Goal: Transaction & Acquisition: Book appointment/travel/reservation

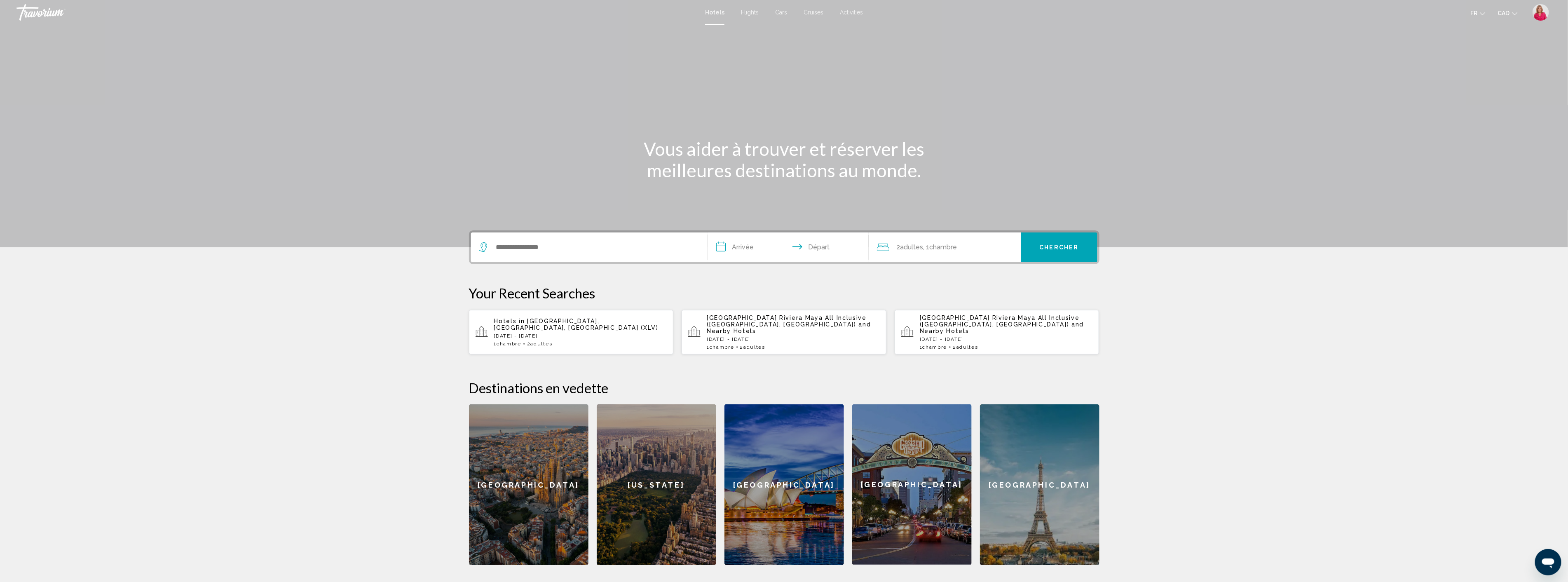
click at [775, 317] on span "[GEOGRAPHIC_DATA] Riviera Maya All Inclusive ([GEOGRAPHIC_DATA], [GEOGRAPHIC_DA…" at bounding box center [786, 321] width 160 height 13
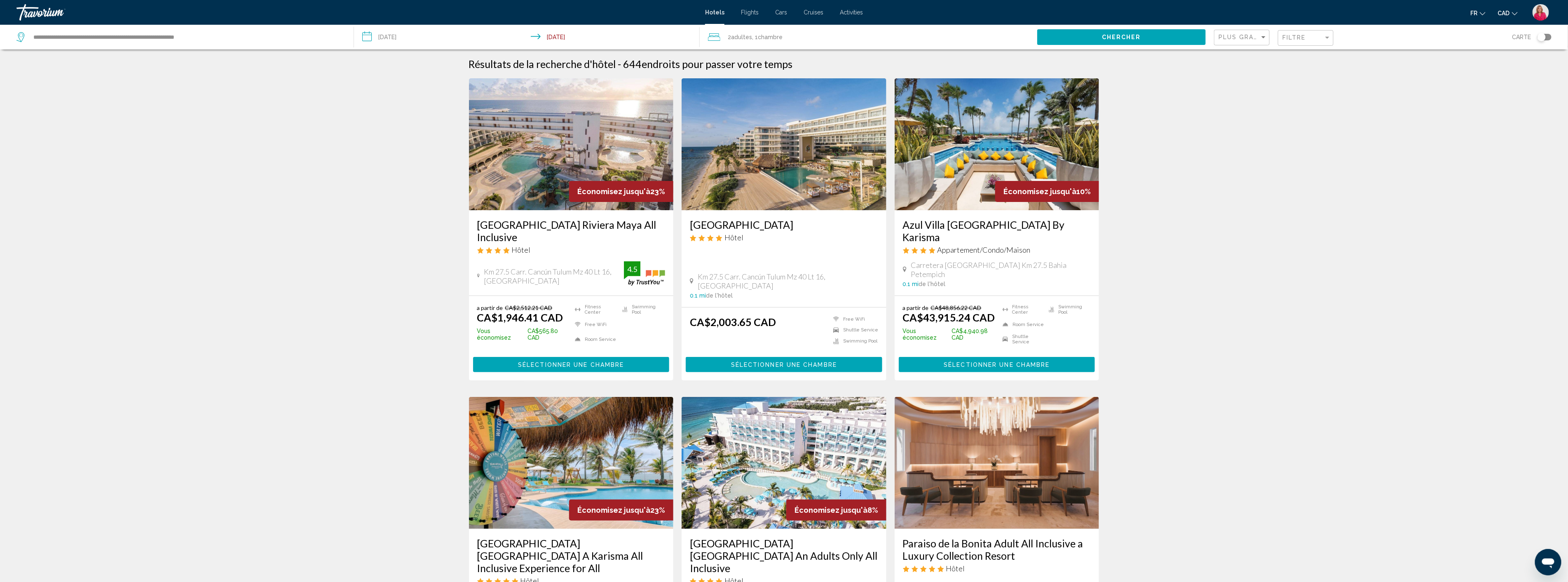
click at [568, 362] on span "Sélectionner une chambre" at bounding box center [571, 365] width 106 height 7
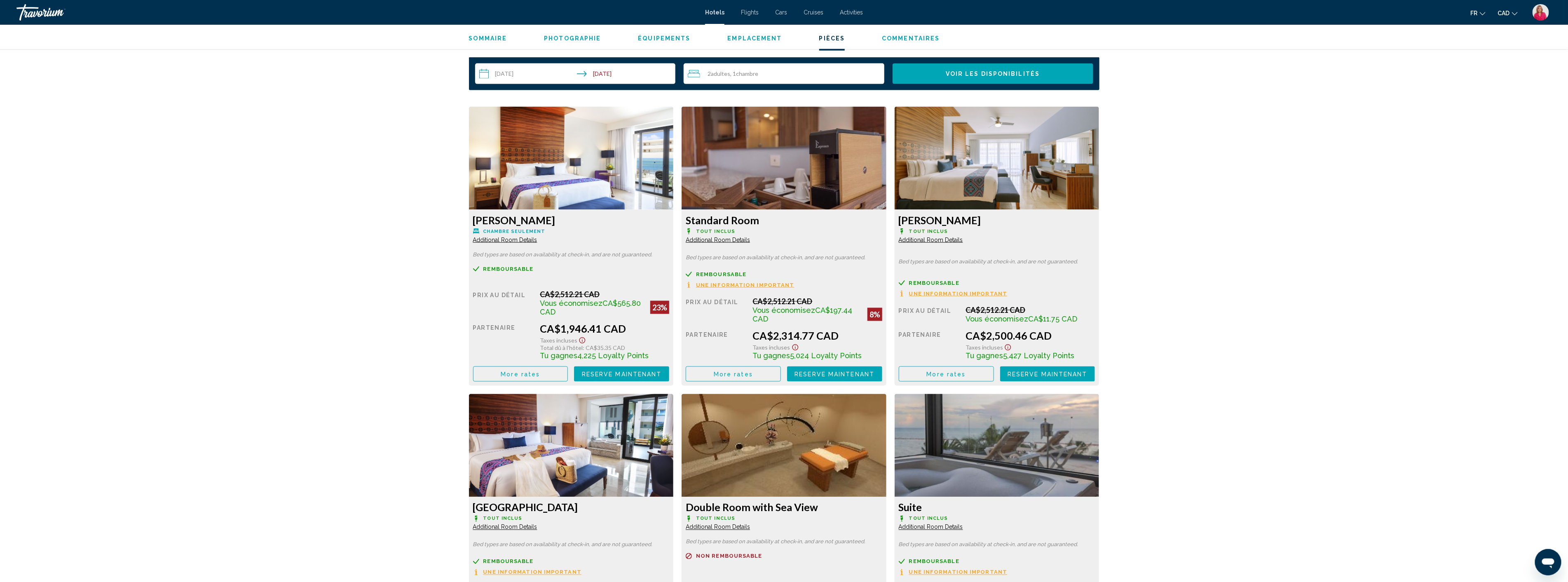
scroll to position [1053, 0]
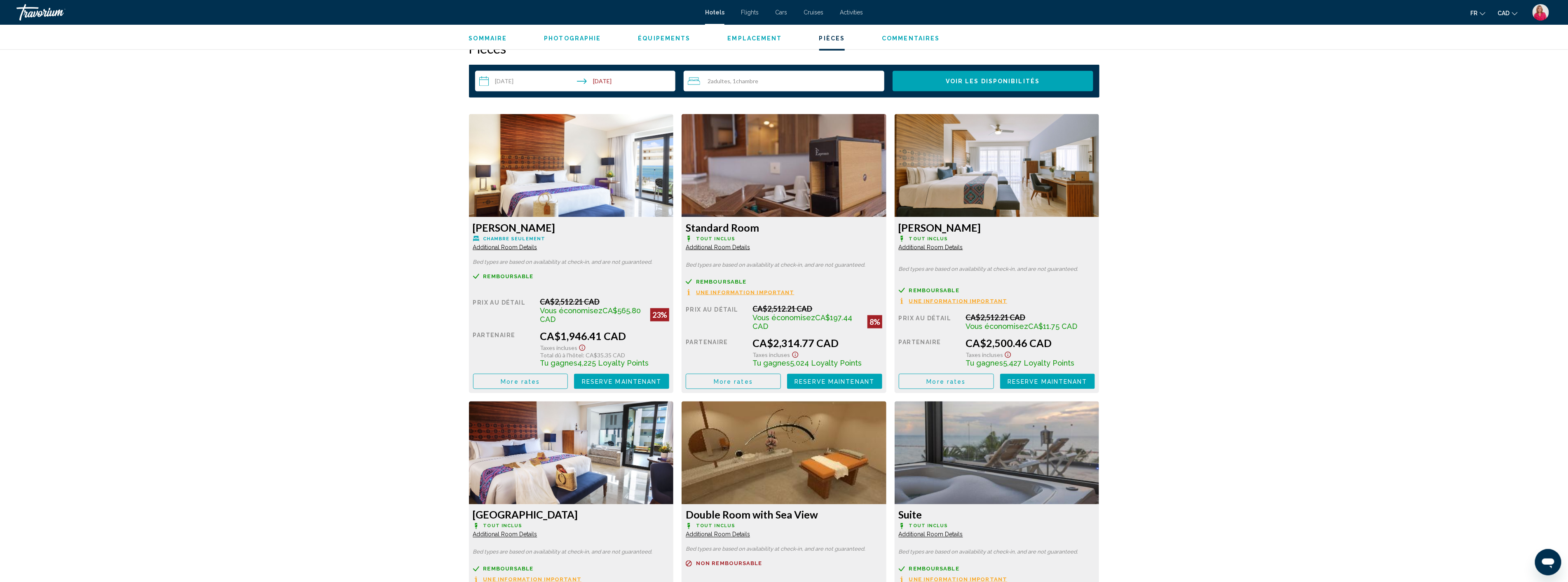
click at [758, 293] on span "Une information important" at bounding box center [745, 292] width 99 height 5
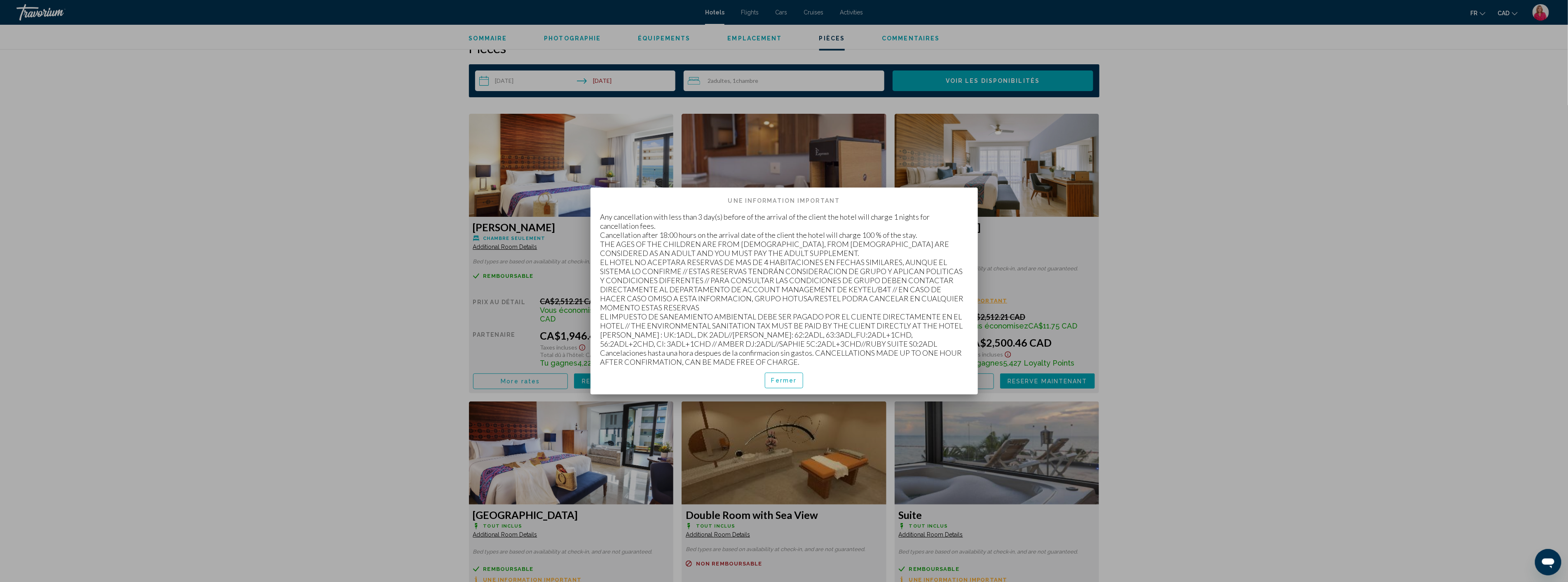
scroll to position [0, 0]
click at [377, 320] on div at bounding box center [784, 291] width 1568 height 582
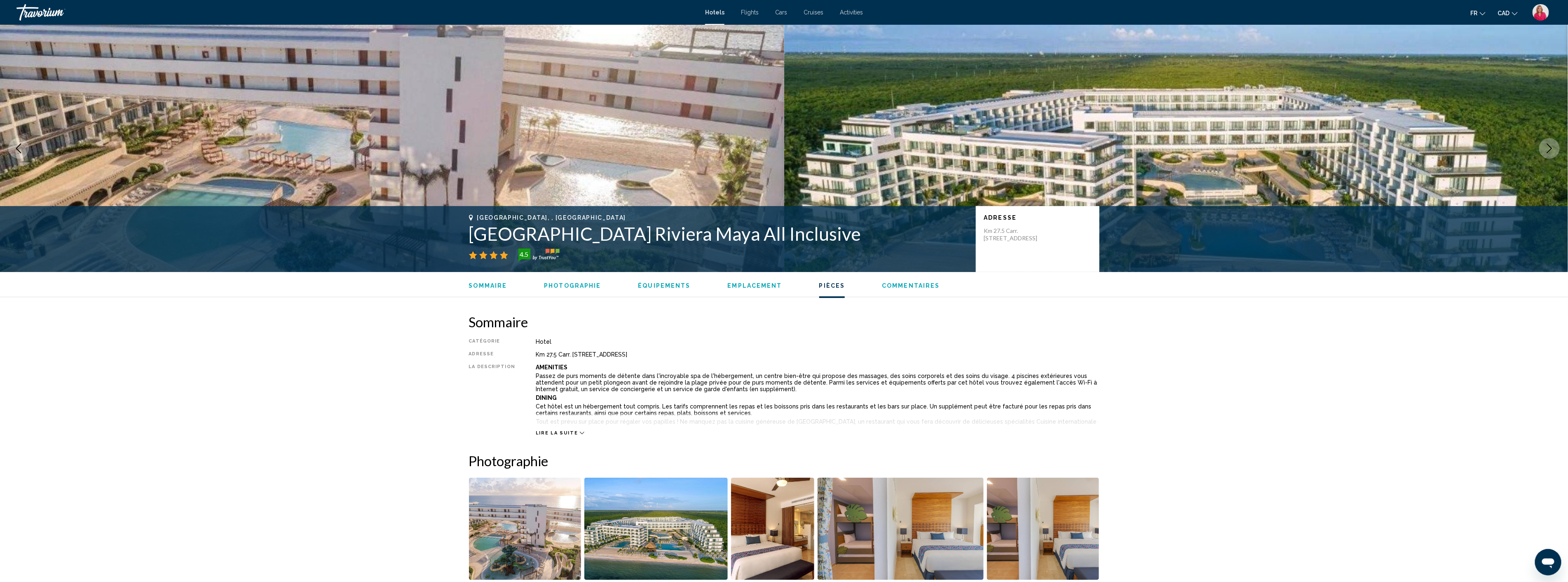
scroll to position [1053, 0]
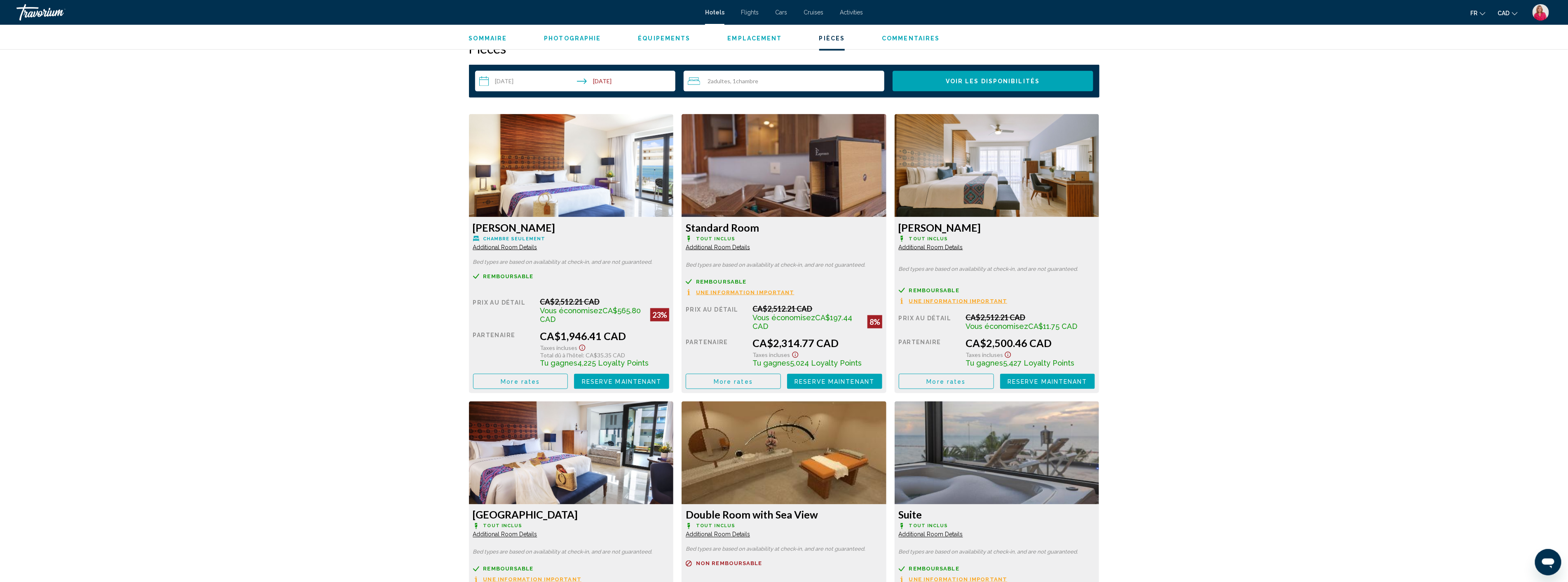
click at [537, 248] on span "Additional Room Details" at bounding box center [505, 247] width 65 height 7
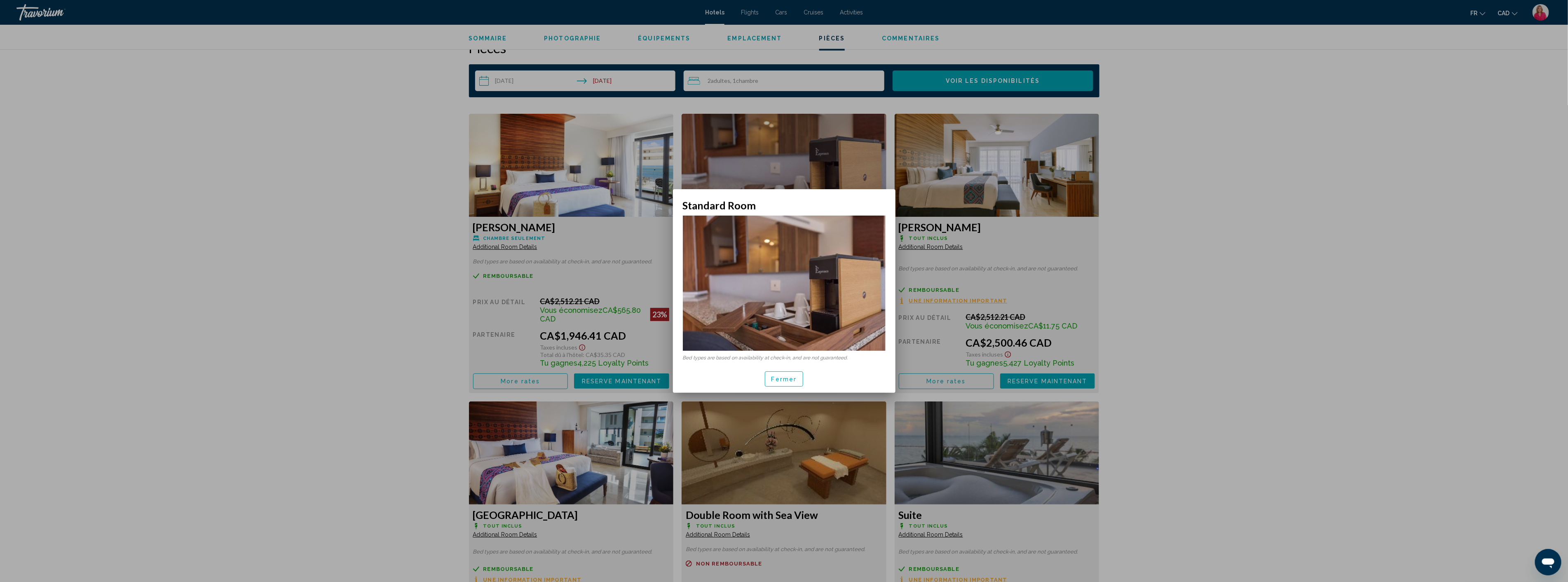
scroll to position [0, 0]
click at [1231, 386] on div at bounding box center [784, 291] width 1568 height 582
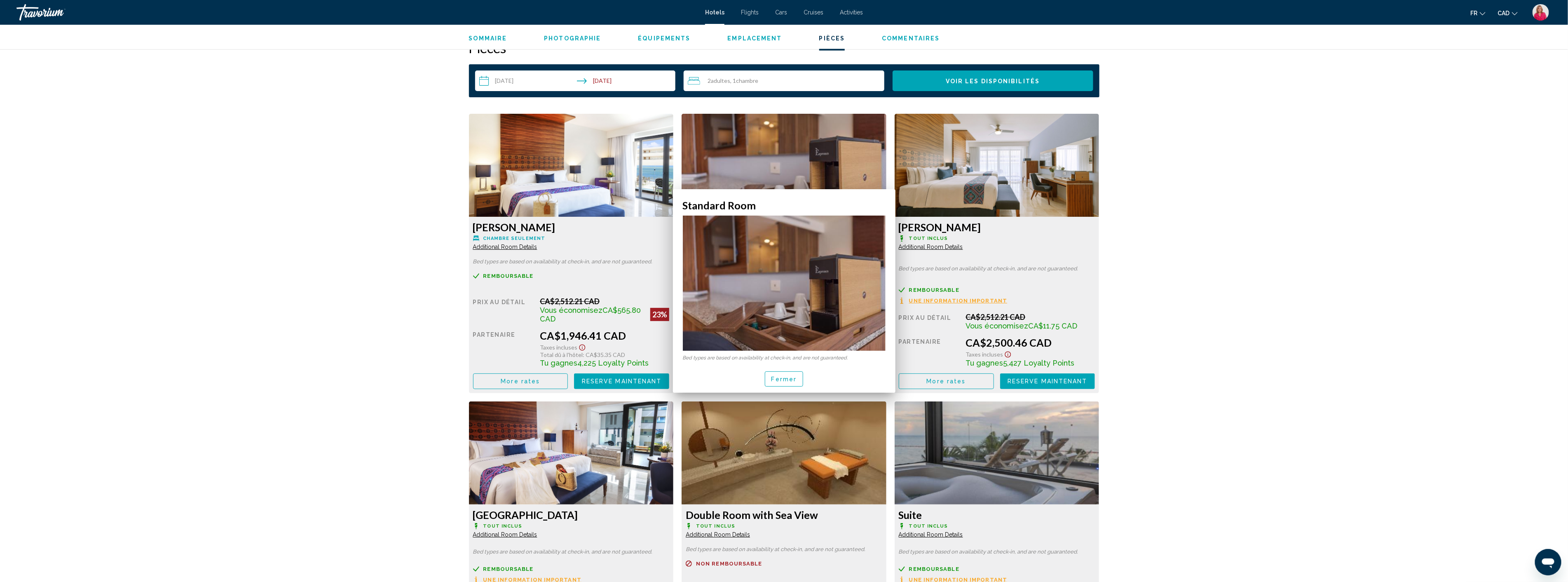
scroll to position [1053, 0]
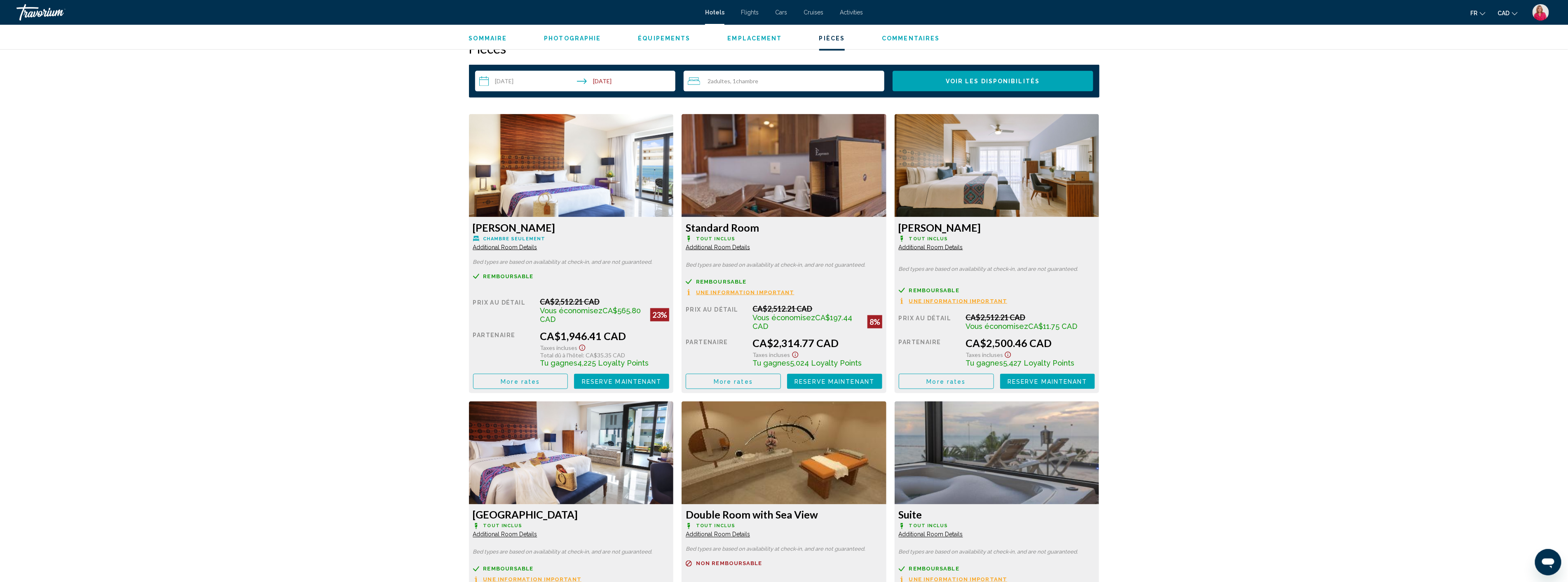
click at [540, 381] on span "More rates" at bounding box center [520, 381] width 39 height 7
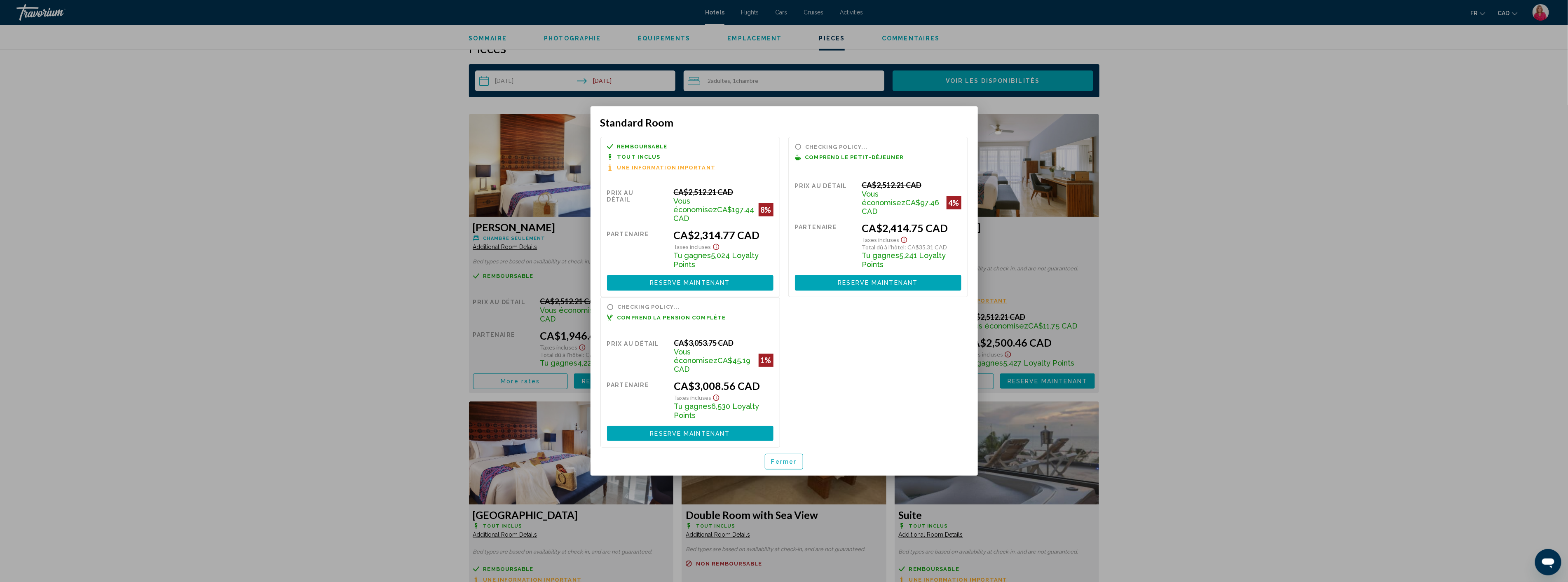
scroll to position [0, 0]
click at [245, 136] on div at bounding box center [784, 291] width 1568 height 582
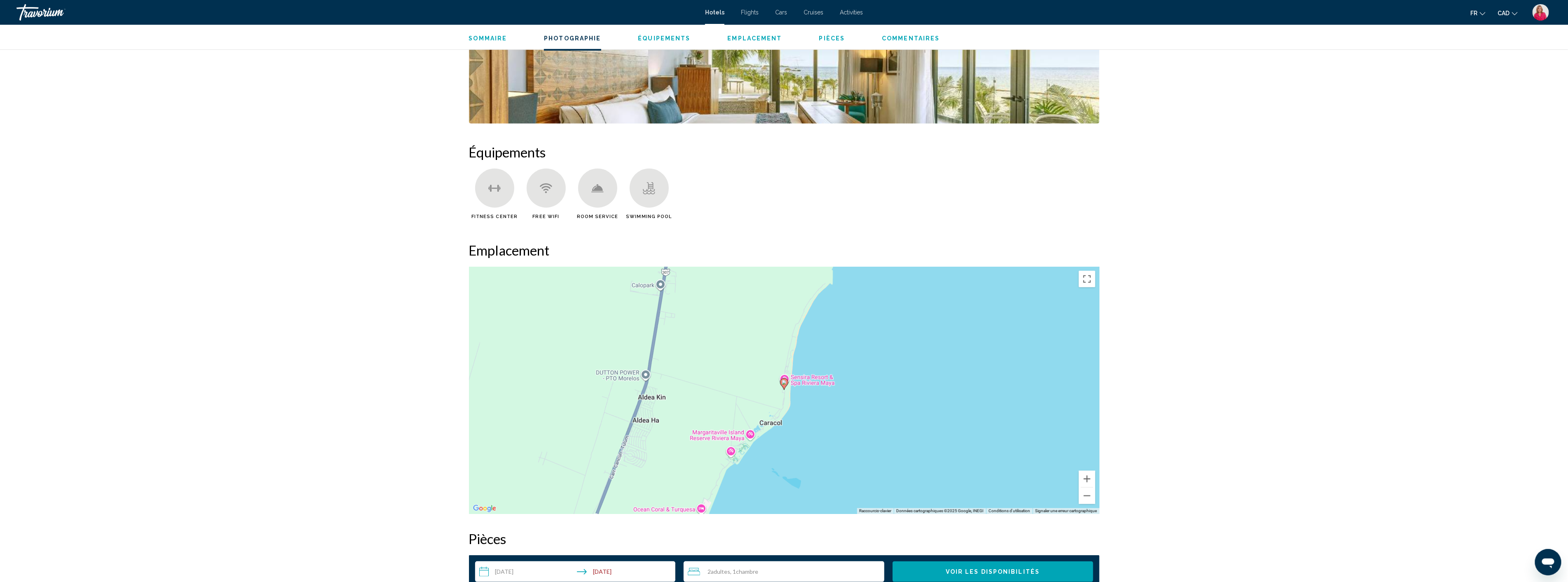
scroll to position [549, 0]
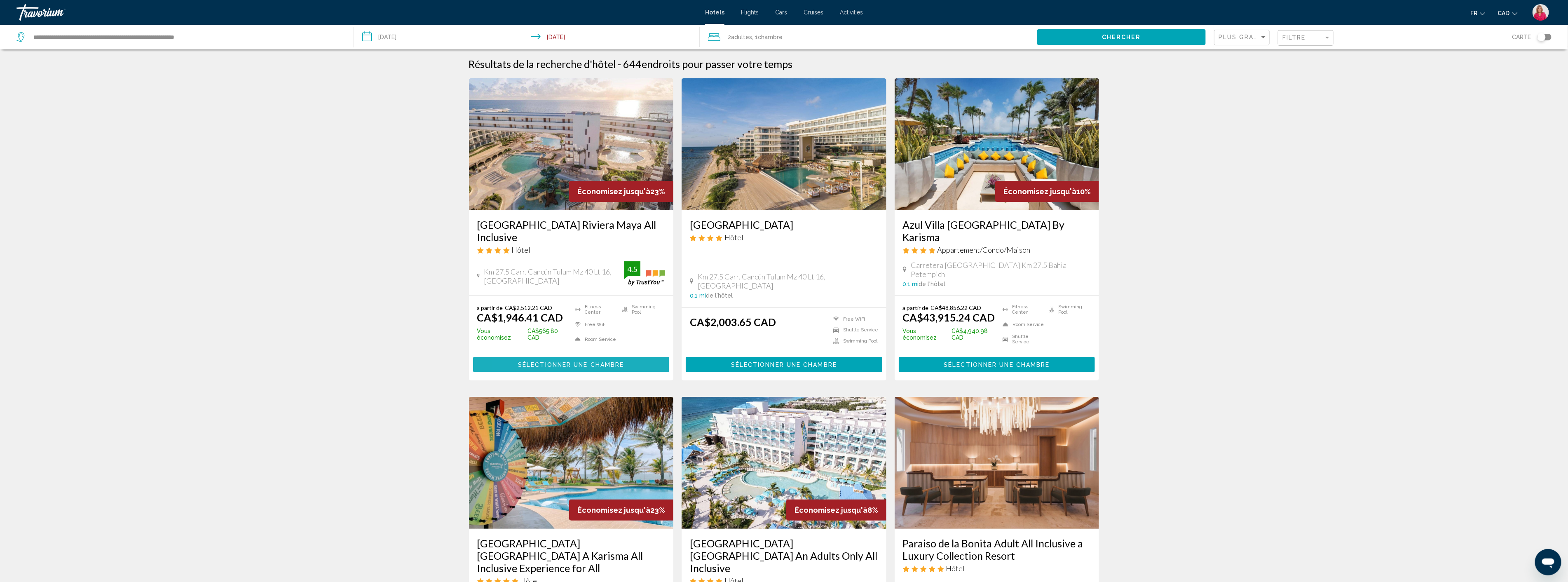
click at [529, 362] on span "Sélectionner une chambre" at bounding box center [571, 365] width 106 height 7
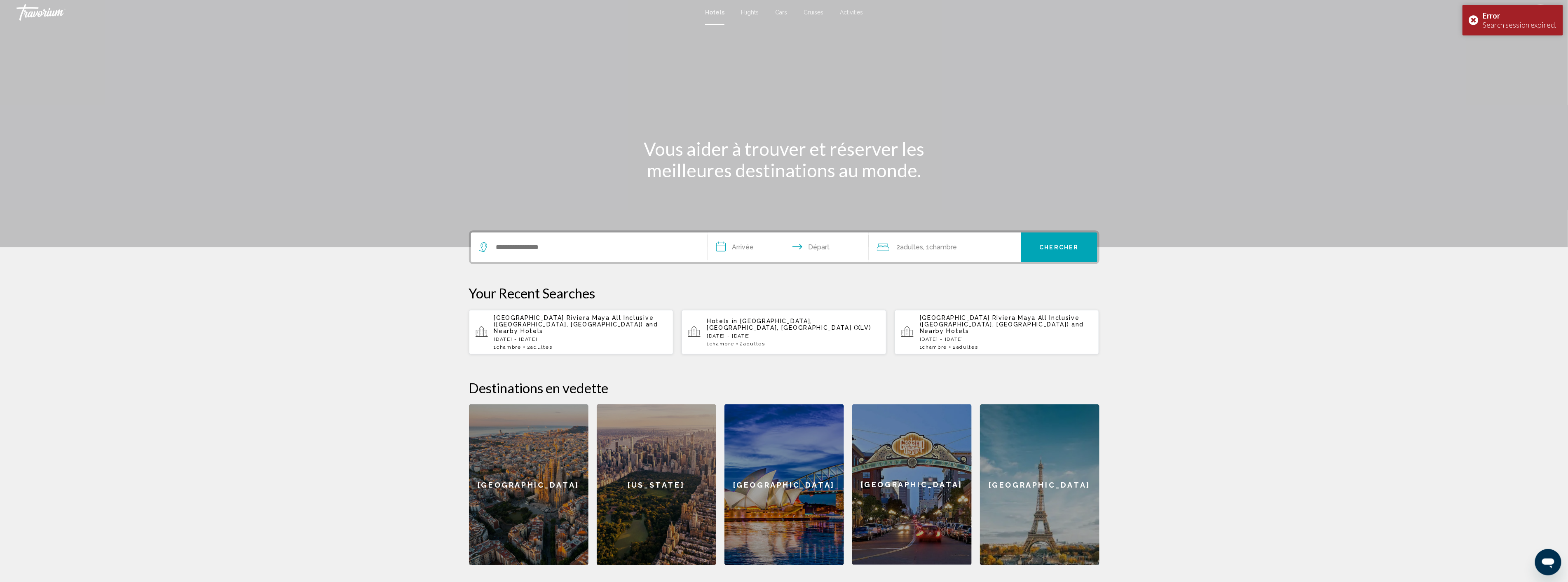
click at [595, 326] on span "and Nearby Hotels" at bounding box center [576, 328] width 164 height 13
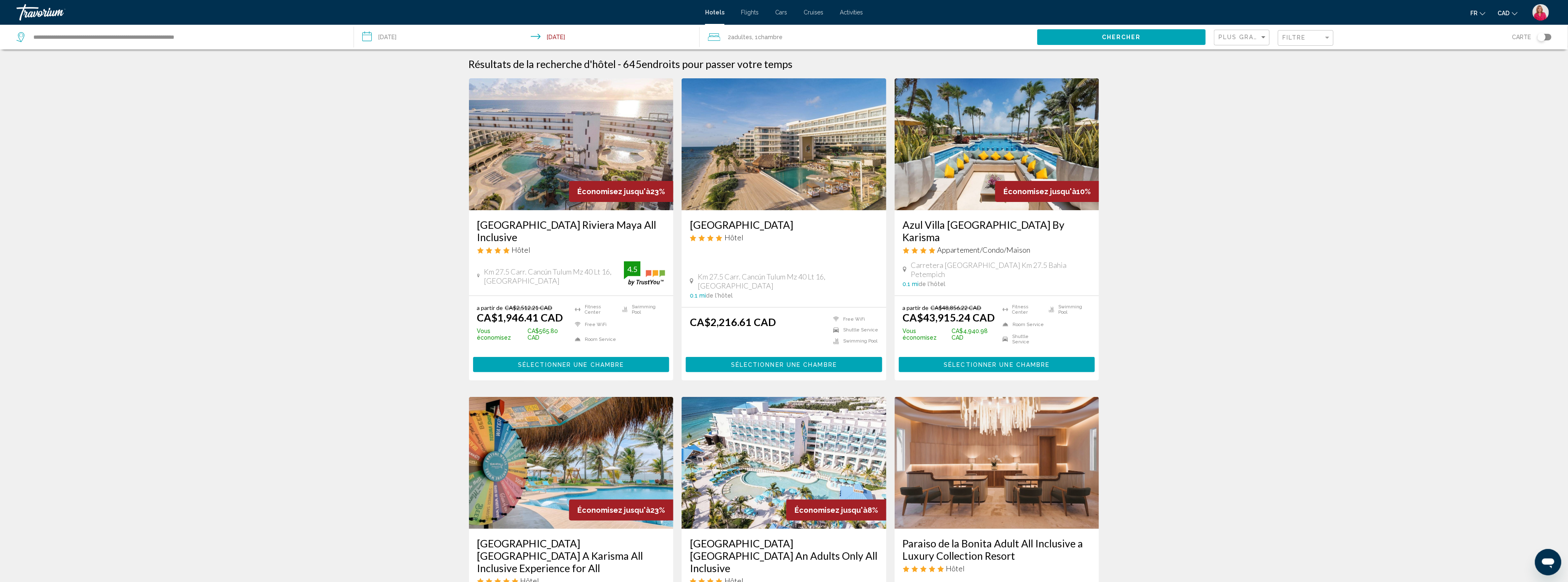
click at [549, 224] on h3 "[GEOGRAPHIC_DATA] Riviera Maya All Inclusive" at bounding box center [571, 231] width 188 height 25
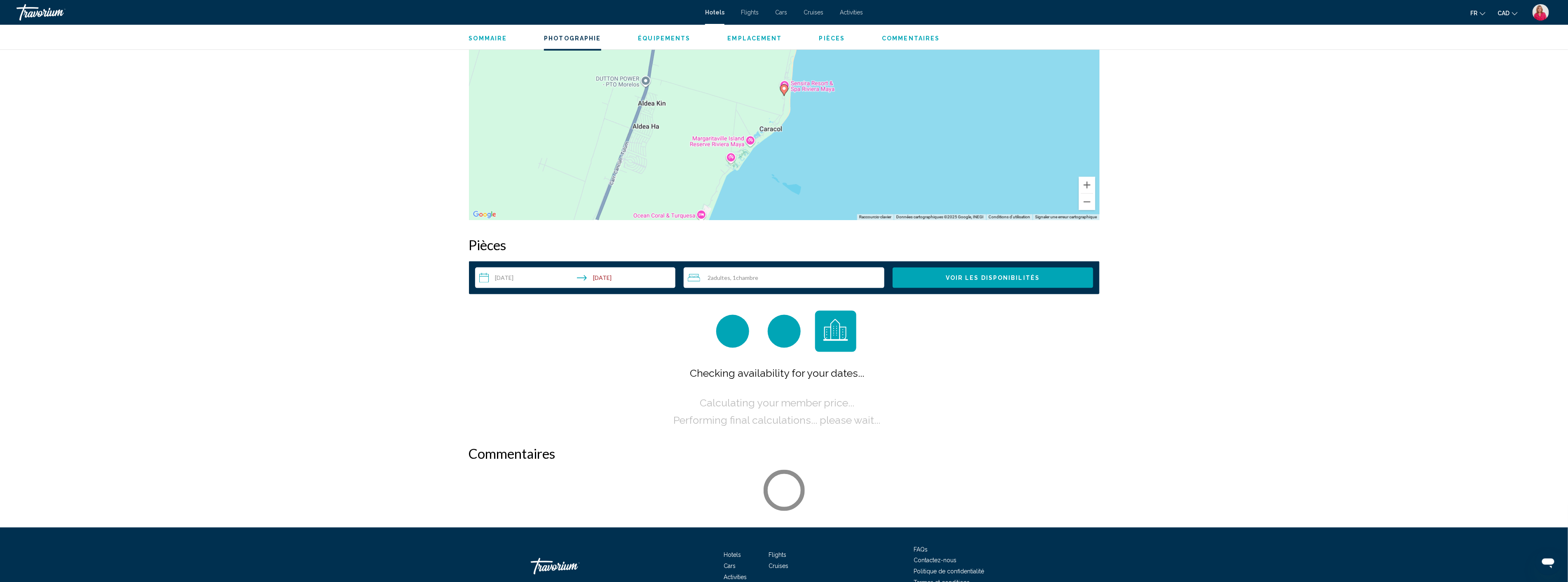
scroll to position [870, 0]
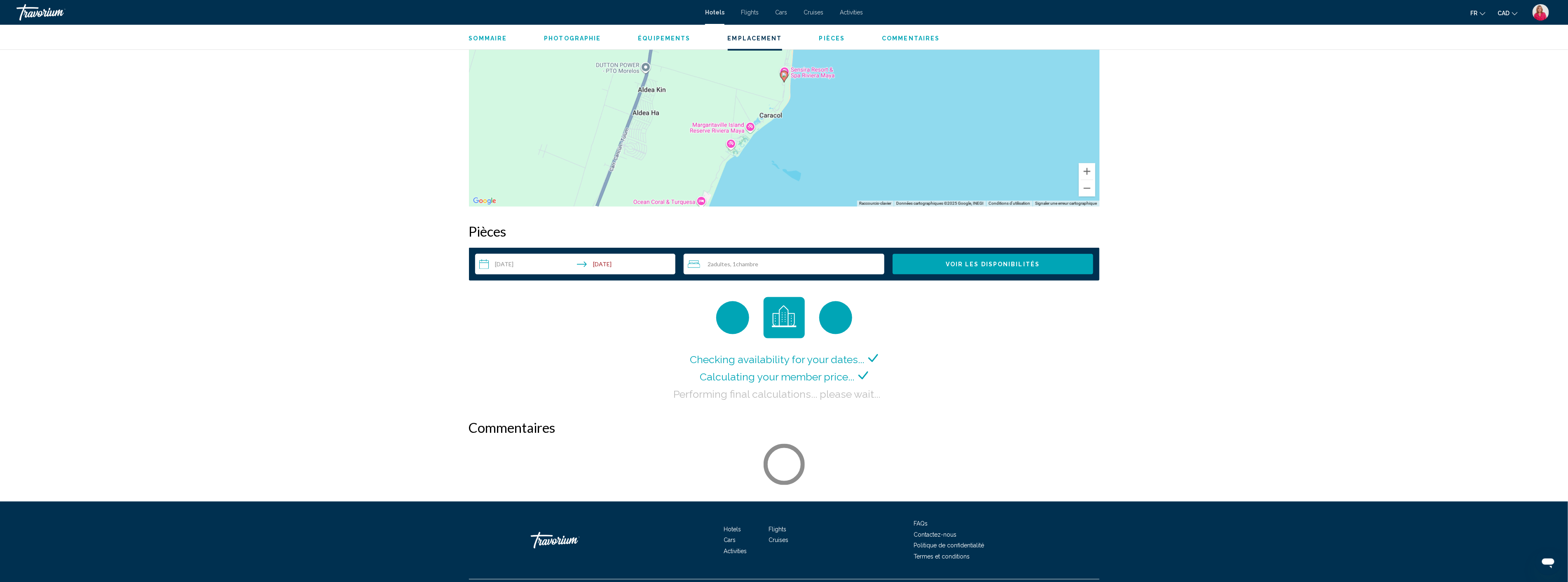
click at [765, 262] on div "2 Adulte Adultes , 1 Chambre pièces" at bounding box center [786, 264] width 197 height 10
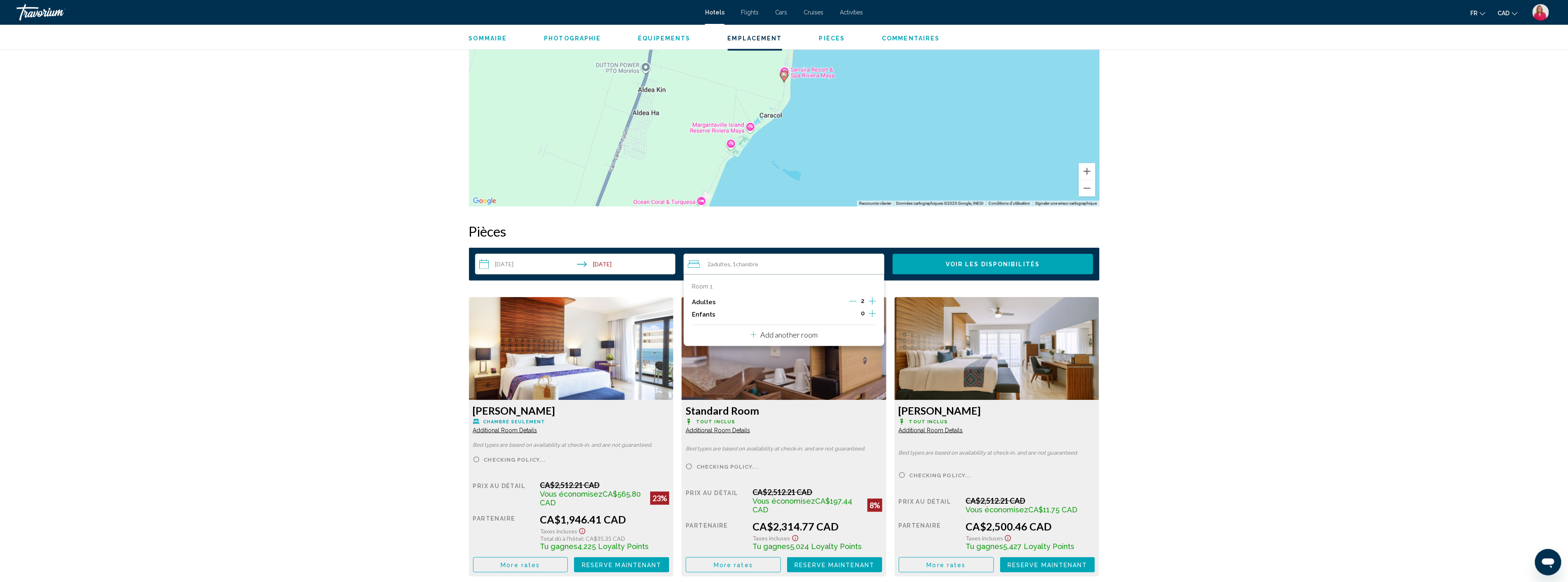
click at [872, 316] on icon "Increment children" at bounding box center [872, 314] width 7 height 10
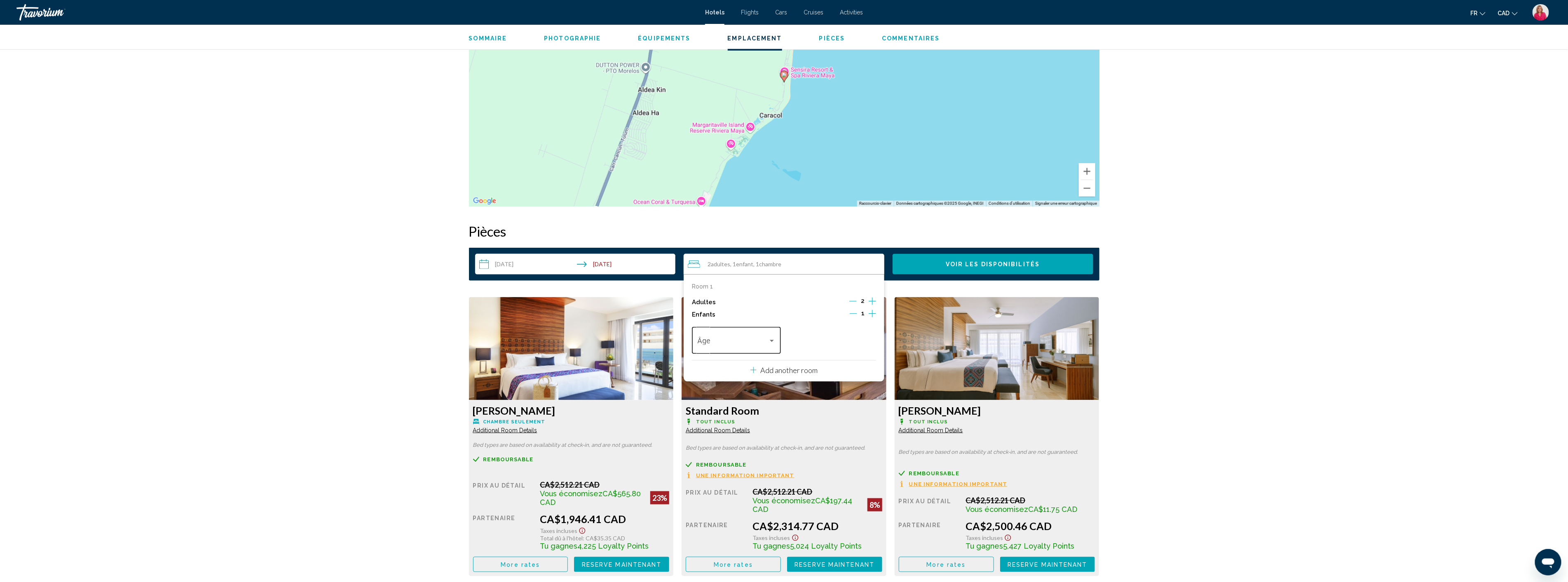
click at [760, 341] on span "Travelers: 2 adults, 1 child" at bounding box center [733, 343] width 71 height 9
click at [714, 407] on span "7" at bounding box center [737, 407] width 78 height 23
click at [771, 372] on p "Add another room" at bounding box center [789, 370] width 57 height 9
click at [872, 306] on icon "Increment adults" at bounding box center [872, 301] width 7 height 10
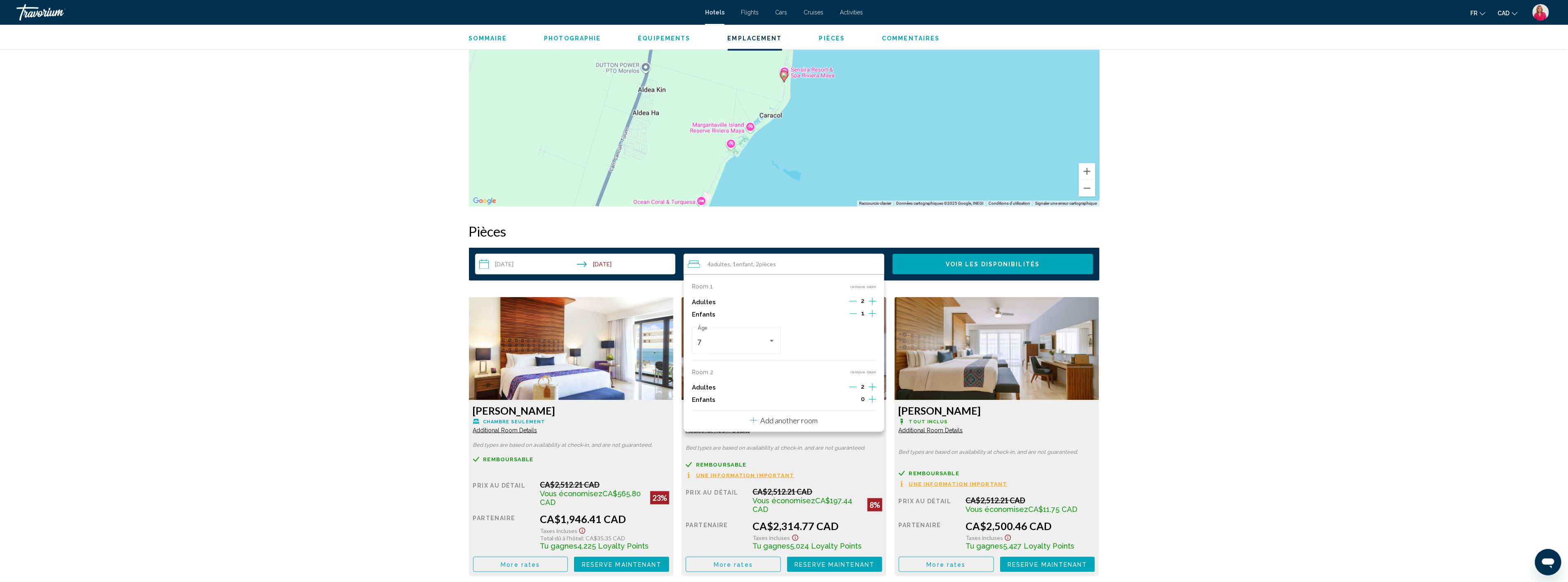
click at [853, 385] on icon "Decrement adults" at bounding box center [853, 387] width 7 height 7
click at [872, 306] on icon "Increment adults" at bounding box center [872, 301] width 7 height 10
click at [853, 387] on icon "Decrement adults" at bounding box center [853, 387] width 7 height 1
click at [720, 262] on span "Adultes" at bounding box center [721, 264] width 19 height 7
click at [769, 303] on div "Adultes 2" at bounding box center [784, 302] width 184 height 12
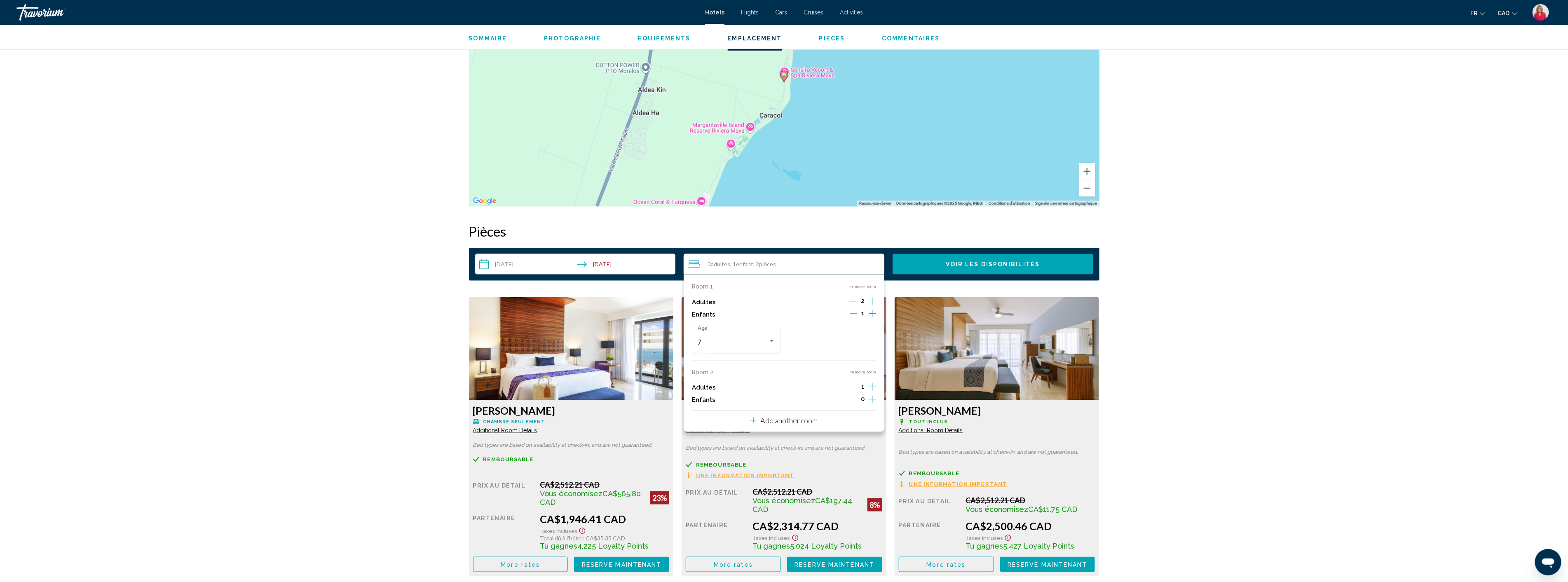
click at [715, 373] on div "Room 2 remove room" at bounding box center [784, 372] width 184 height 7
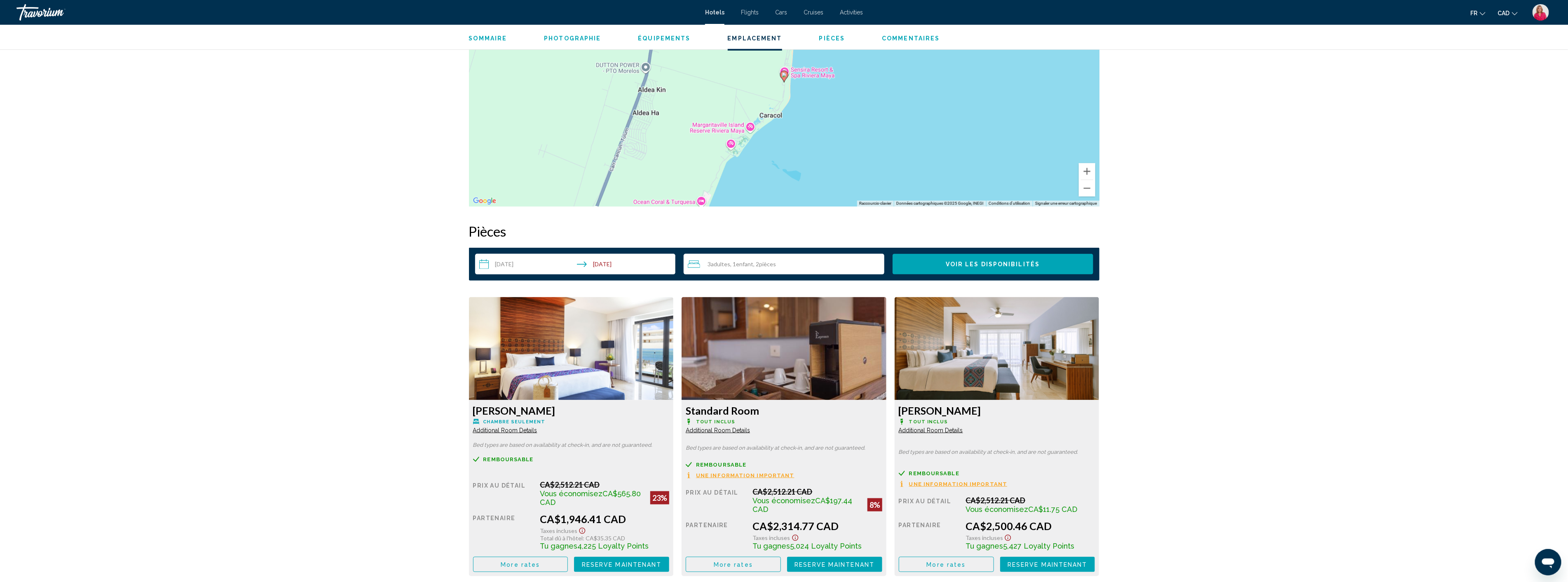
click at [784, 265] on div "3 Adulte Adultes , 1 Enfant Enfants , 2 Chambre pièces" at bounding box center [786, 264] width 197 height 10
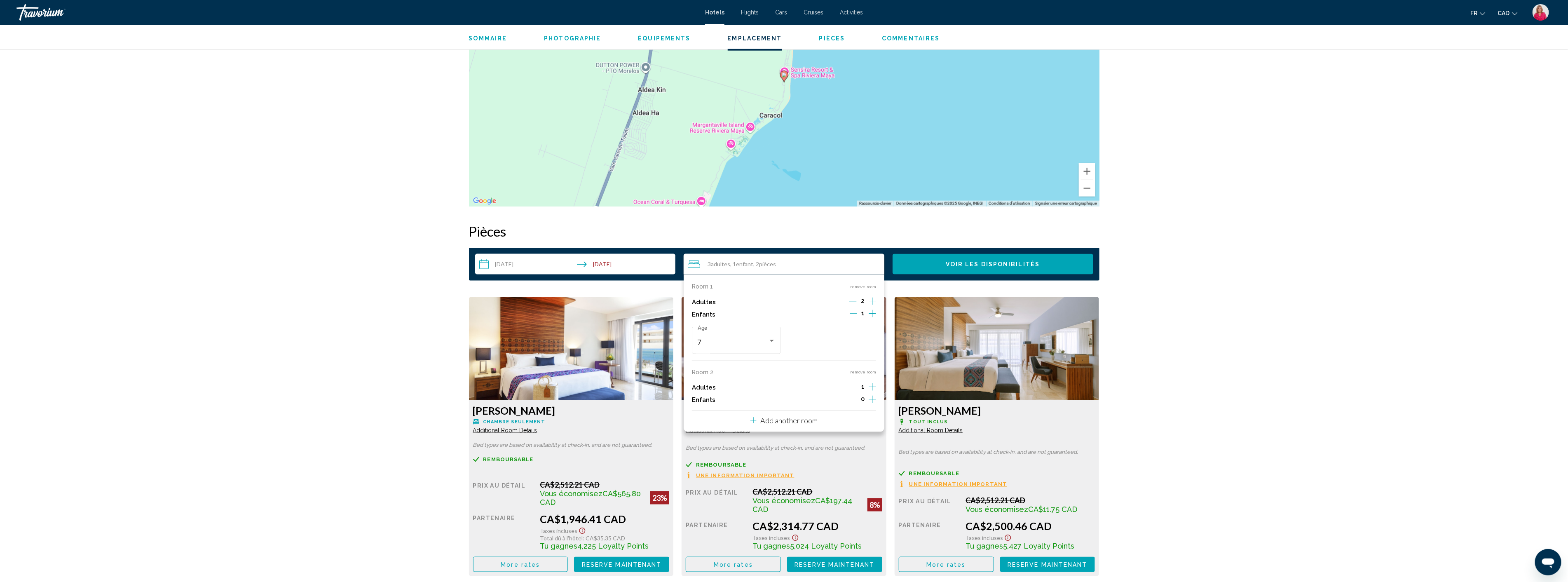
click at [871, 306] on icon "Increment adults" at bounding box center [872, 301] width 7 height 10
click at [856, 386] on icon "Decrement adults" at bounding box center [853, 387] width 7 height 7
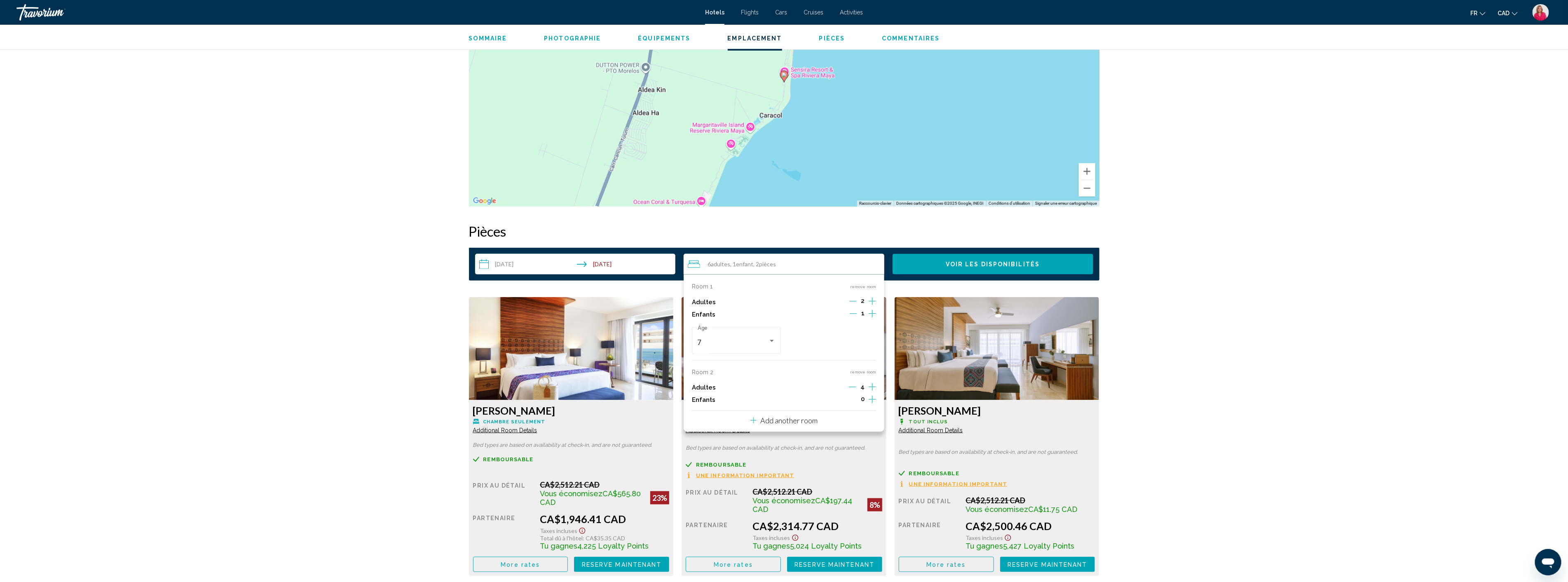
click at [856, 386] on icon "Decrement adults" at bounding box center [853, 387] width 7 height 7
click at [856, 386] on icon "Decrement adults" at bounding box center [853, 387] width 7 height 7
click at [856, 386] on icon "Decrement adults" at bounding box center [853, 387] width 7 height 7
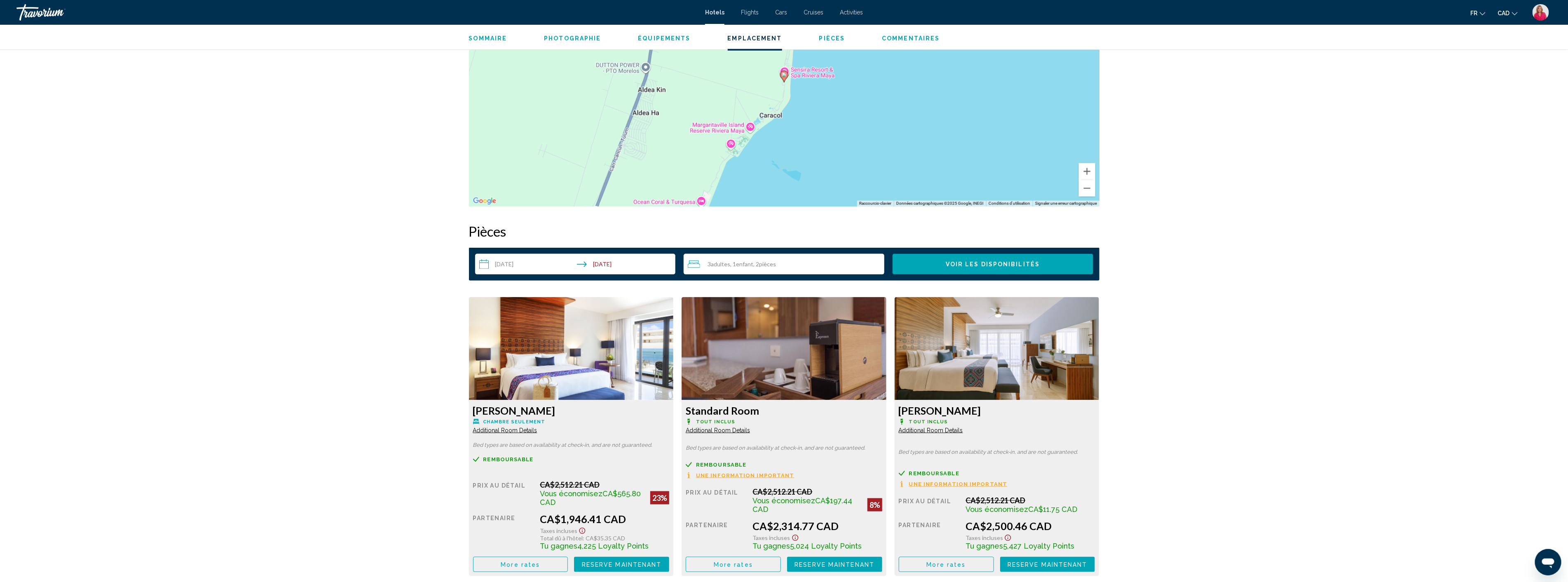
click at [775, 264] on span "pièces" at bounding box center [768, 264] width 17 height 7
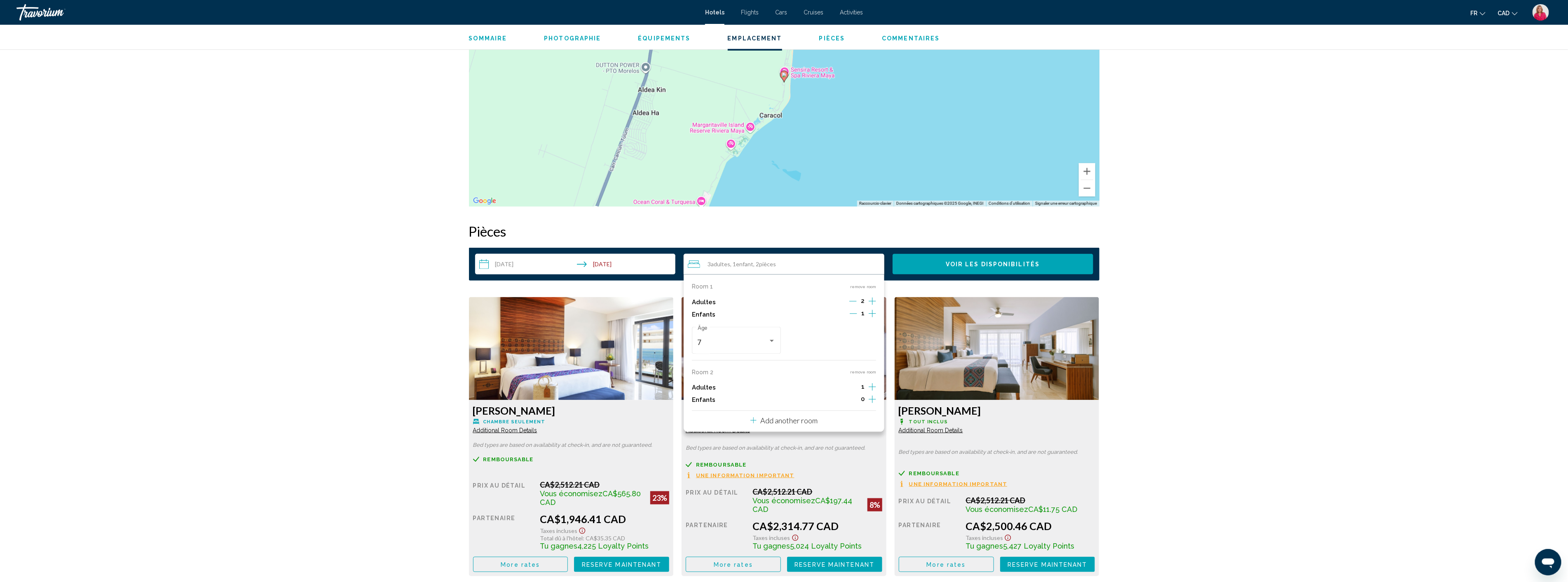
click at [859, 387] on div "1" at bounding box center [863, 388] width 26 height 12
click at [874, 306] on icon "Increment adults" at bounding box center [872, 301] width 7 height 10
click at [853, 387] on icon "Decrement adults" at bounding box center [853, 387] width 7 height 1
click at [871, 306] on icon "Increment adults" at bounding box center [872, 301] width 7 height 10
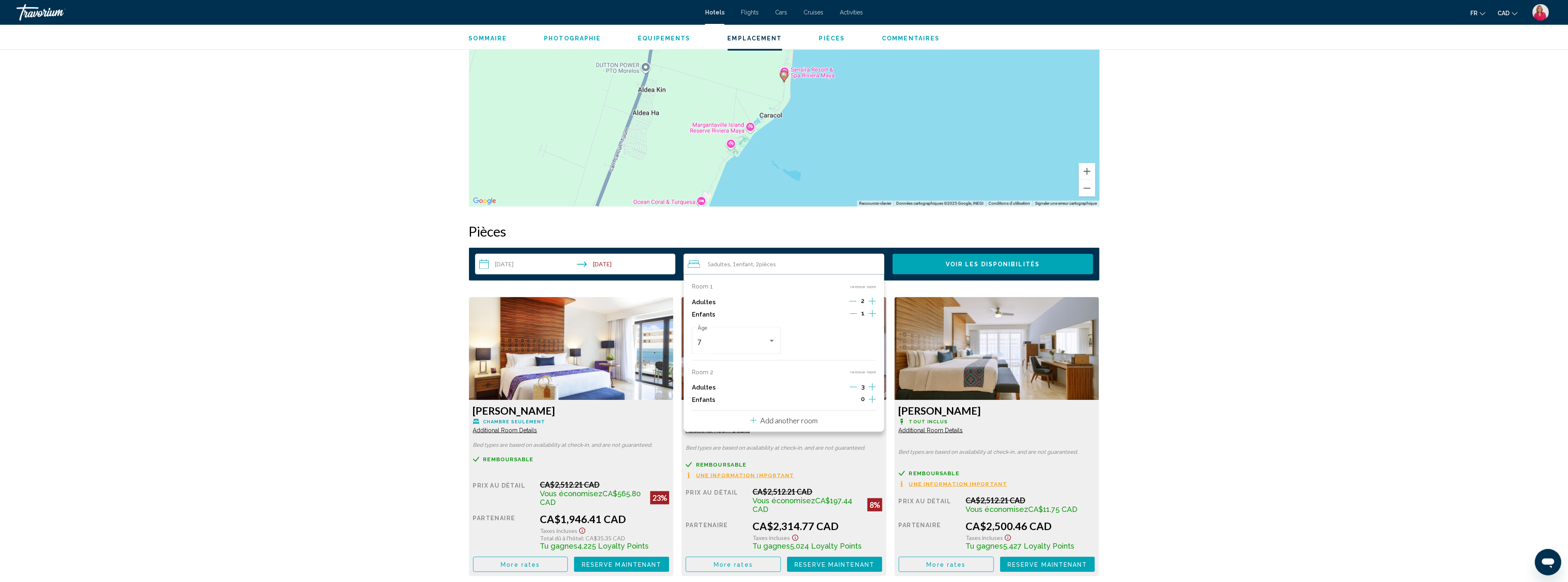
click at [852, 386] on icon "Decrement adults" at bounding box center [853, 387] width 7 height 7
click at [852, 386] on icon "Decrement adults" at bounding box center [853, 387] width 7 height 7
click at [752, 421] on icon "Travelers: 3 adults, 1 child" at bounding box center [754, 420] width 6 height 10
click at [784, 270] on div "4 Adulte Adultes , 1 Enfant Enfants , 3 Chambre pièces" at bounding box center [786, 264] width 197 height 21
click at [702, 268] on div "4 Adulte Adultes , 1 Enfant Enfants , 3 Chambre pièces" at bounding box center [786, 264] width 197 height 10
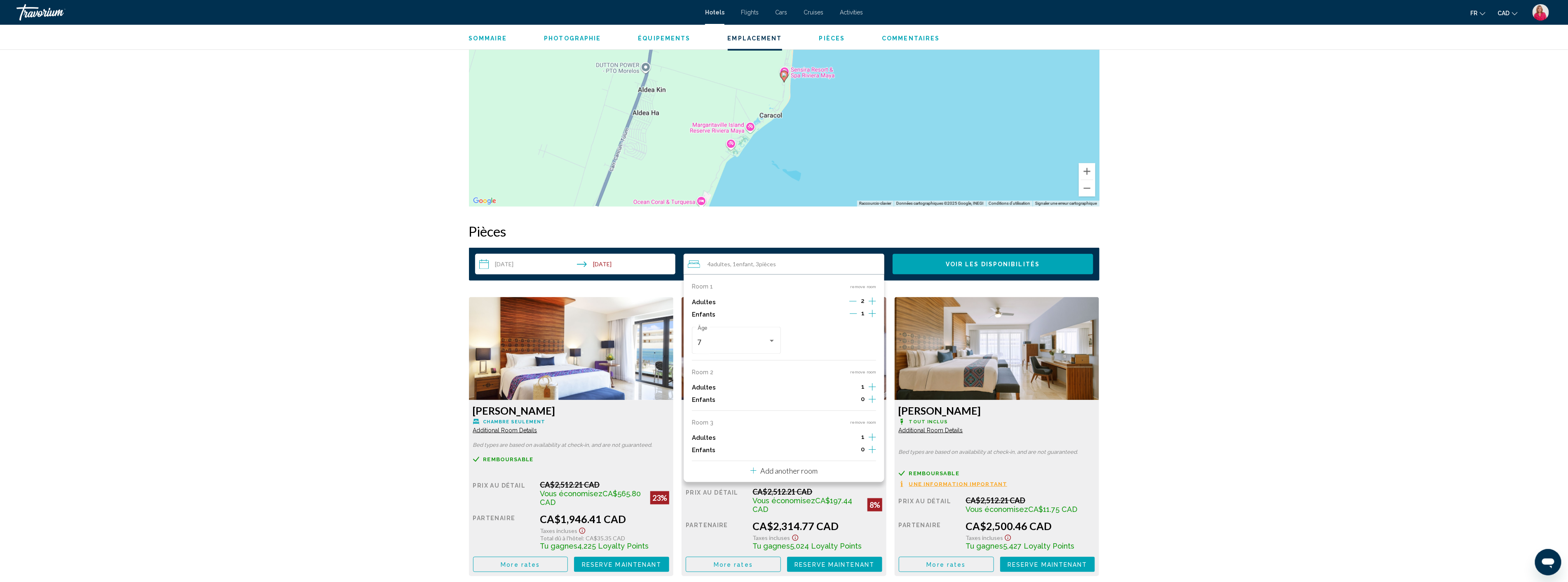
click at [701, 286] on p "Room 1" at bounding box center [702, 286] width 21 height 7
click at [688, 262] on icon "Travelers: 4 adults, 1 child" at bounding box center [694, 264] width 12 height 10
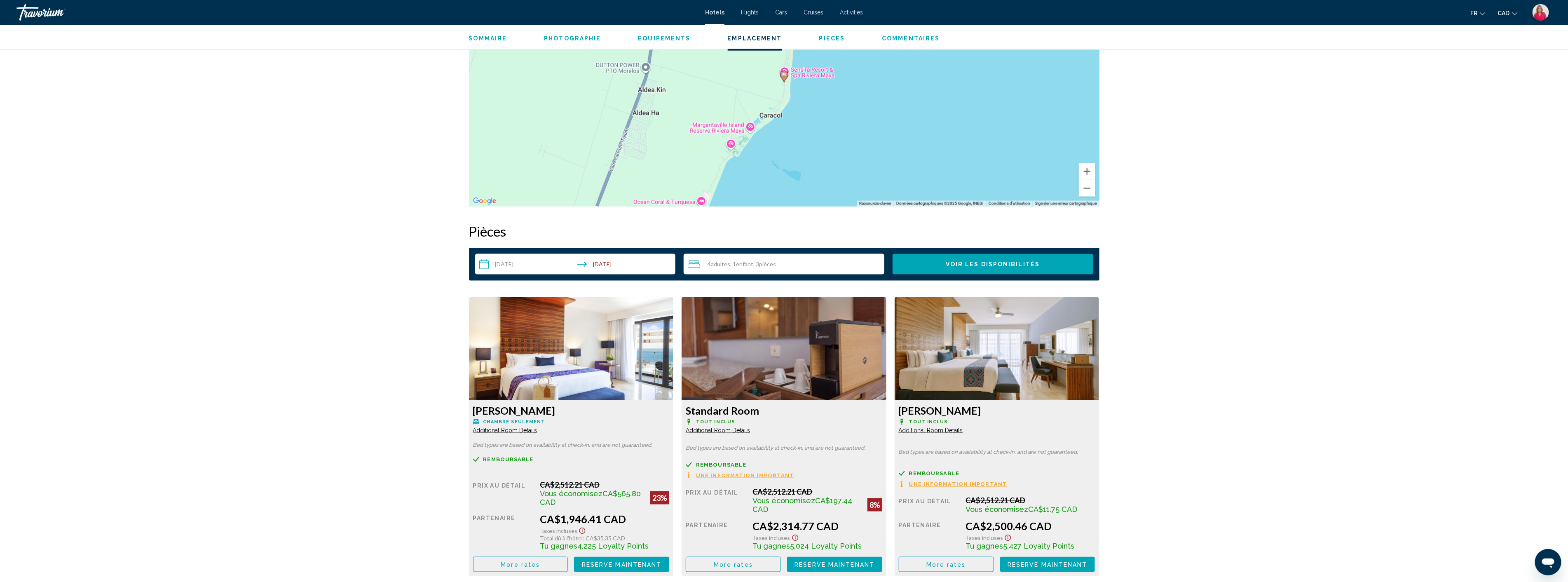
click at [775, 267] on span ", 3 Chambre pièces" at bounding box center [765, 264] width 23 height 7
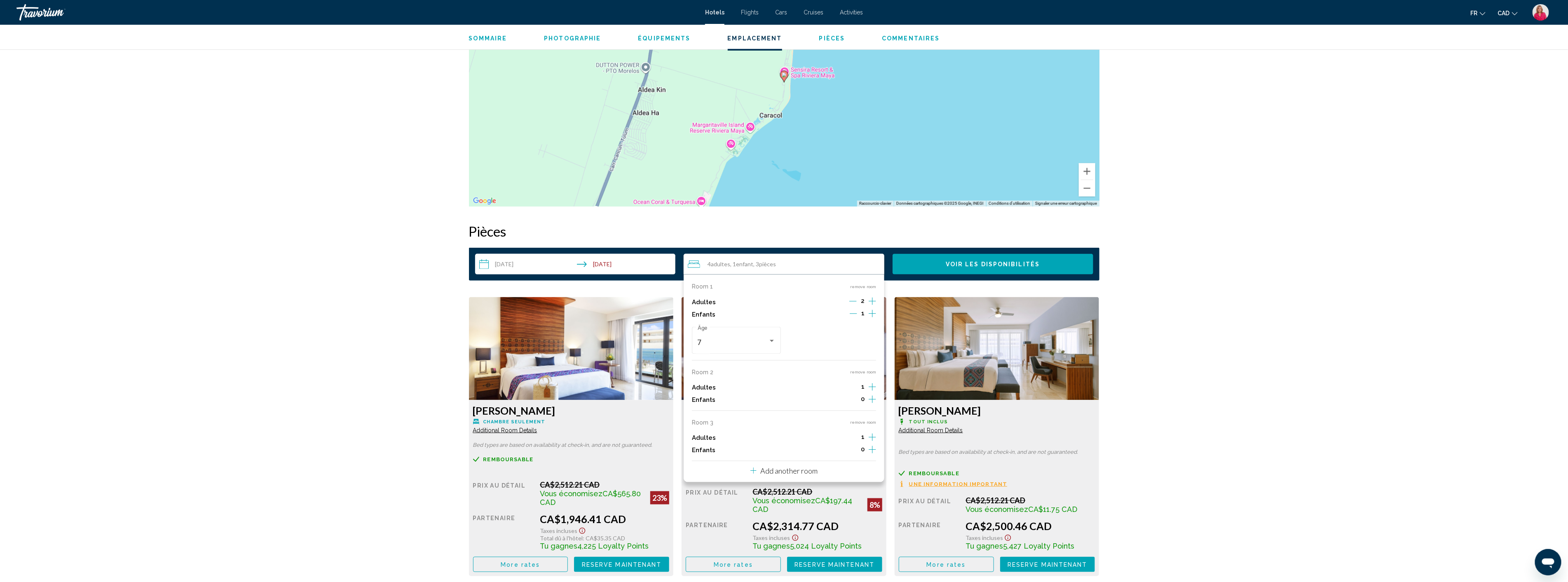
click at [873, 303] on icon "Increment adults" at bounding box center [872, 301] width 7 height 10
click at [855, 302] on icon "Decrement adults" at bounding box center [853, 301] width 7 height 7
click at [855, 302] on icon "Decrement adults" at bounding box center [853, 301] width 7 height 7
click at [845, 438] on div "Adultes 1" at bounding box center [784, 438] width 184 height 12
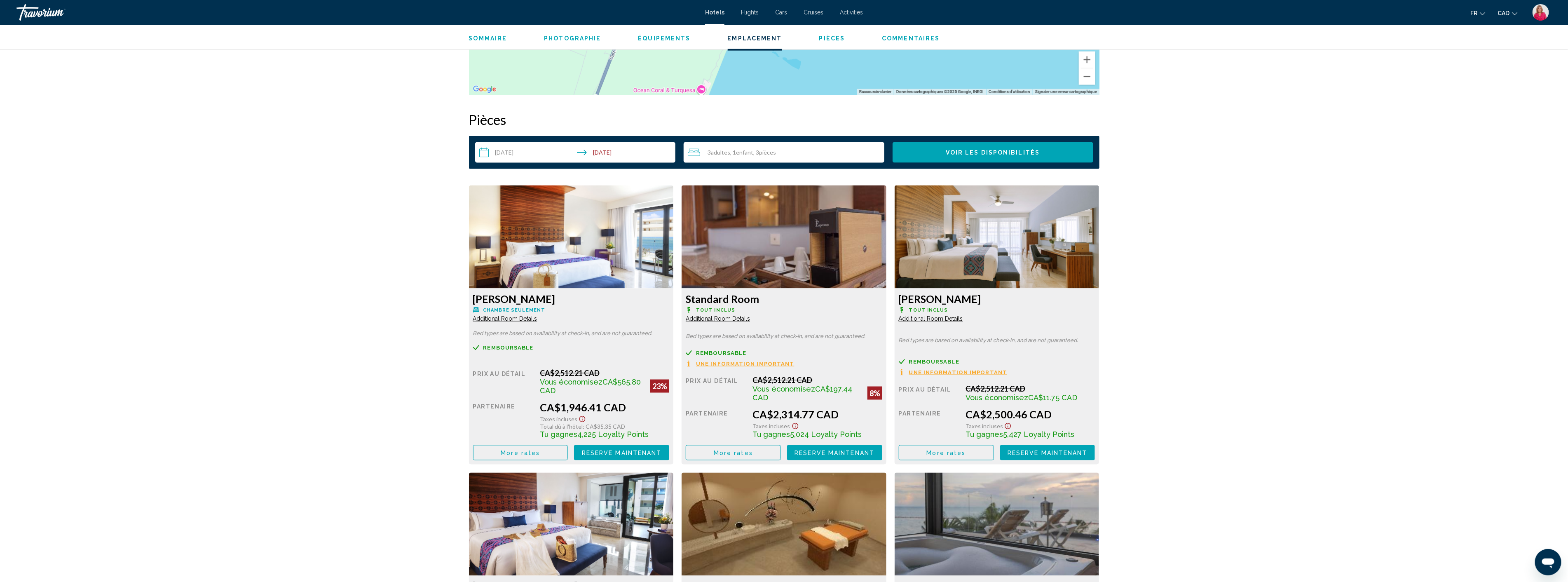
scroll to position [1053, 0]
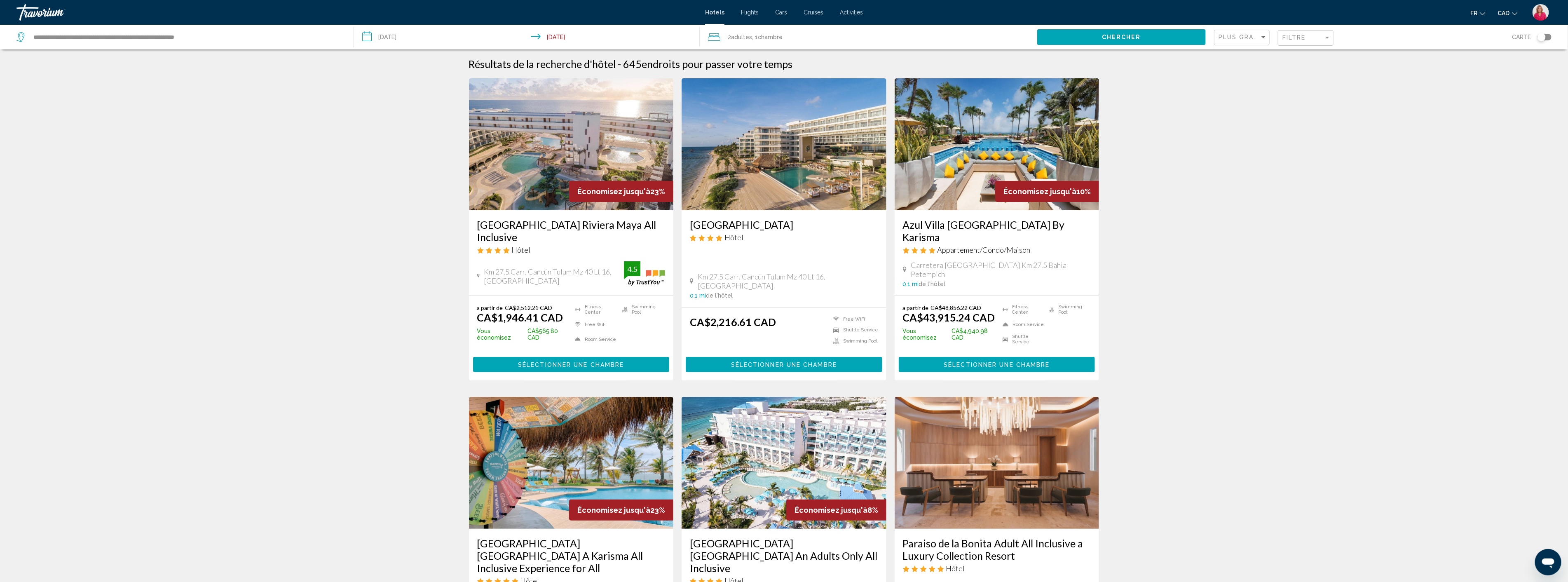
click at [1118, 37] on span "Chercher" at bounding box center [1121, 37] width 39 height 7
click at [522, 222] on h3 "[GEOGRAPHIC_DATA] Riviera Maya All Inclusive" at bounding box center [571, 231] width 188 height 25
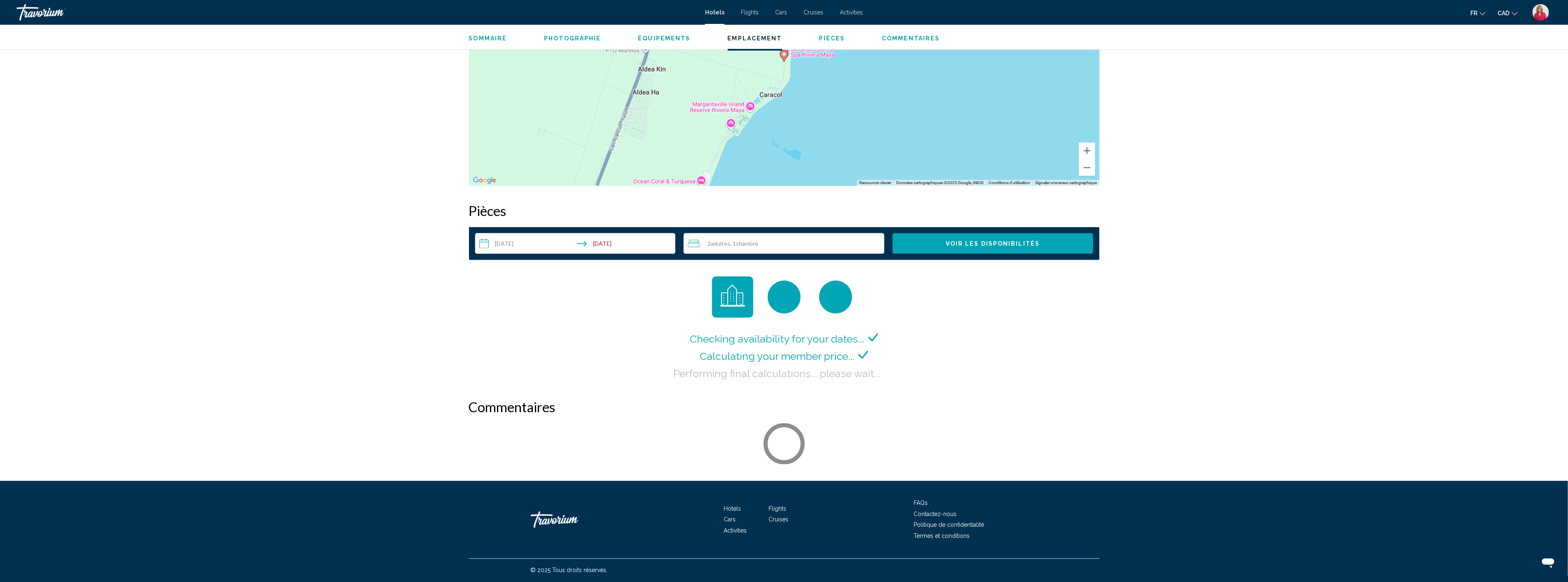
scroll to position [903, 0]
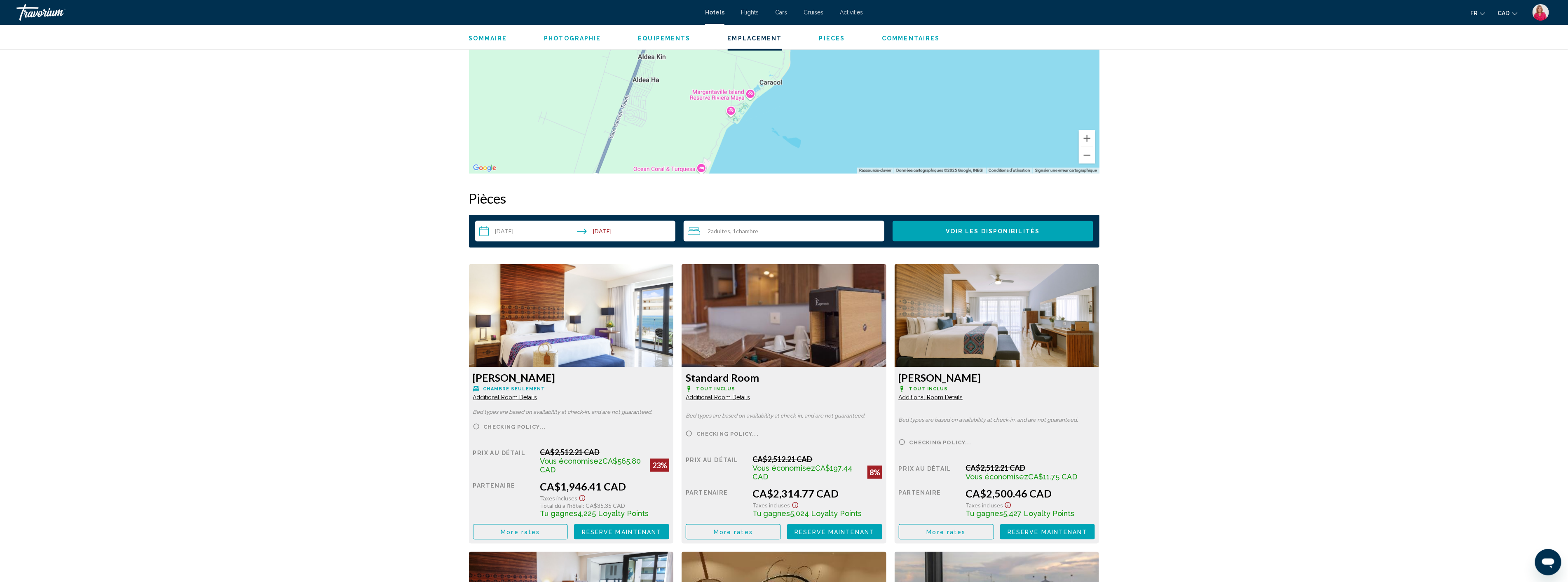
click at [801, 237] on div "2 Adulte Adultes , 1 Chambre pièces" at bounding box center [786, 231] width 197 height 21
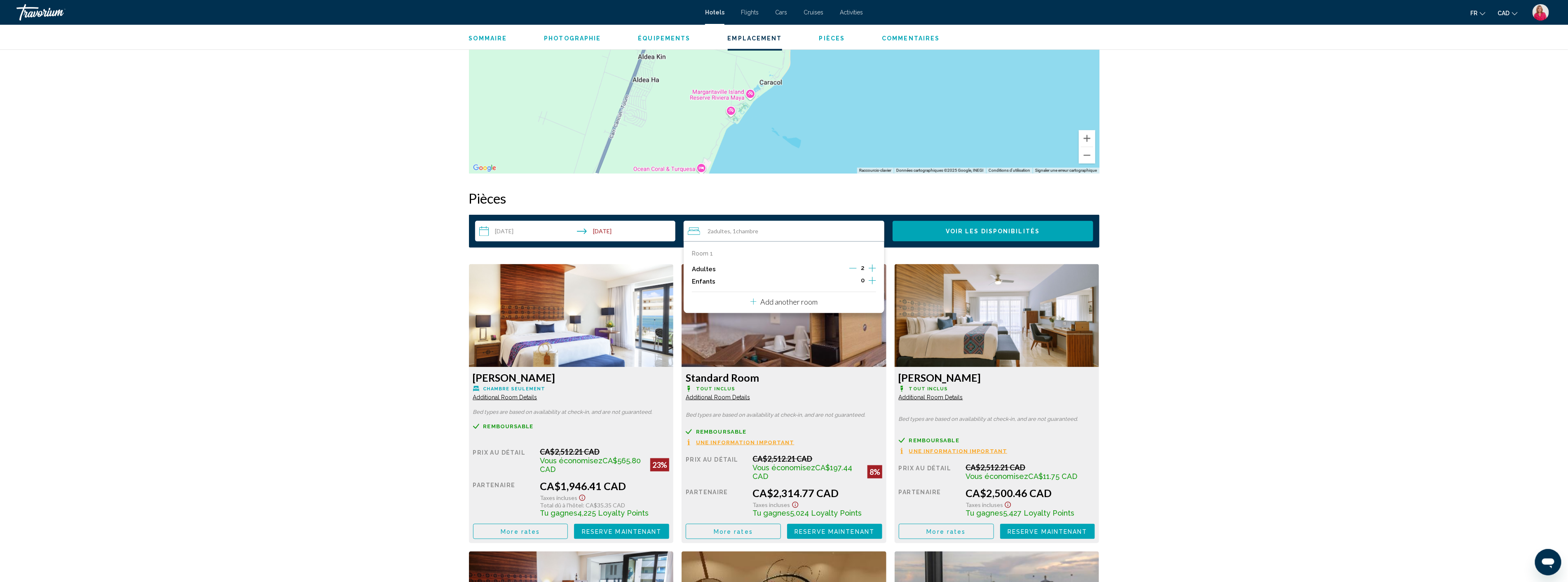
click at [869, 281] on icon "Increment children" at bounding box center [872, 281] width 7 height 10
click at [773, 306] on div "Travelers: 2 adults, 1 child" at bounding box center [772, 307] width 7 height 7
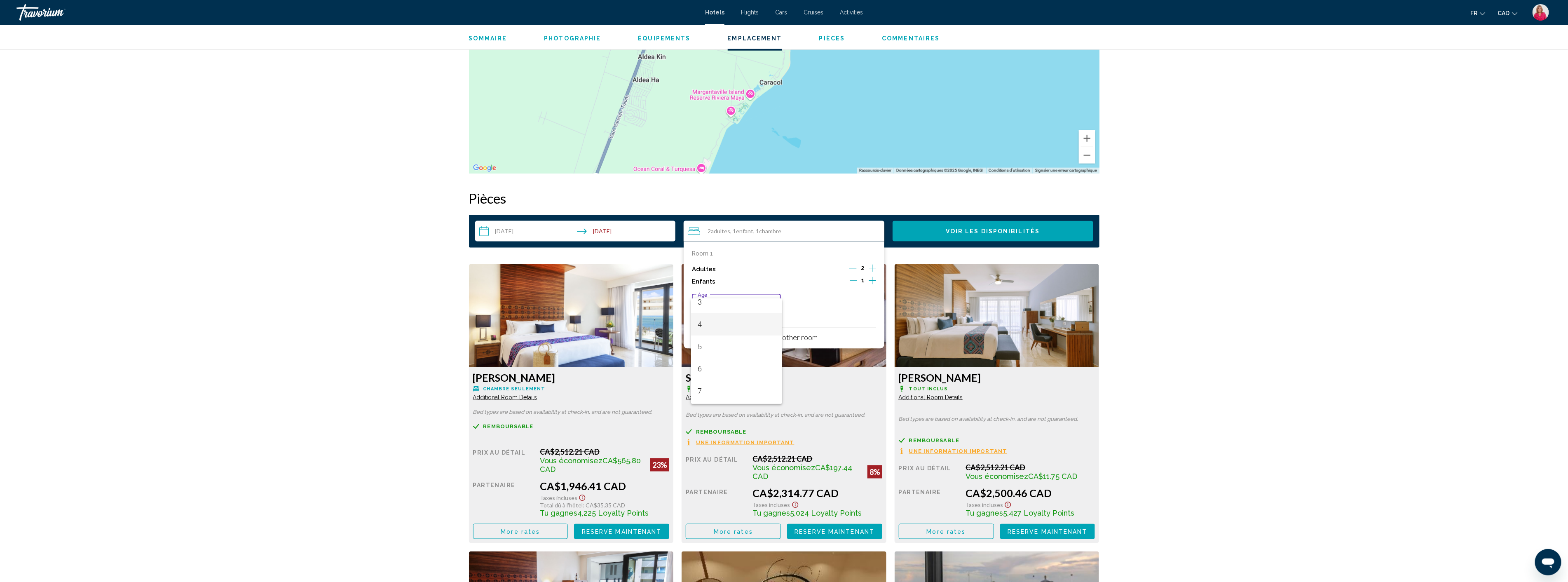
scroll to position [91, 0]
click at [703, 375] on span "7" at bounding box center [737, 374] width 78 height 23
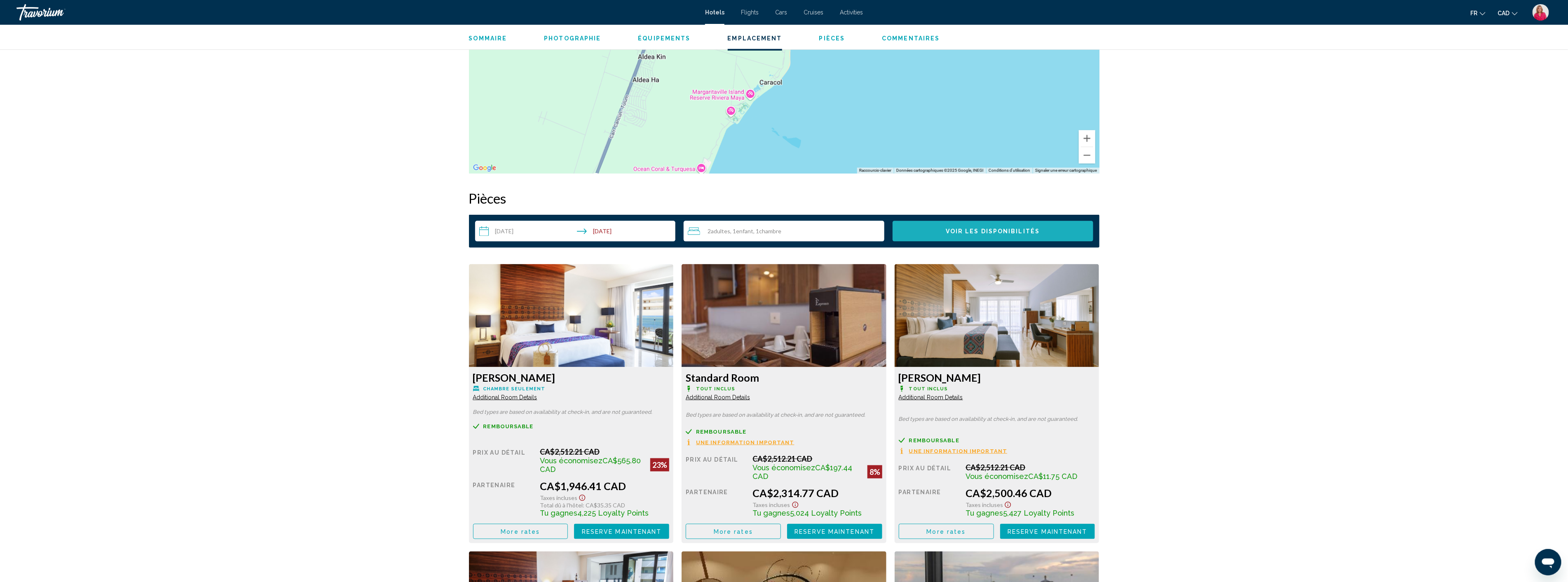
click at [991, 232] on span "Voir les disponibilités" at bounding box center [993, 231] width 94 height 7
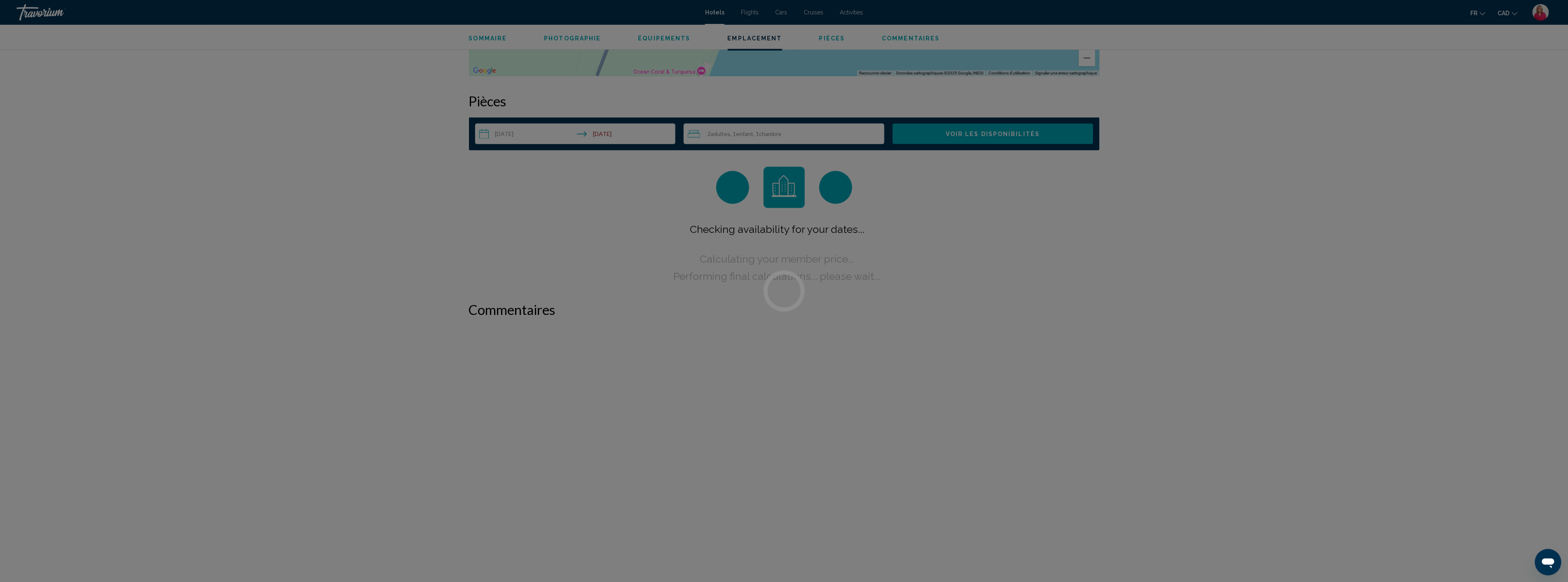
scroll to position [1043, 0]
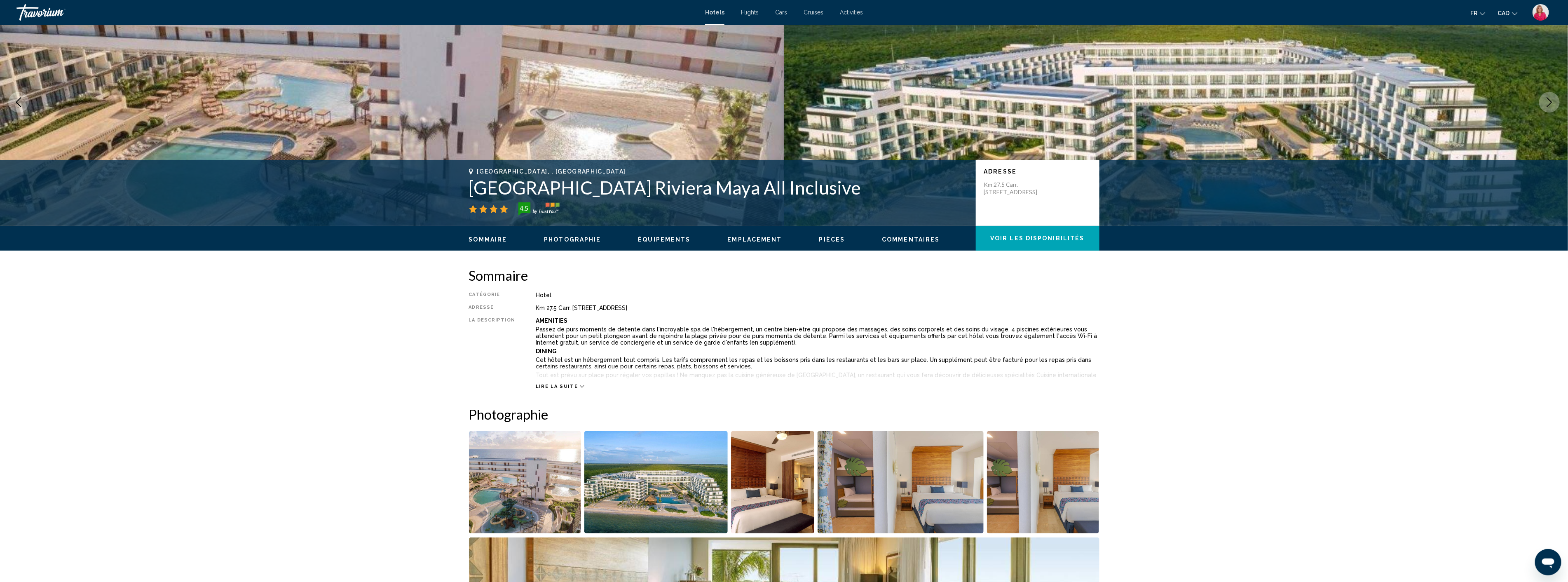
scroll to position [44, 0]
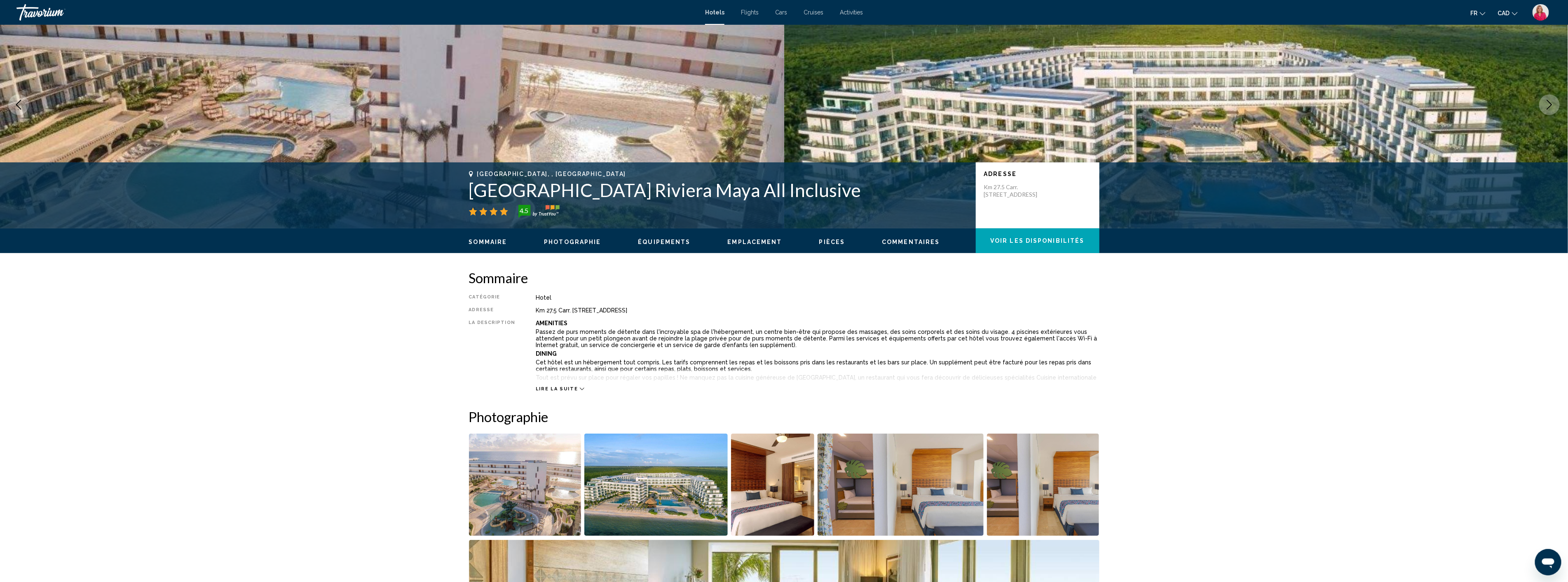
click at [550, 387] on span "Lire la suite" at bounding box center [556, 388] width 42 height 5
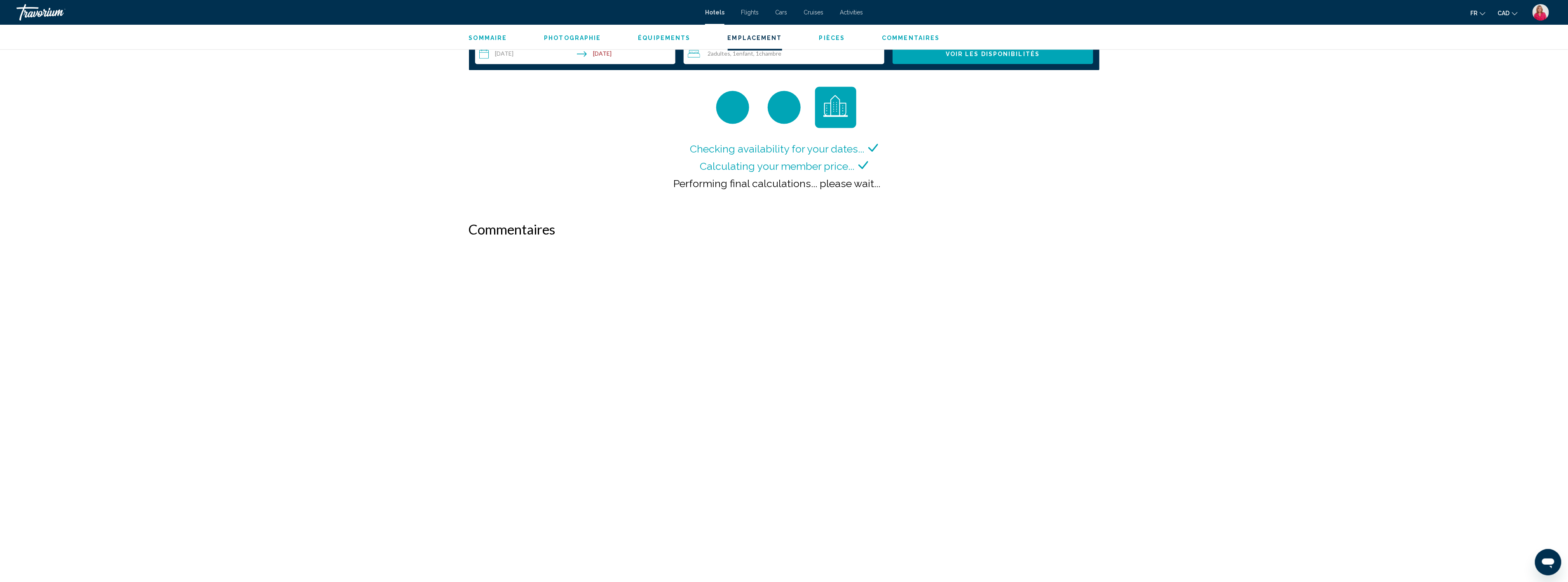
scroll to position [1464, 0]
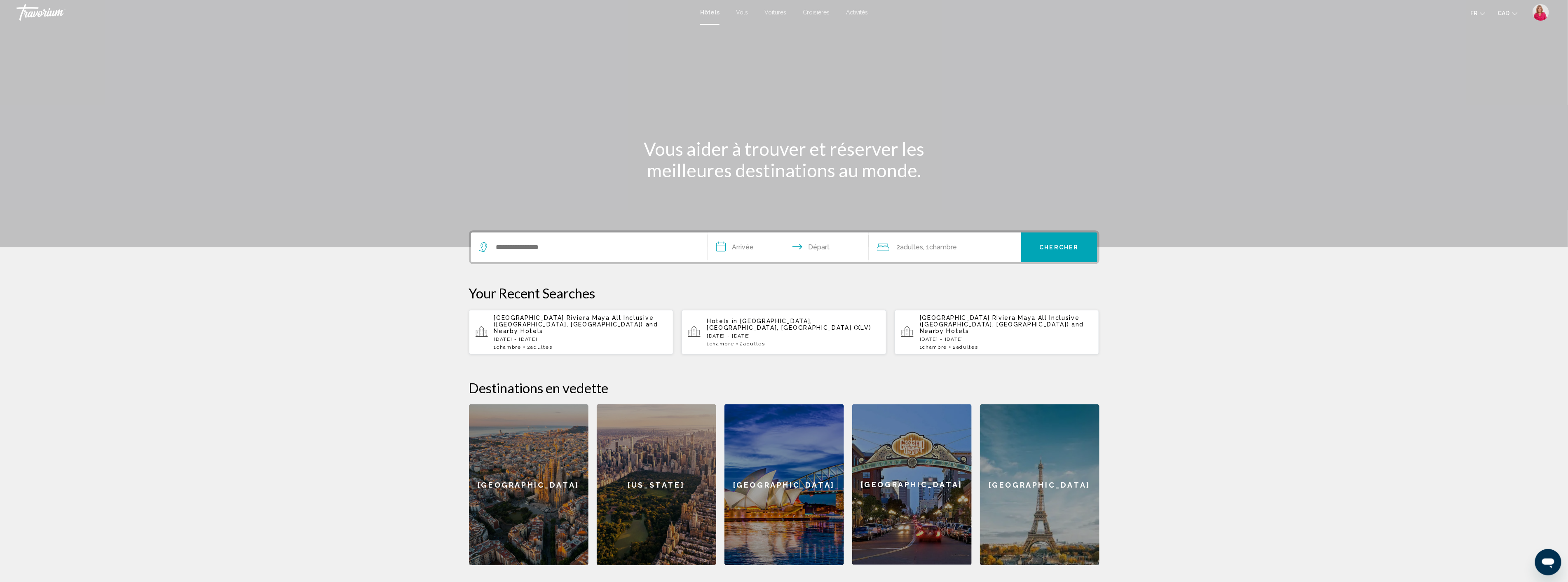
click at [567, 322] on span "and Nearby Hotels" at bounding box center [576, 328] width 164 height 13
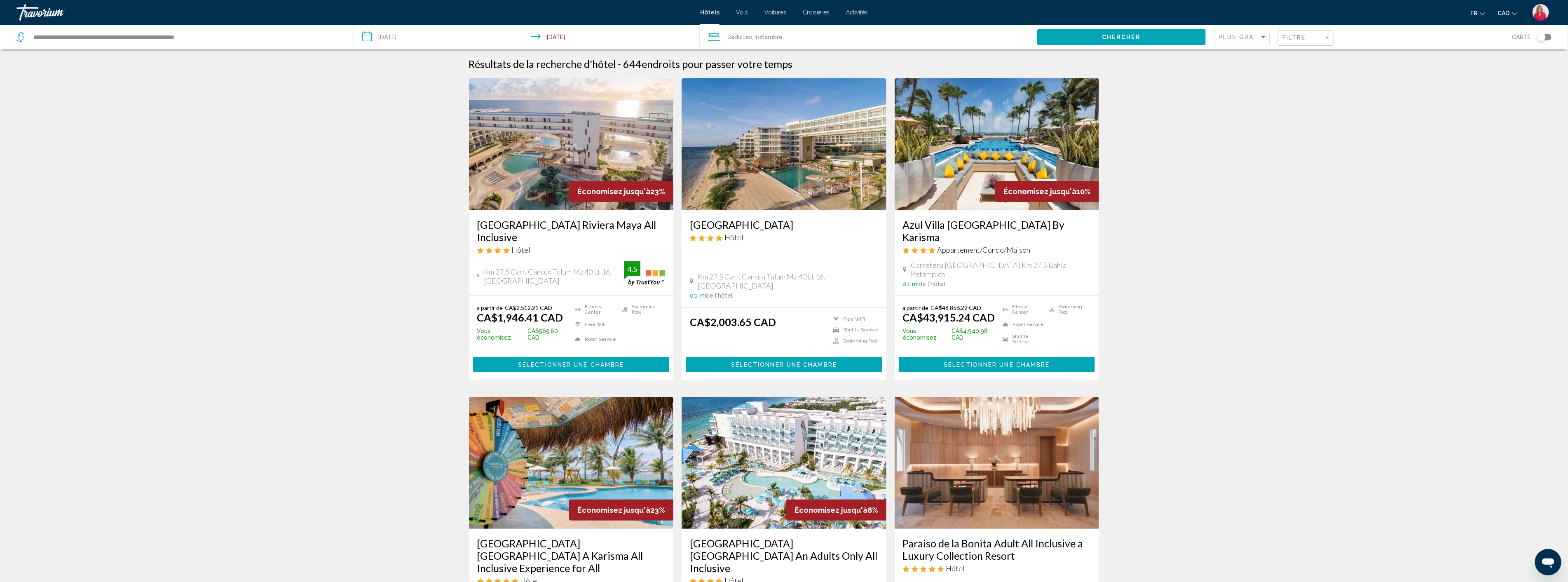
click at [756, 223] on h3 "[GEOGRAPHIC_DATA]" at bounding box center [783, 225] width 188 height 12
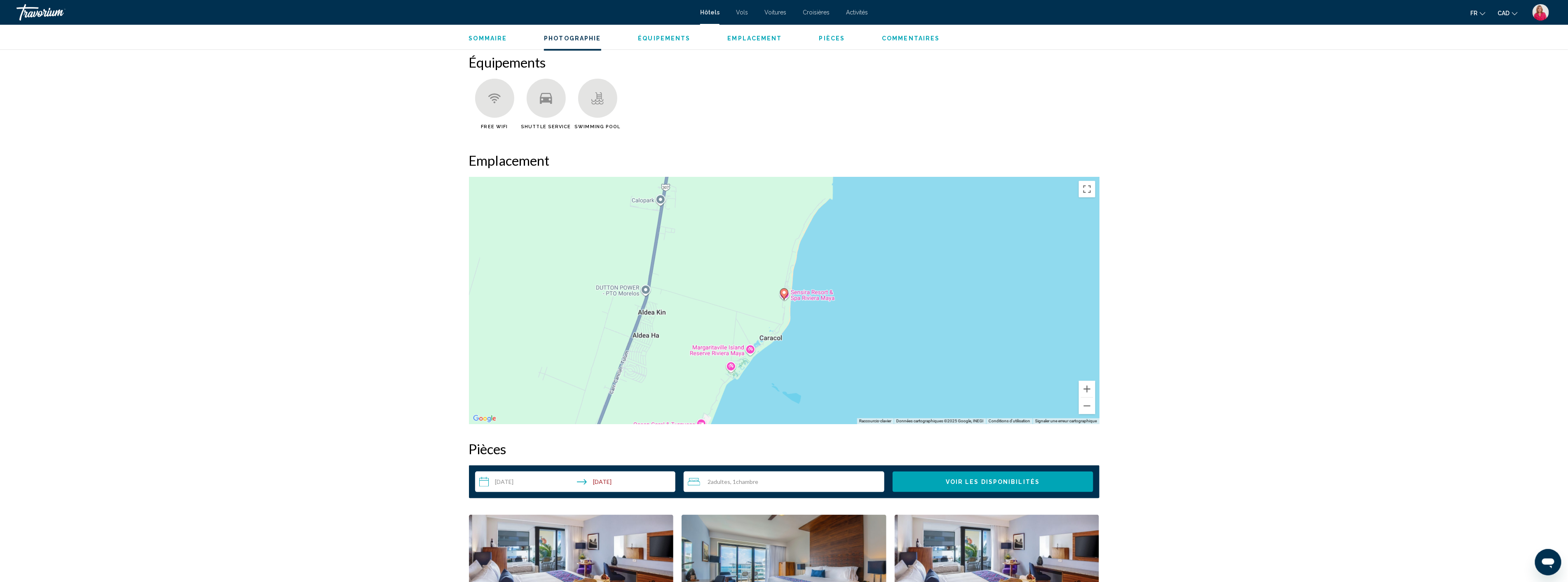
scroll to position [516, 0]
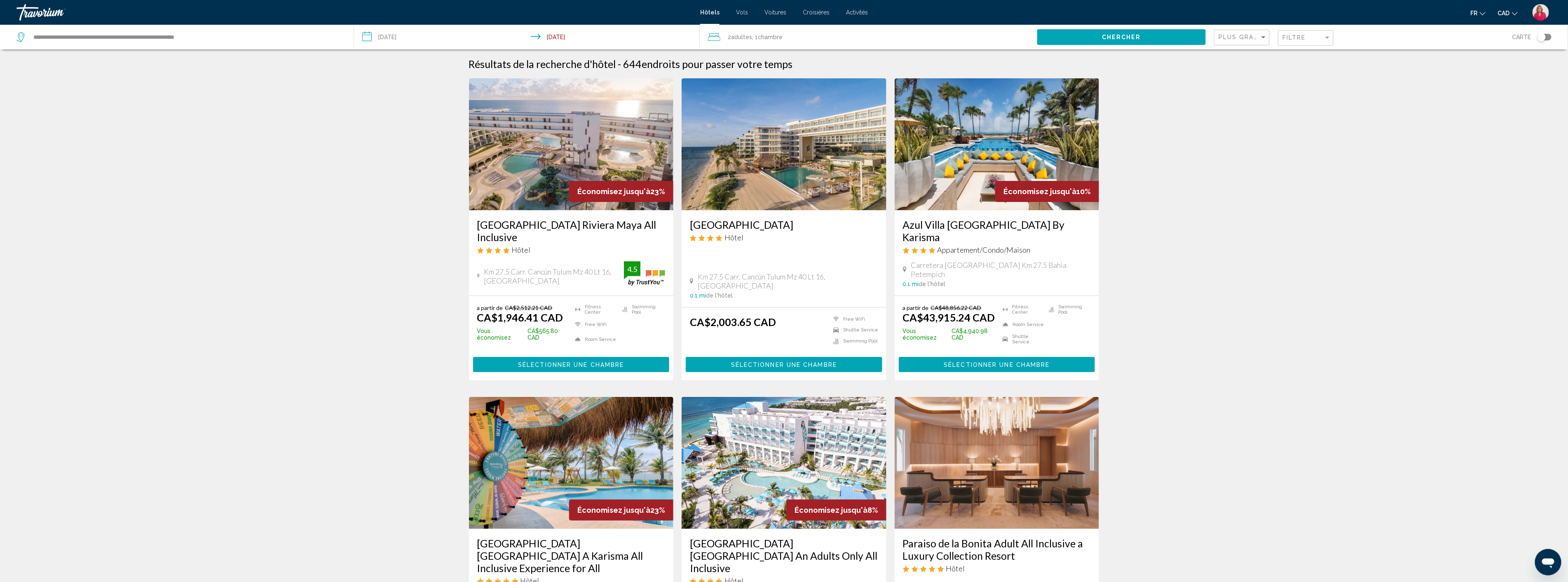
click at [499, 224] on h3 "[GEOGRAPHIC_DATA] Riviera Maya All Inclusive" at bounding box center [571, 231] width 188 height 25
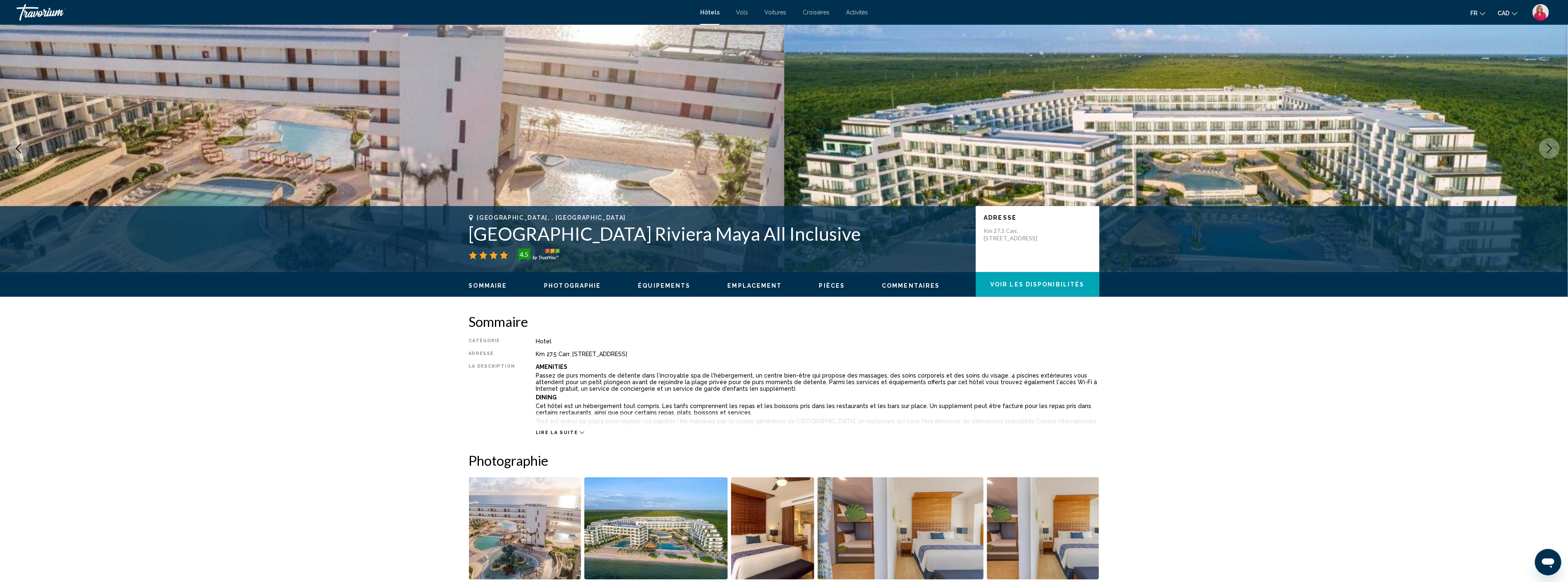
drag, startPoint x: 847, startPoint y: 237, endPoint x: 494, endPoint y: 236, distance: 353.0
click at [468, 236] on div "Puerto Morelos, , Mexico Sensira Resort & Spa Riviera Maya All Inclusive 4.5 Ad…" at bounding box center [784, 239] width 663 height 49
copy h1 "[GEOGRAPHIC_DATA] Riviera Maya All Inclusive"
click at [522, 219] on span "[GEOGRAPHIC_DATA], , [GEOGRAPHIC_DATA]" at bounding box center [551, 217] width 149 height 7
drag, startPoint x: 539, startPoint y: 219, endPoint x: 474, endPoint y: 216, distance: 65.1
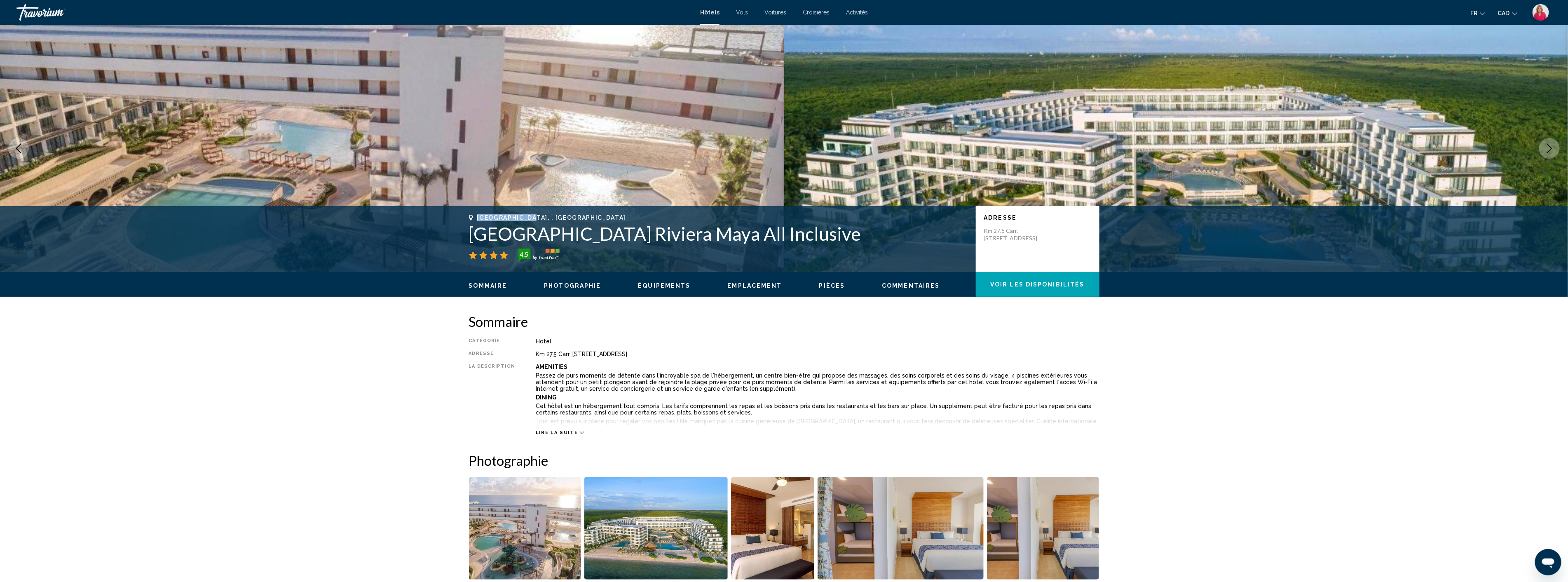
click at [474, 216] on div "[GEOGRAPHIC_DATA], , [GEOGRAPHIC_DATA]" at bounding box center [718, 217] width 499 height 7
copy span "Puerto Morelos"
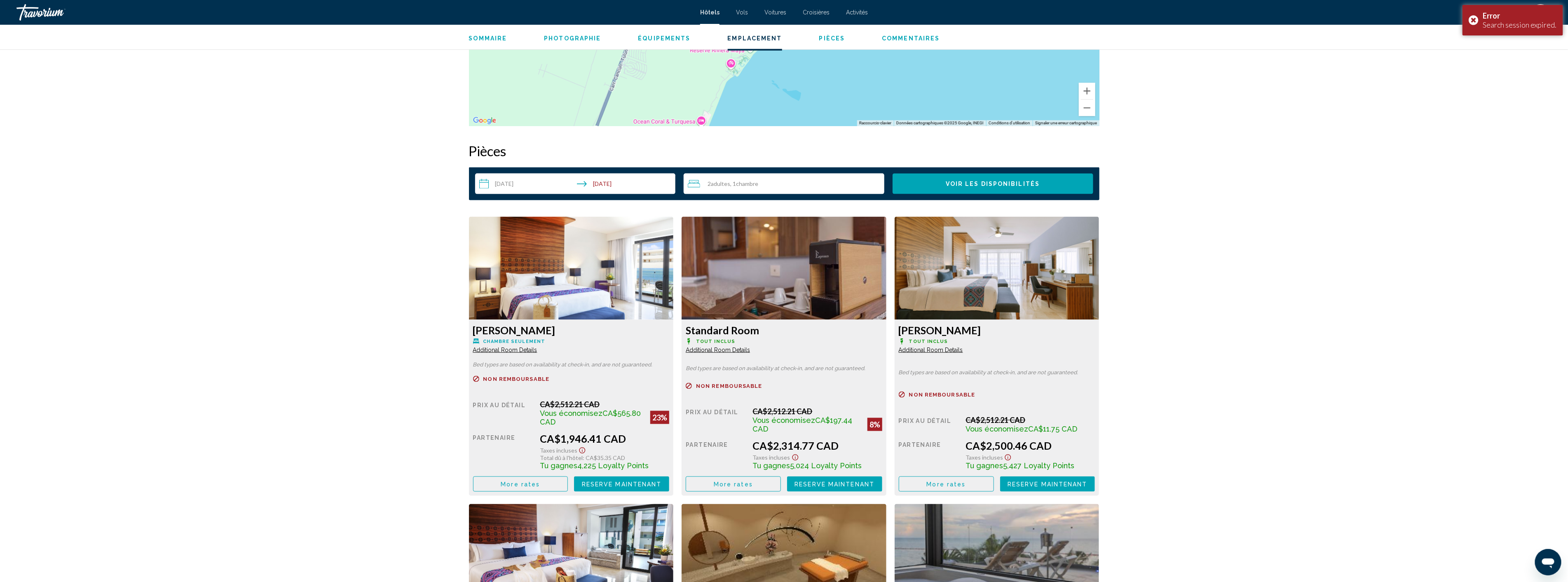
scroll to position [961, 0]
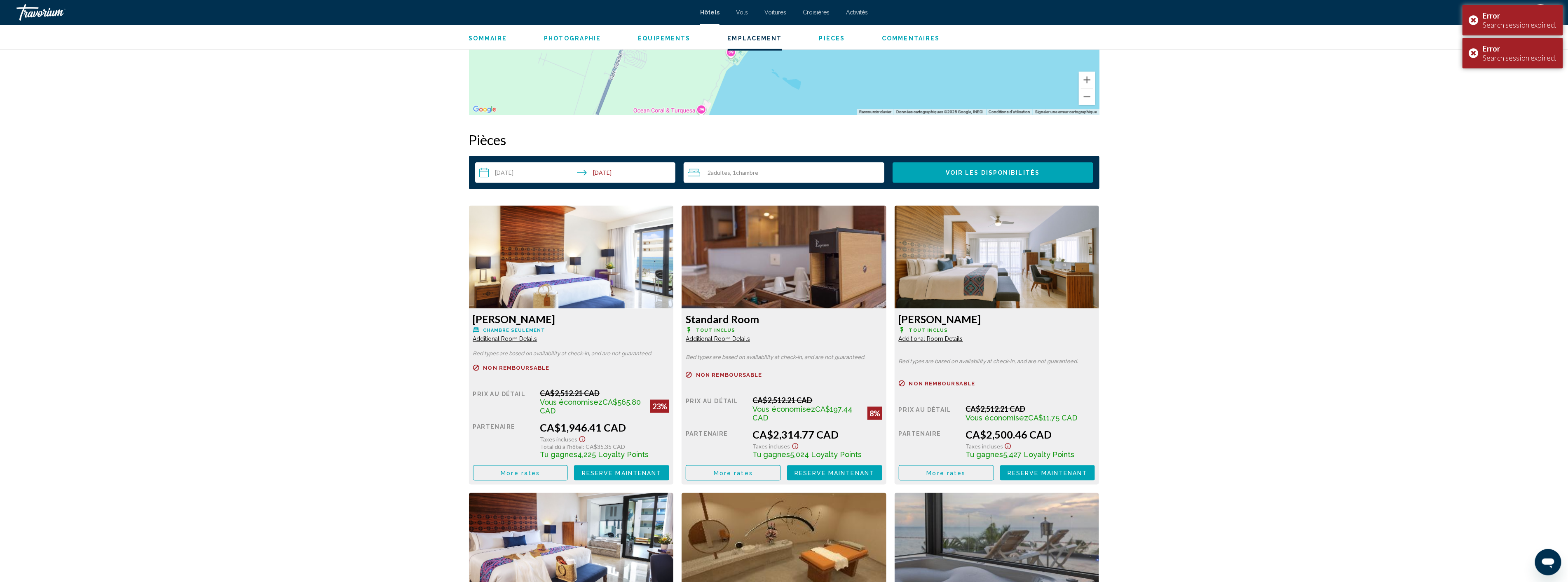
click at [586, 443] on icon "Show Taxes and Fees disclaimer" at bounding box center [583, 440] width 6 height 6
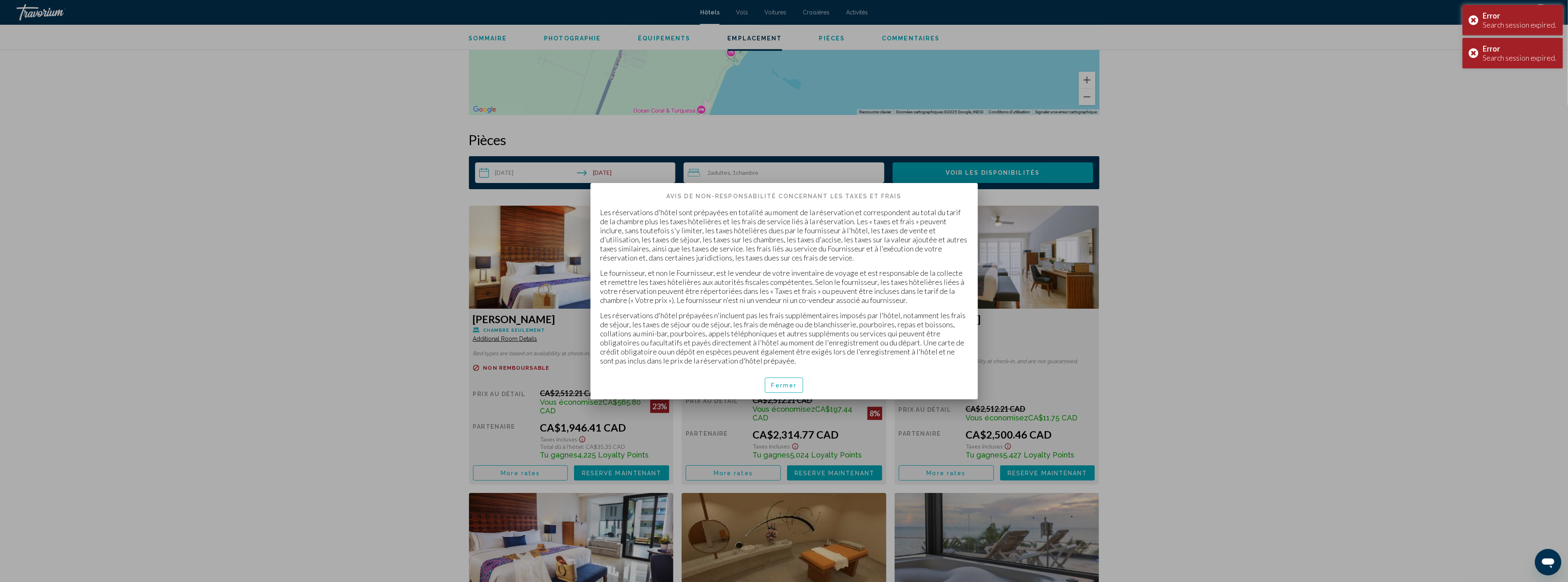
click at [785, 384] on span "Fermer" at bounding box center [784, 385] width 26 height 7
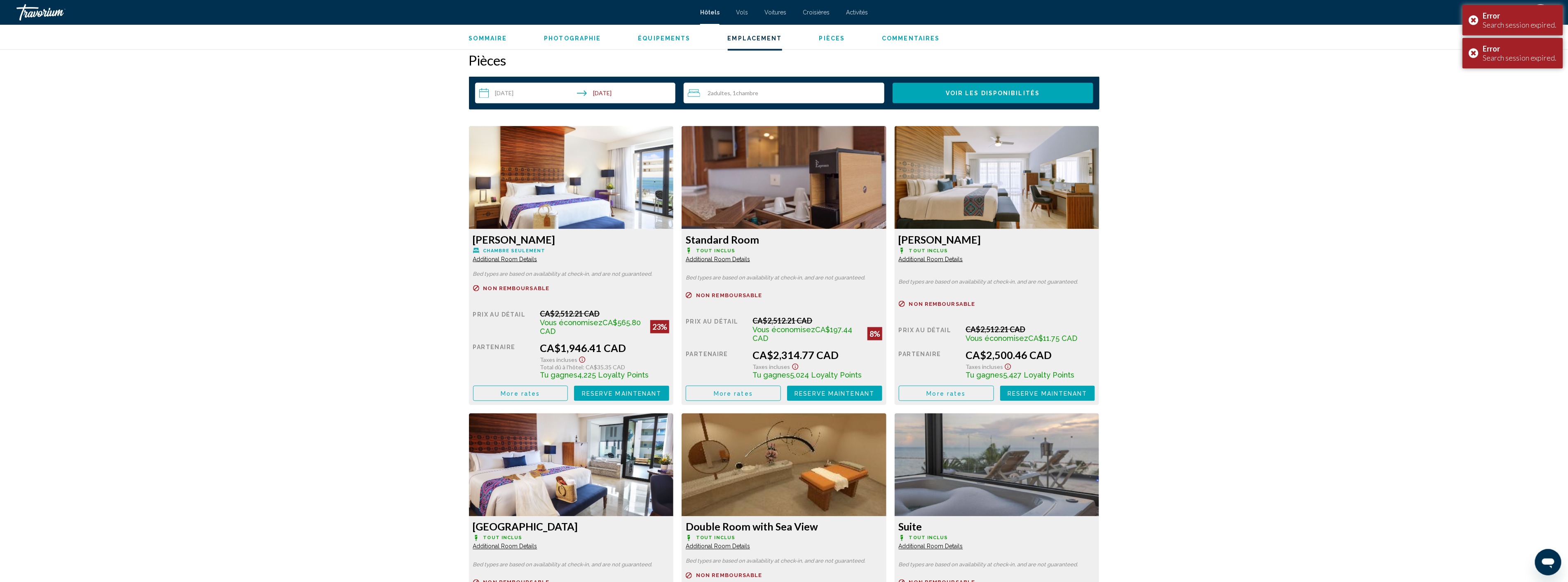
scroll to position [1053, 0]
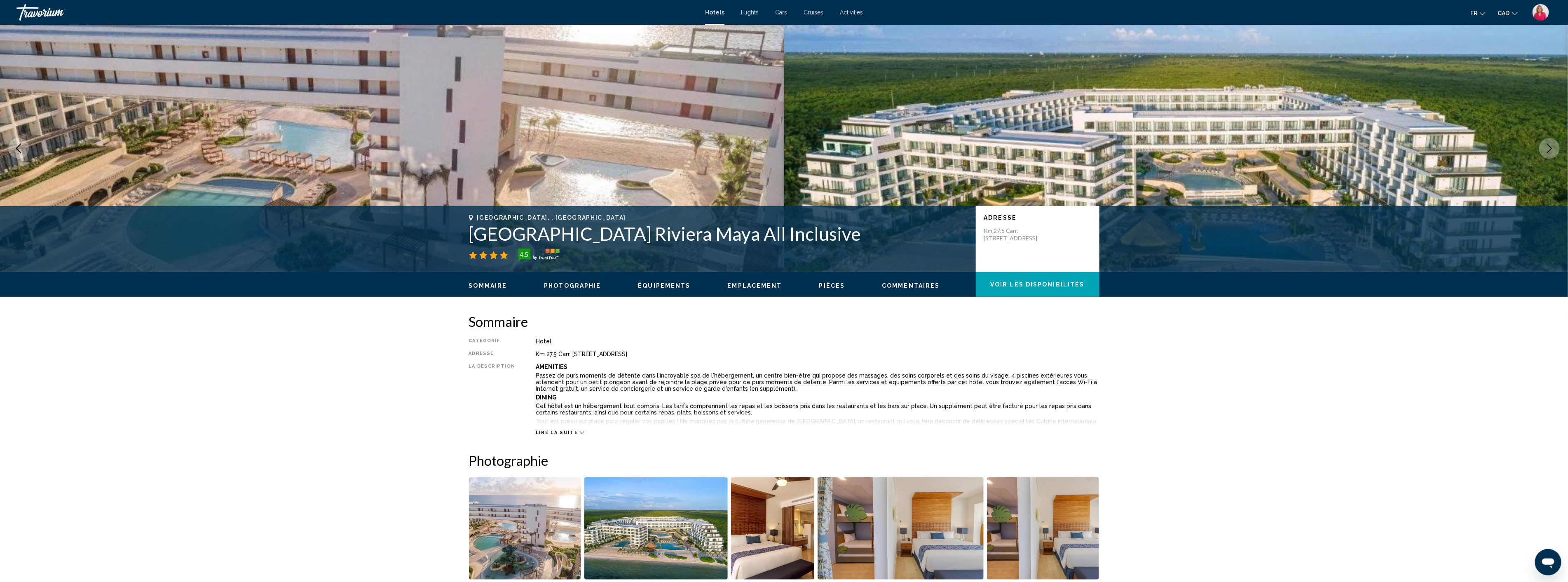
click at [209, 64] on img "Main content" at bounding box center [392, 149] width 784 height 247
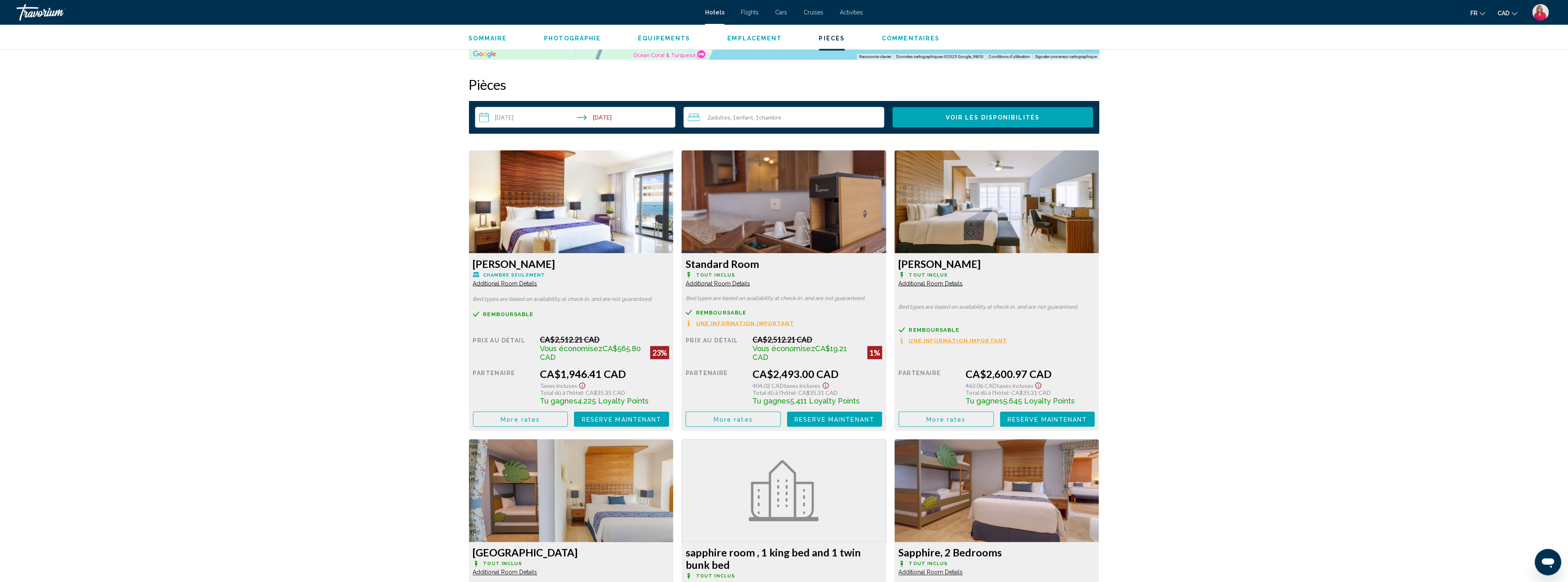
scroll to position [1053, 0]
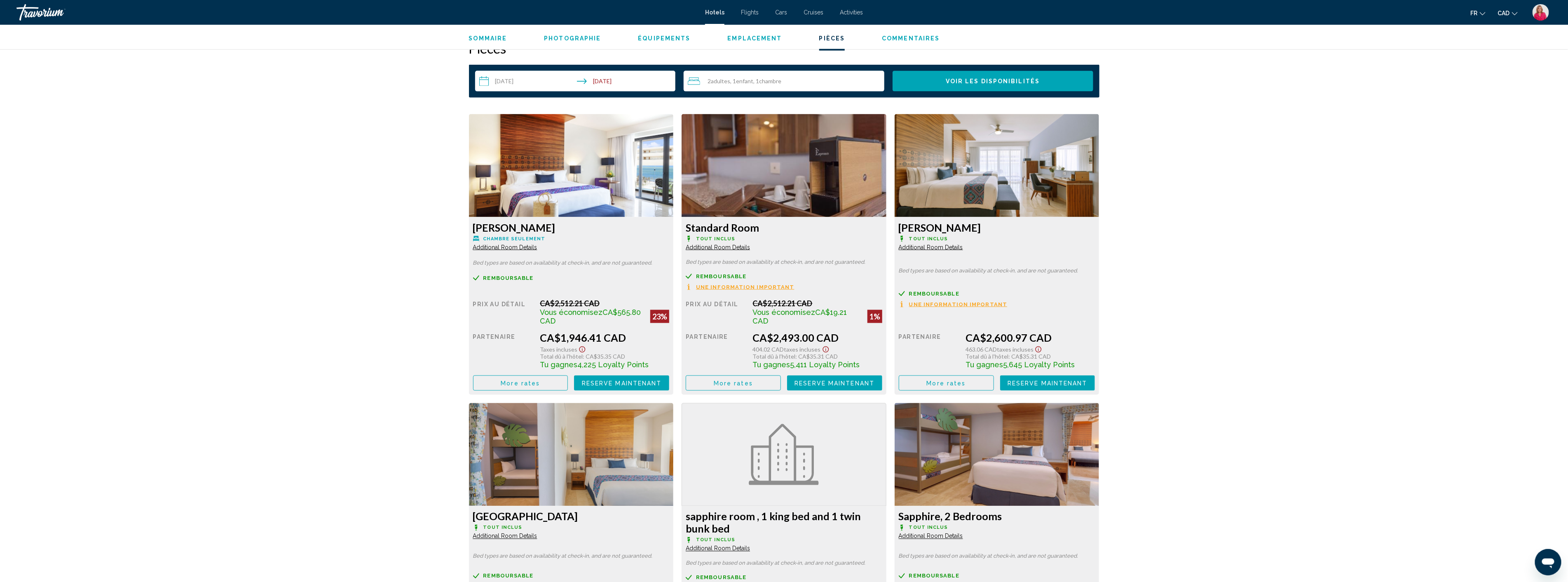
click at [497, 248] on span "Additional Room Details" at bounding box center [505, 247] width 65 height 7
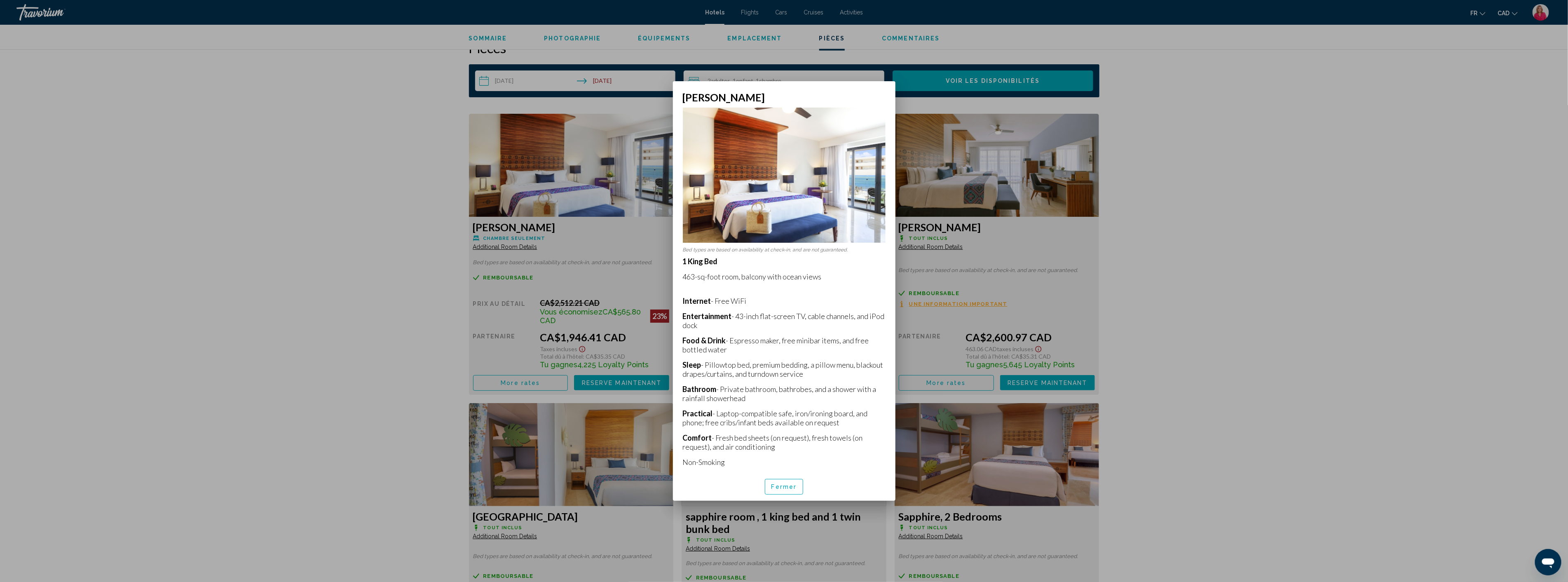
scroll to position [0, 0]
click at [776, 489] on button "Fermer" at bounding box center [785, 486] width 39 height 15
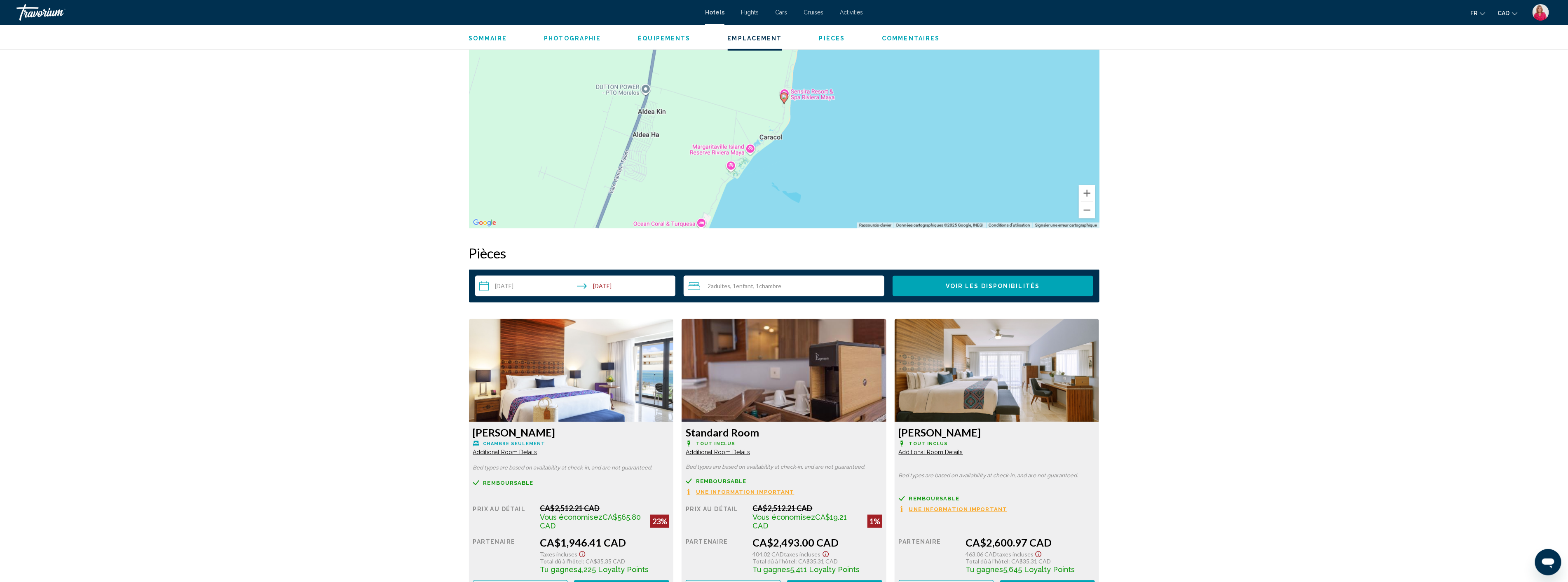
scroll to position [824, 0]
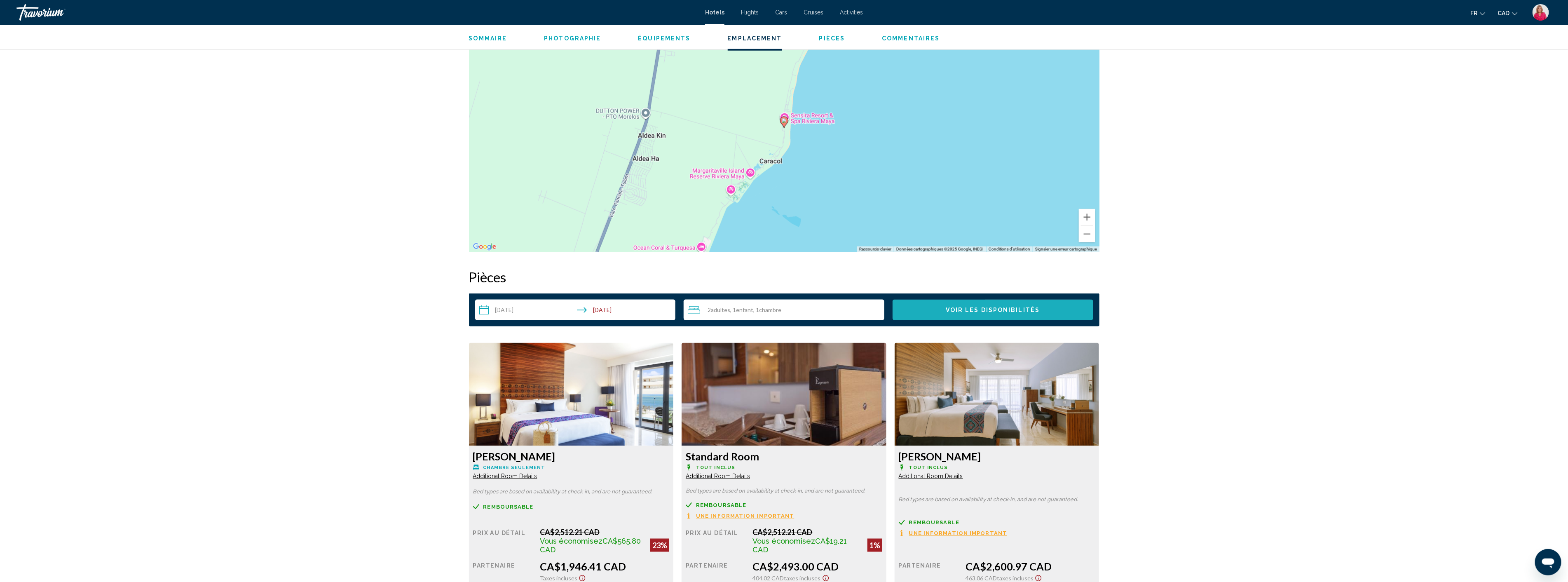
click at [987, 312] on span "Voir les disponibilités" at bounding box center [993, 310] width 94 height 7
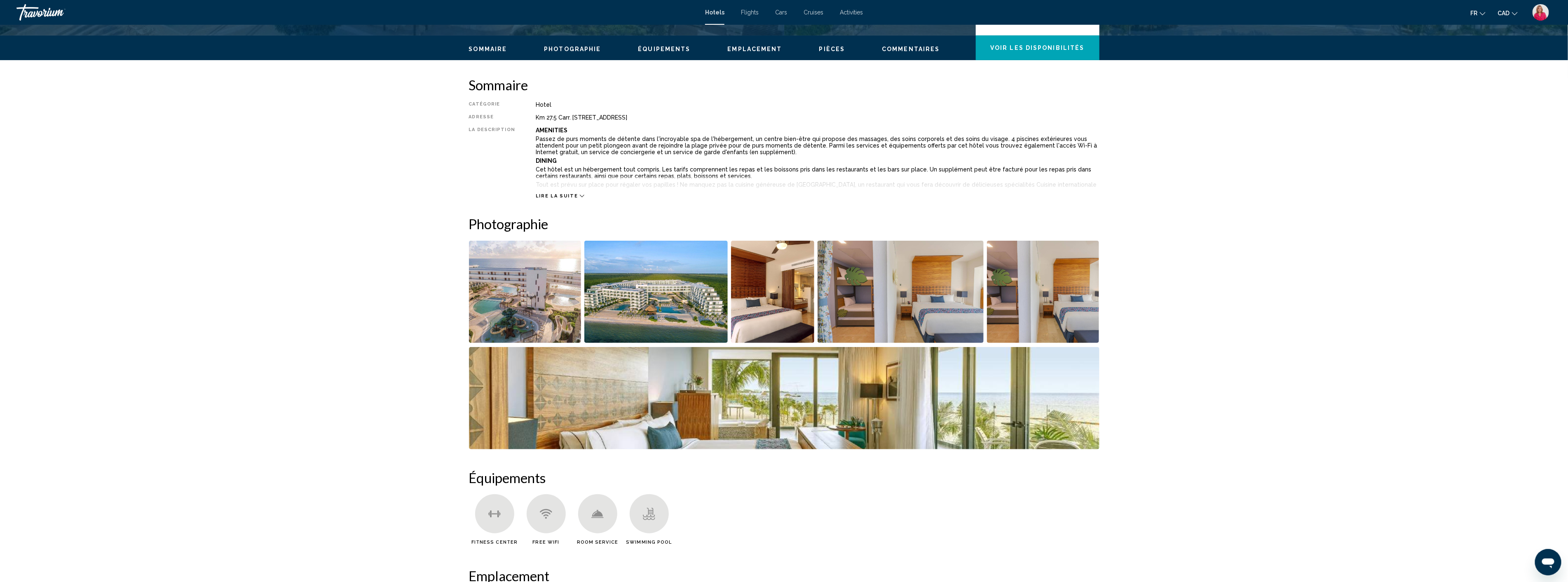
scroll to position [219, 0]
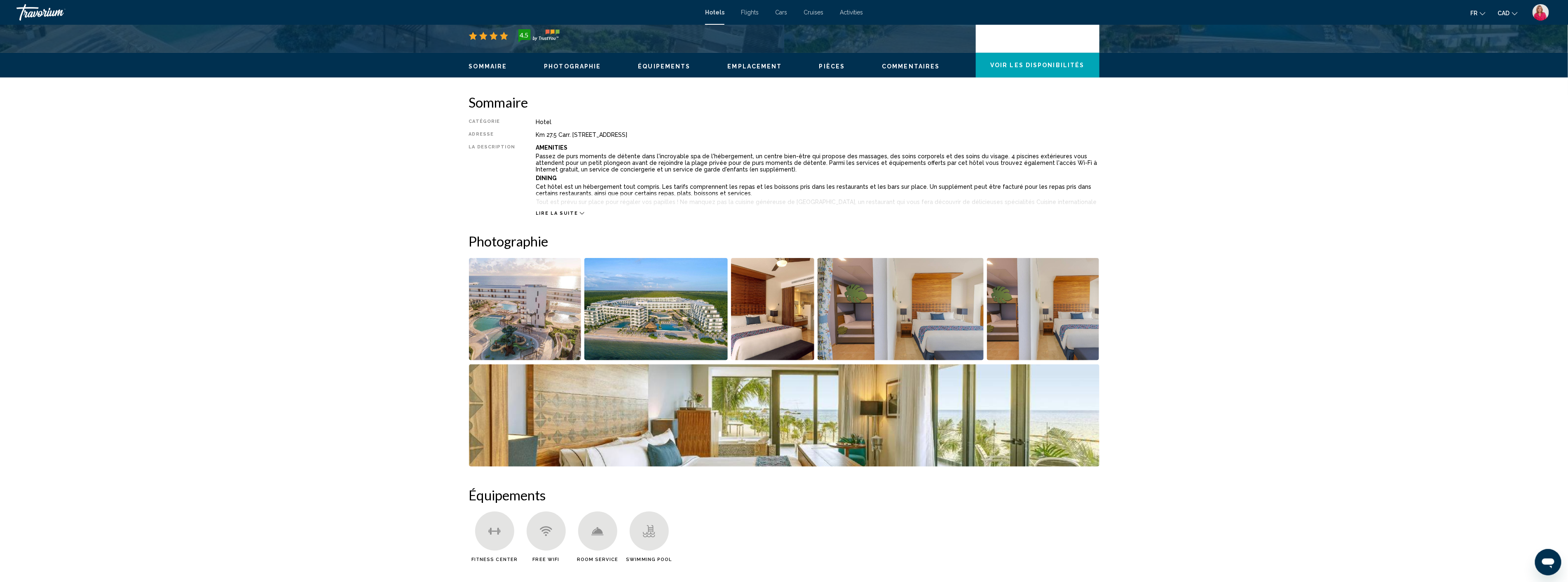
click at [649, 323] on img "Open full-screen image slider" at bounding box center [656, 309] width 144 height 102
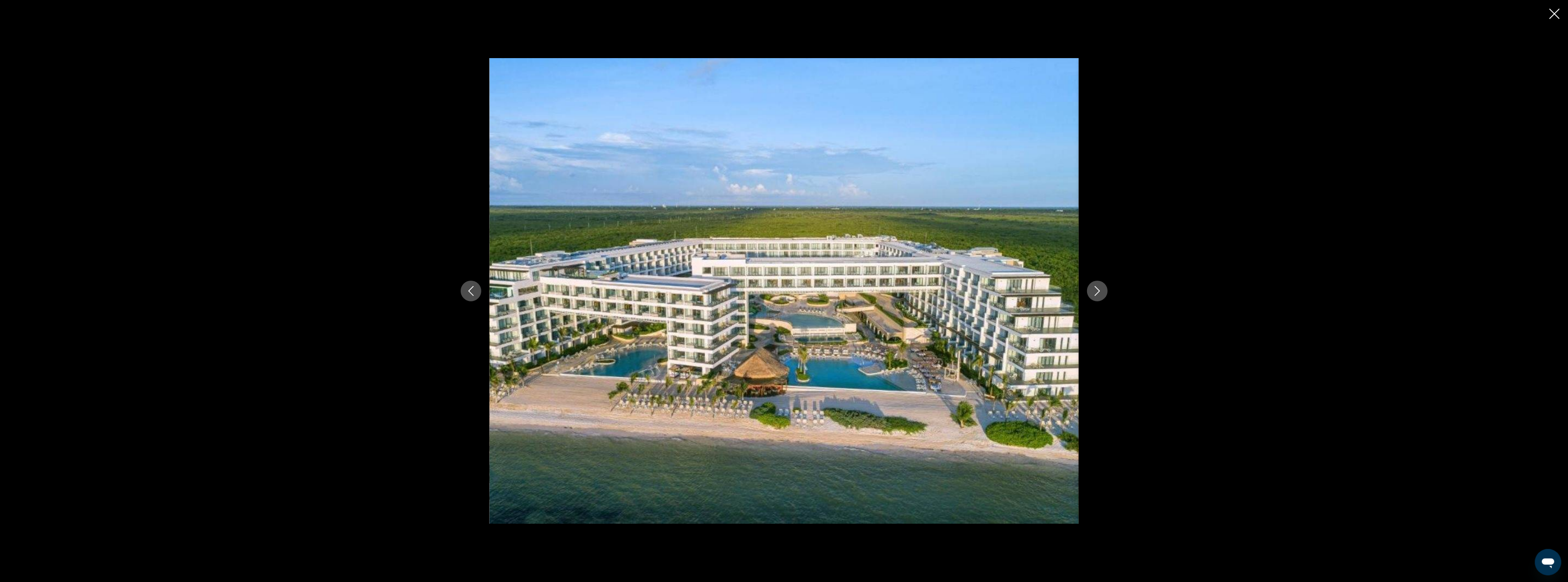
click at [1097, 293] on icon "Next image" at bounding box center [1097, 291] width 5 height 10
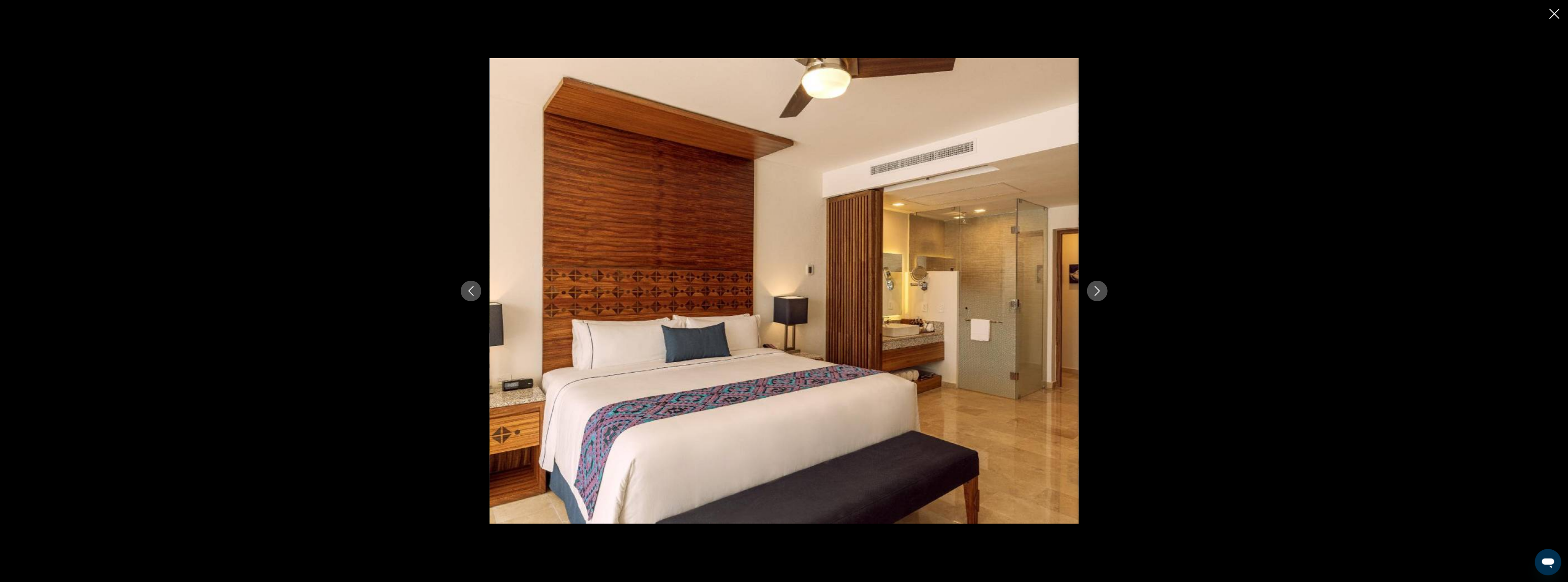
click at [1097, 293] on icon "Next image" at bounding box center [1097, 291] width 5 height 10
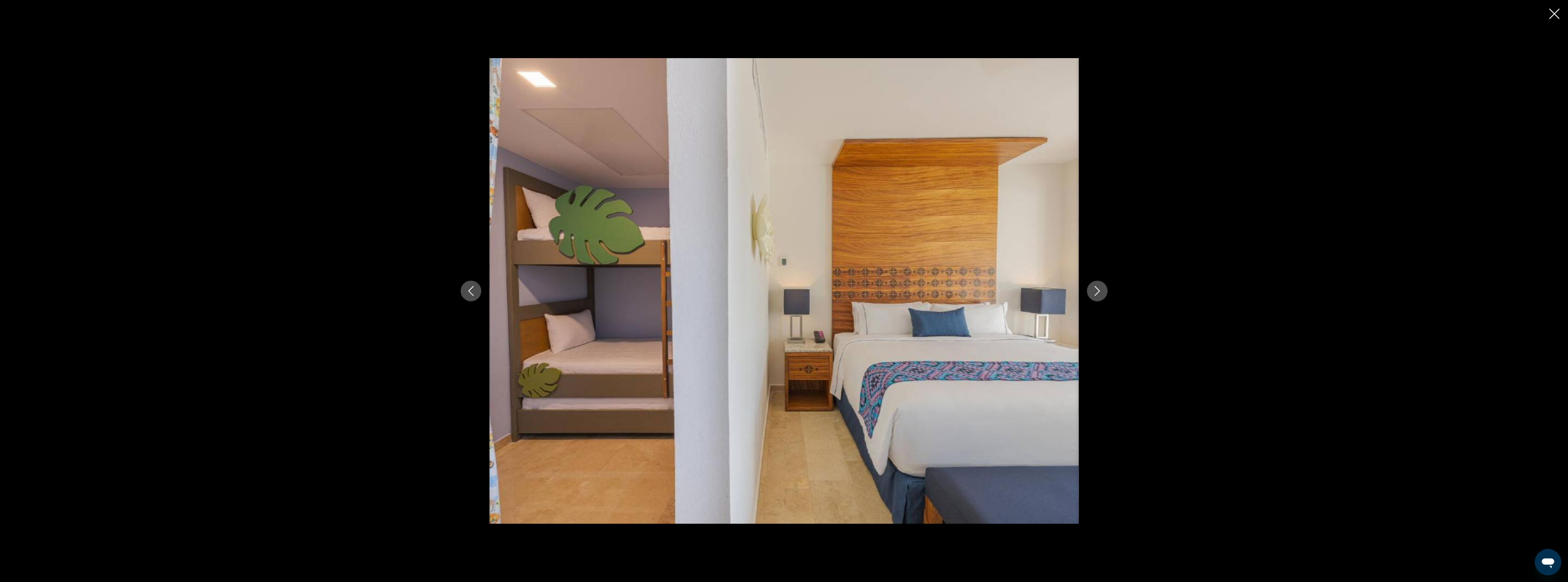
click at [1097, 293] on icon "Next image" at bounding box center [1097, 291] width 5 height 10
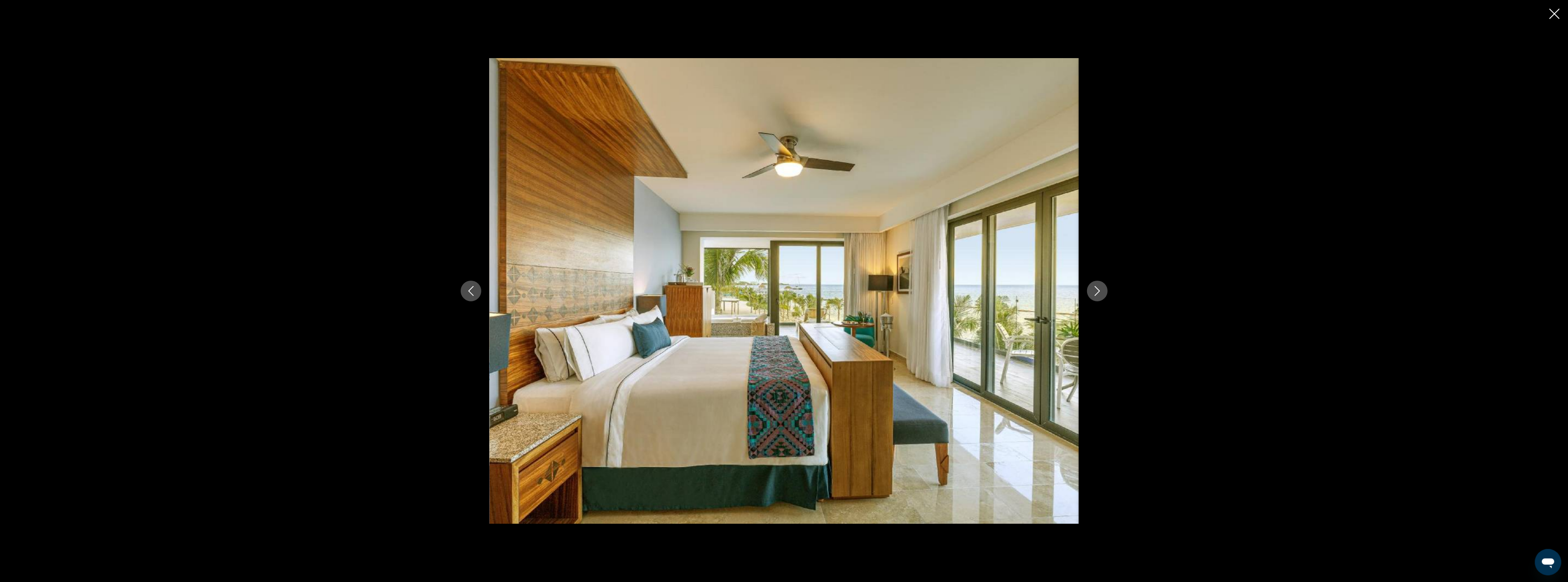
click at [1097, 293] on icon "Next image" at bounding box center [1097, 291] width 5 height 10
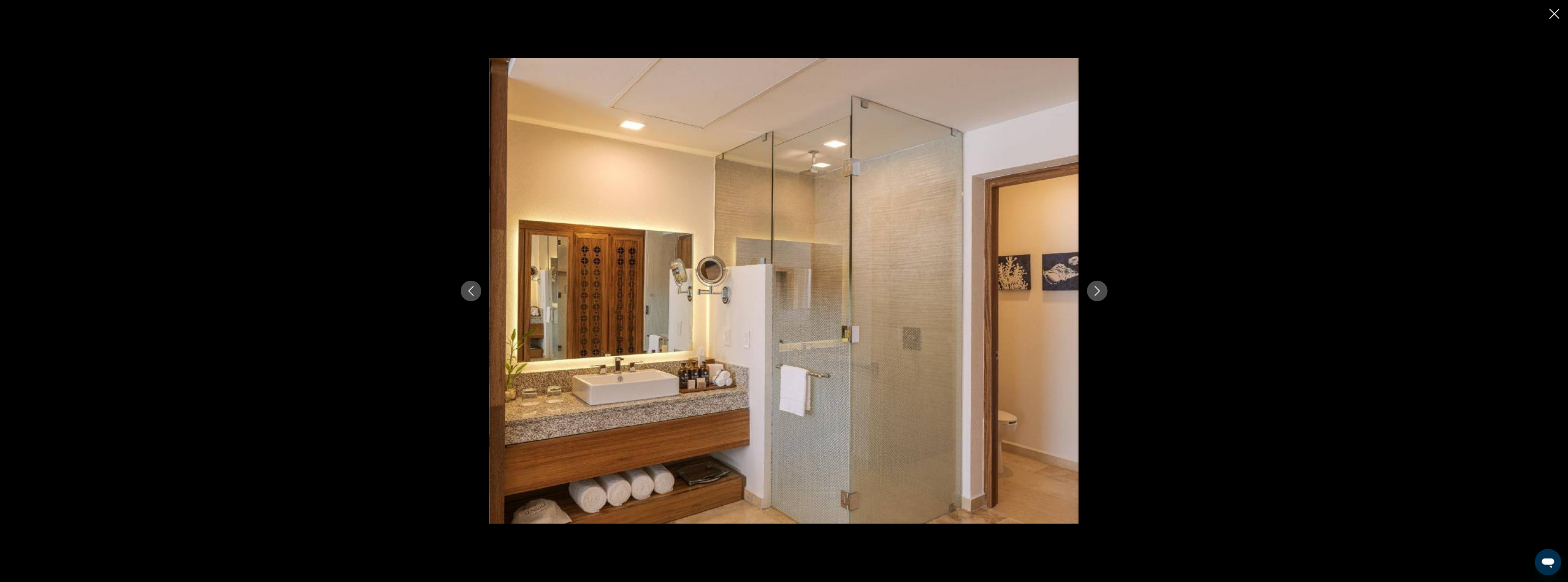
click at [1097, 293] on icon "Next image" at bounding box center [1097, 291] width 5 height 10
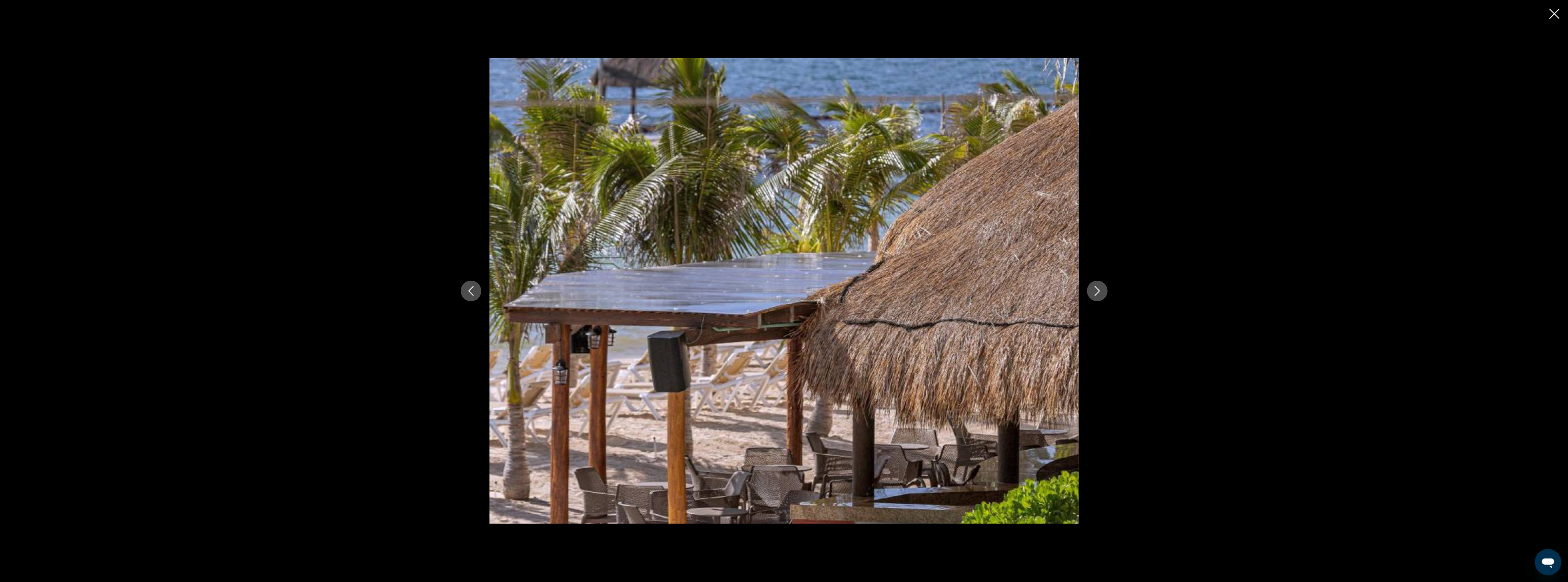
click at [1097, 293] on icon "Next image" at bounding box center [1097, 291] width 5 height 10
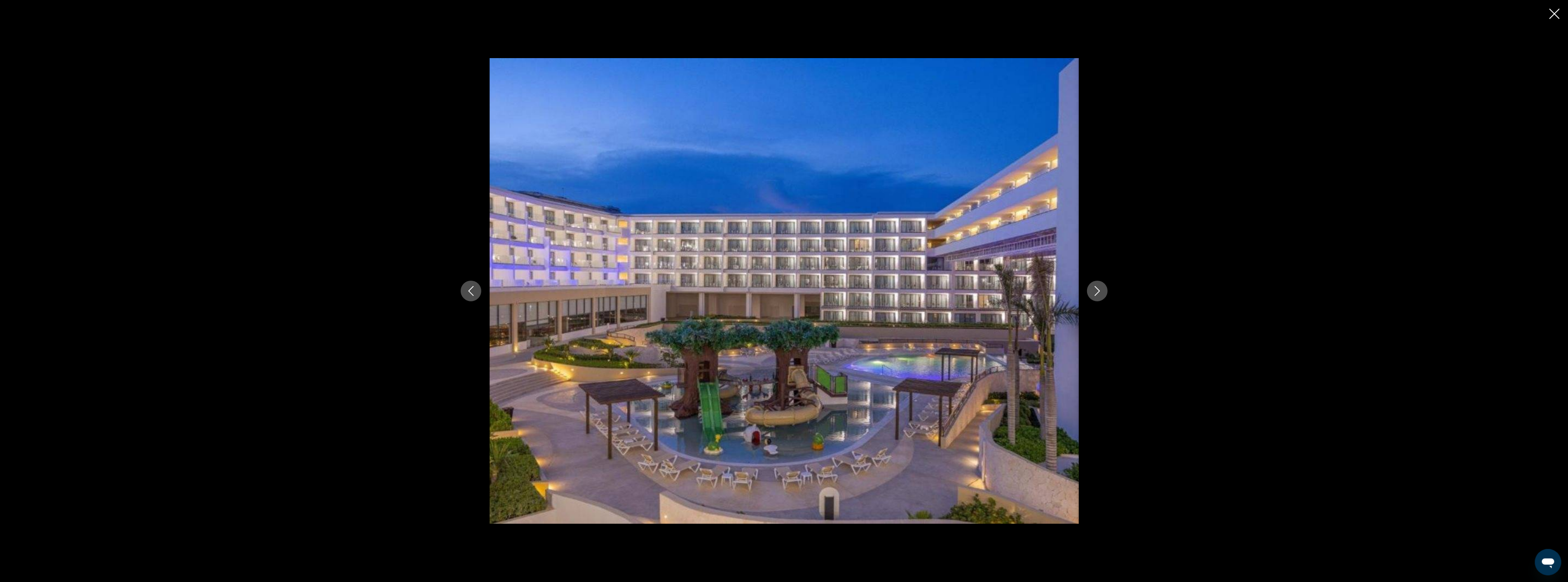
click at [1097, 293] on icon "Next image" at bounding box center [1097, 291] width 5 height 10
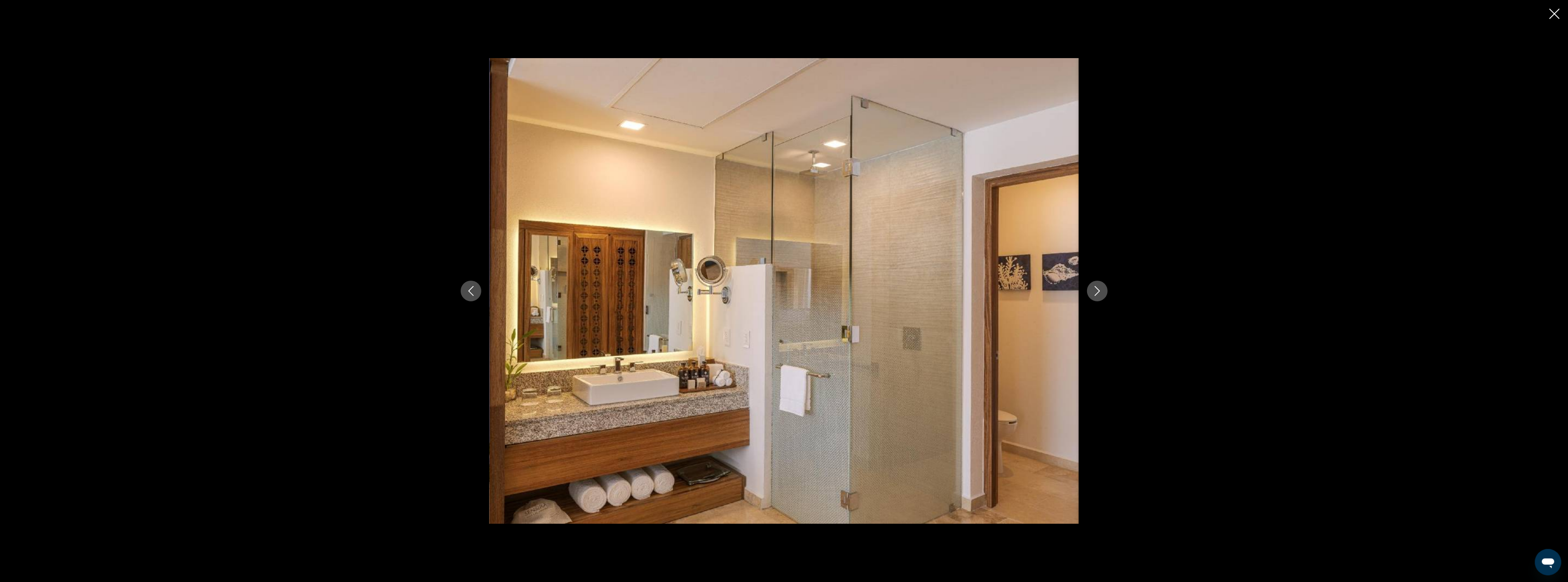
click at [1097, 293] on icon "Next image" at bounding box center [1097, 291] width 5 height 10
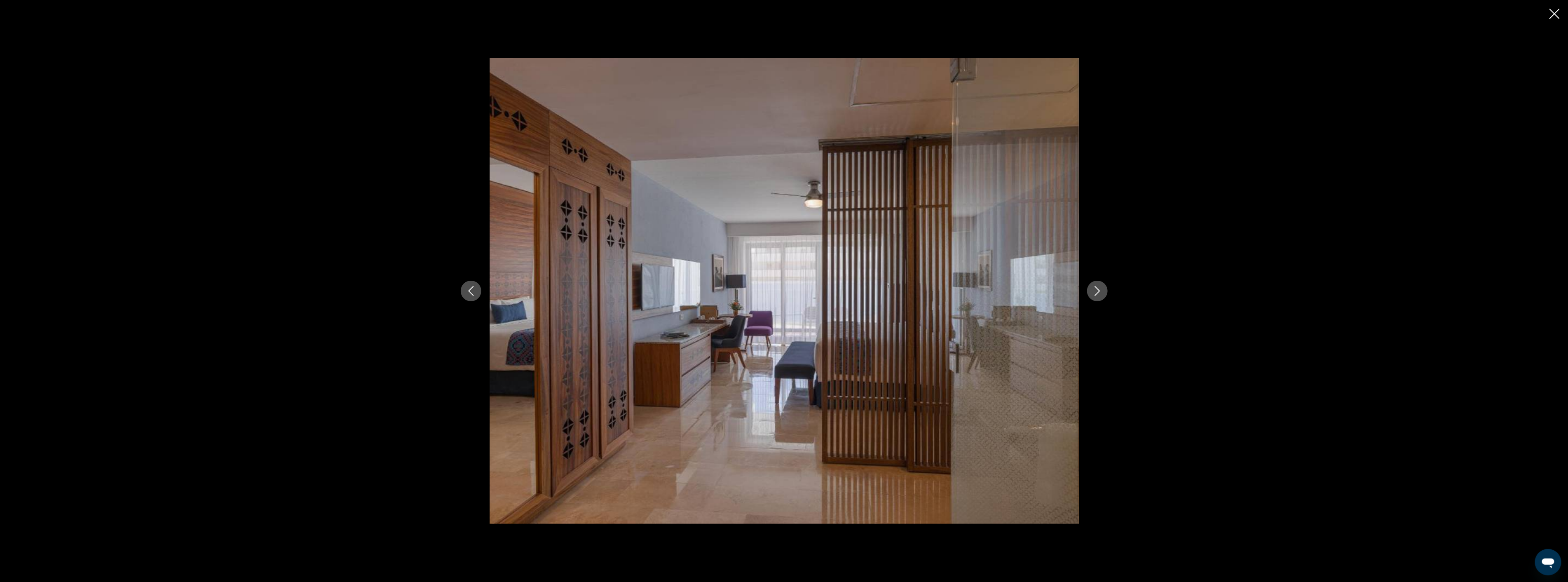
click at [1097, 293] on icon "Next image" at bounding box center [1097, 291] width 5 height 10
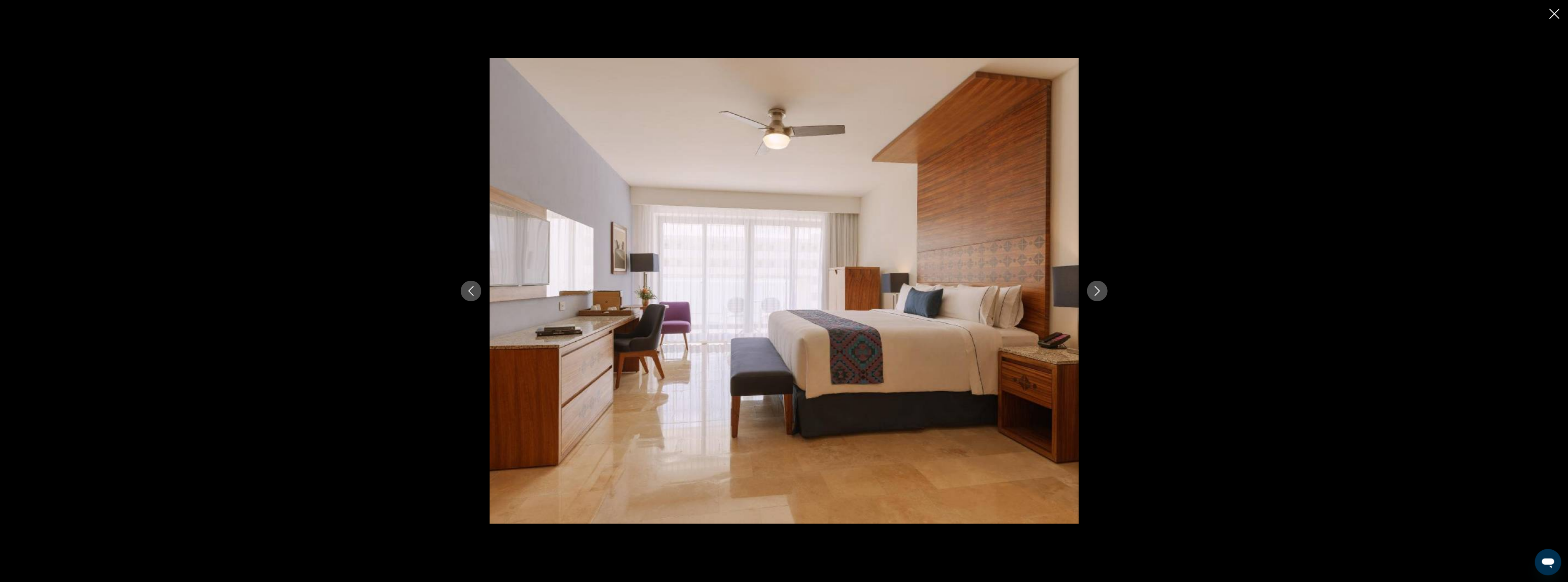
click at [1097, 293] on icon "Next image" at bounding box center [1097, 291] width 5 height 10
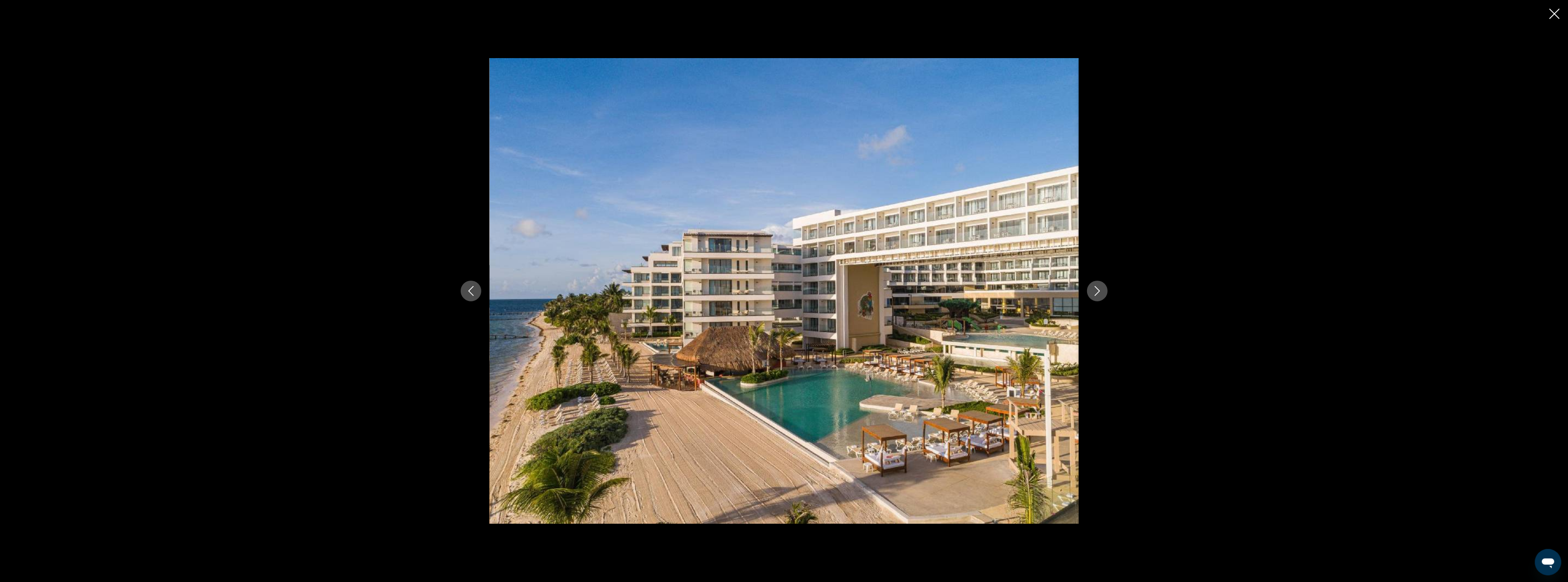
click at [1097, 293] on icon "Next image" at bounding box center [1097, 291] width 5 height 10
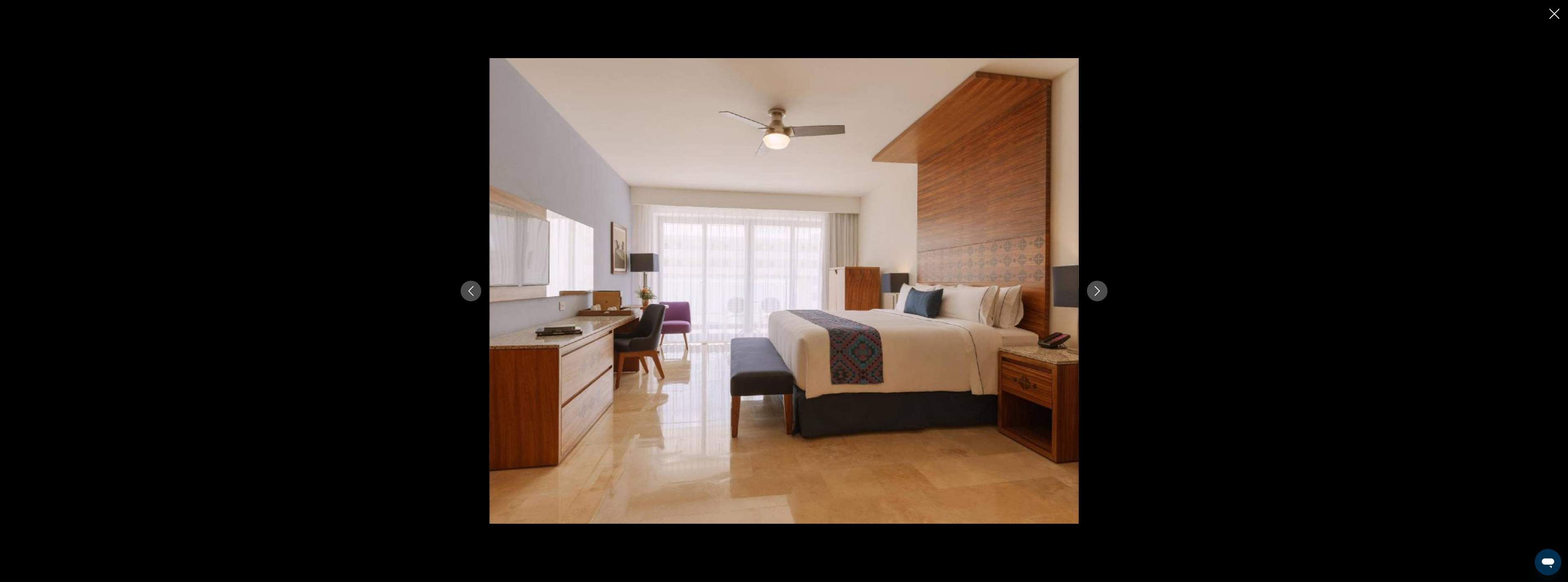
click at [1097, 293] on icon "Next image" at bounding box center [1097, 291] width 5 height 10
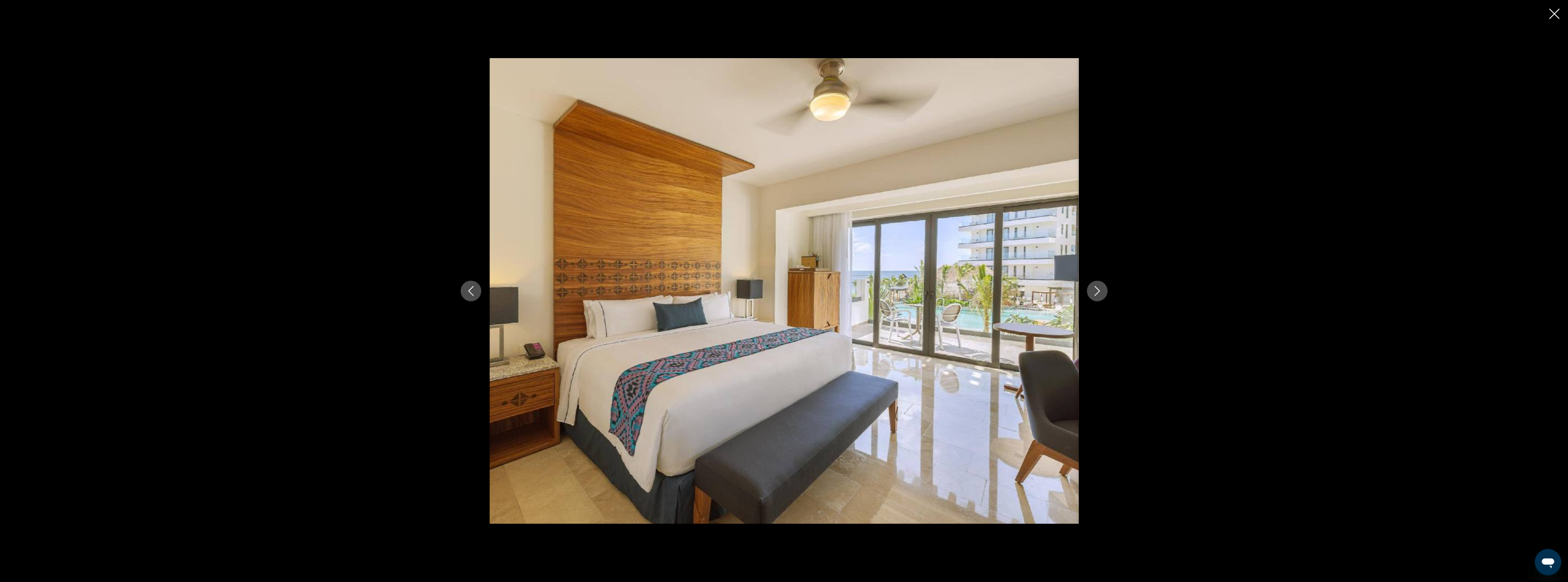
click at [1097, 293] on icon "Next image" at bounding box center [1097, 291] width 5 height 10
click at [1556, 13] on icon "Close slideshow" at bounding box center [1555, 13] width 10 height 10
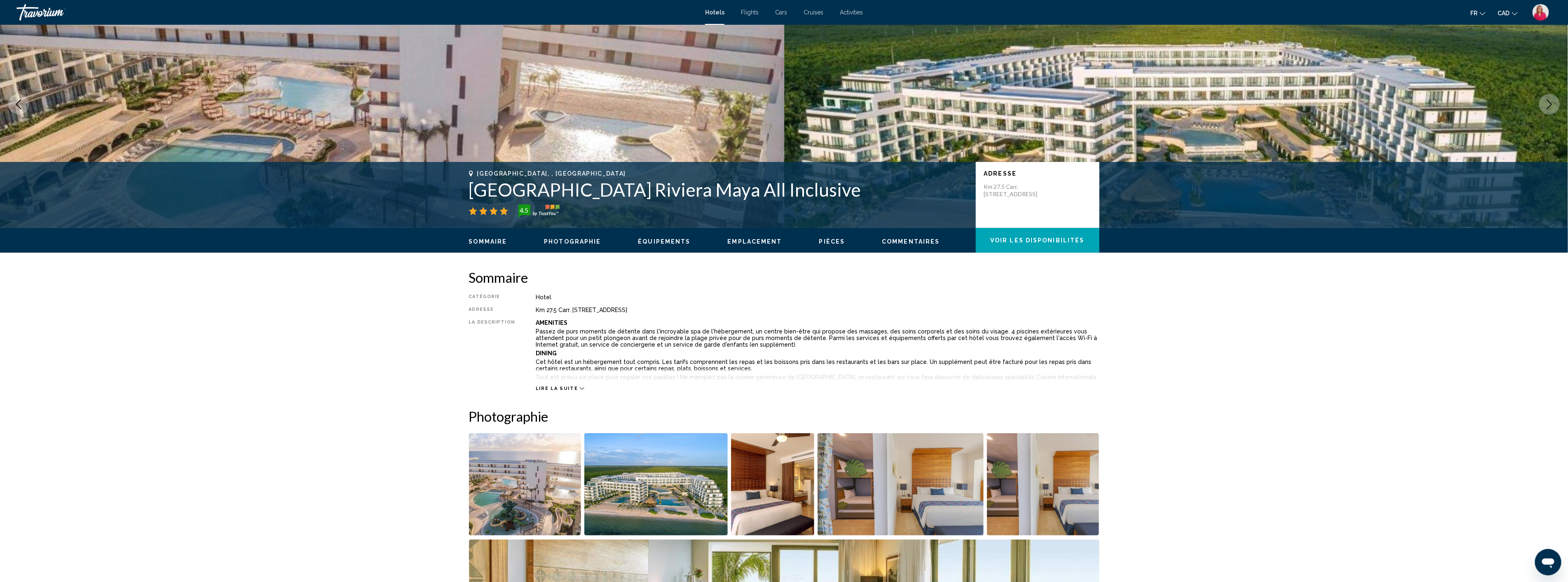
scroll to position [36, 0]
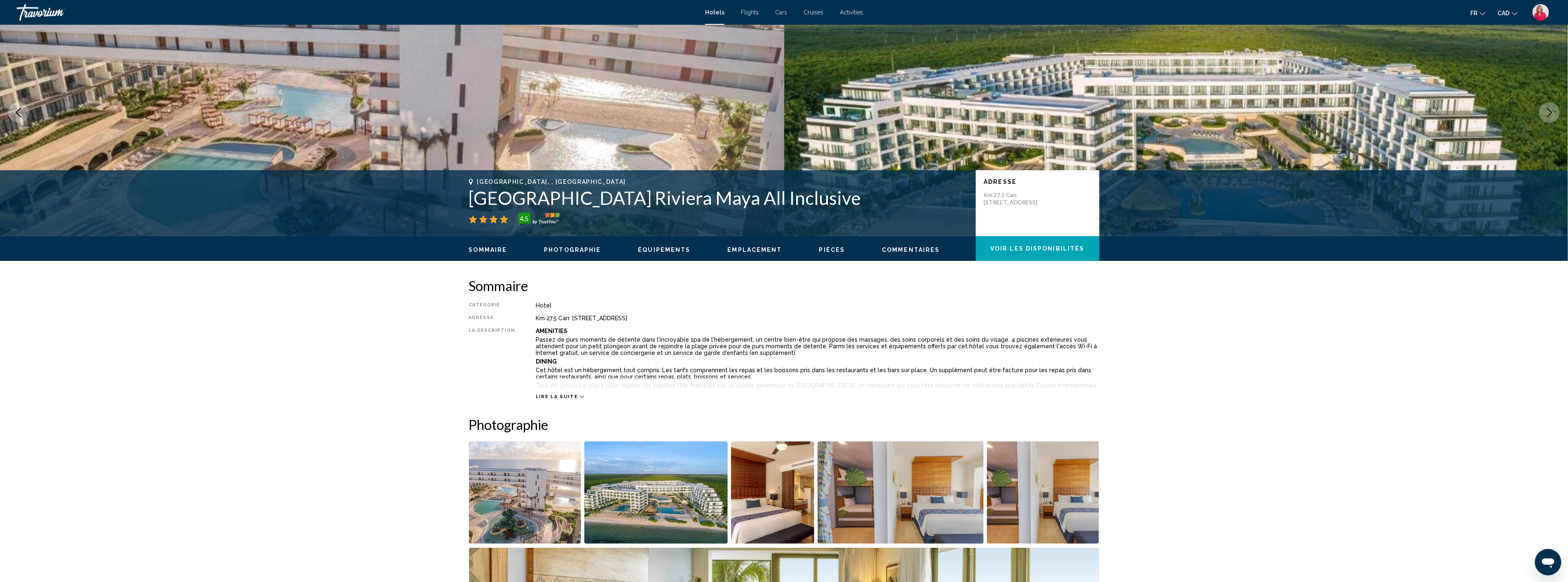
click at [831, 248] on span "Pièces" at bounding box center [832, 250] width 26 height 7
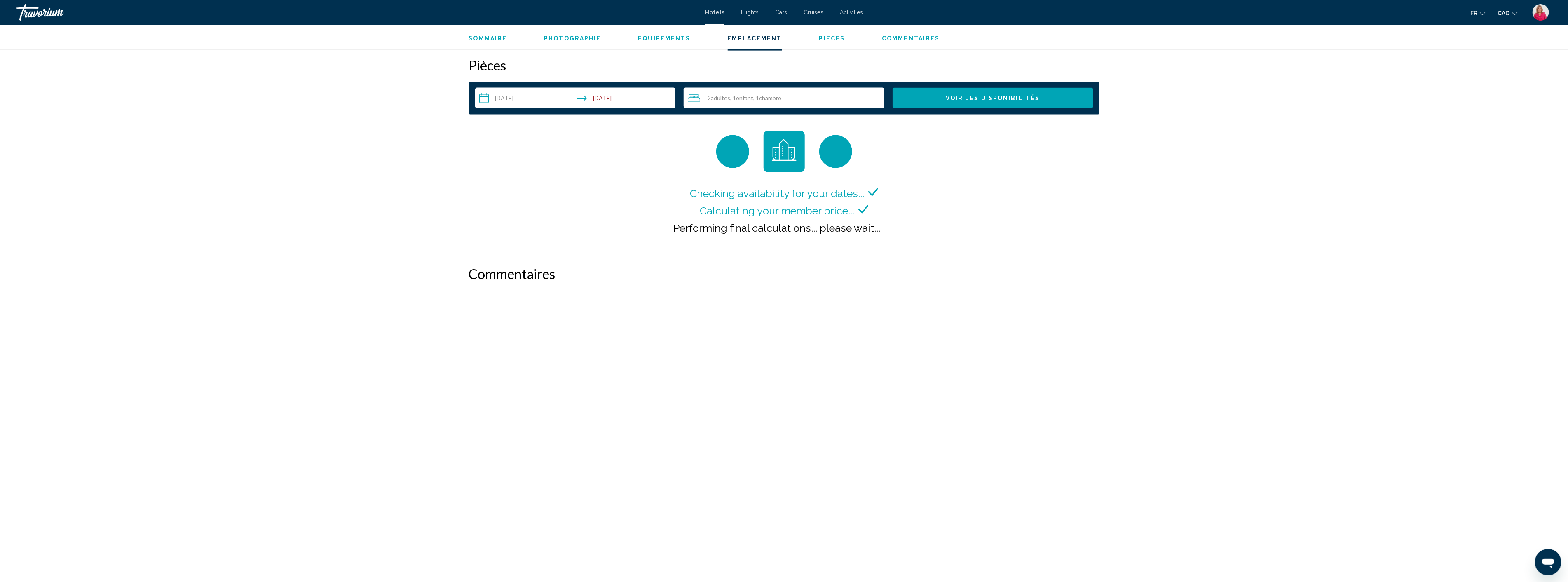
scroll to position [1043, 0]
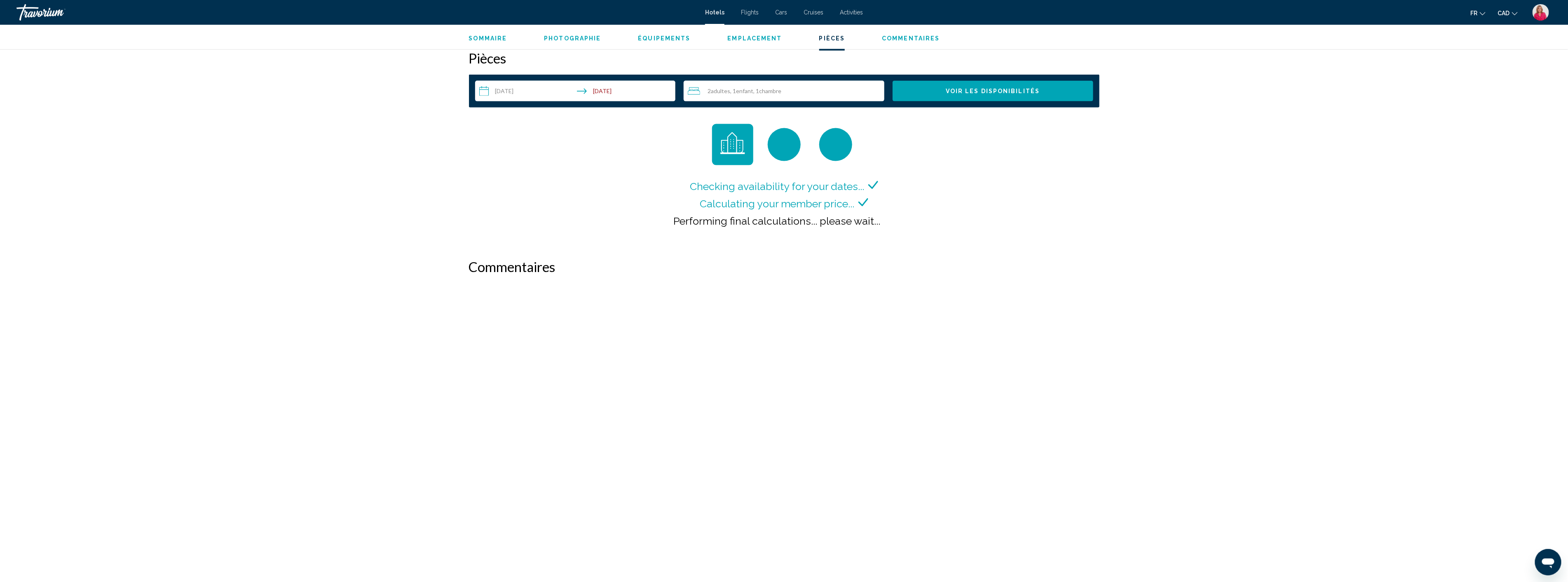
click at [620, 95] on input "**********" at bounding box center [577, 93] width 204 height 23
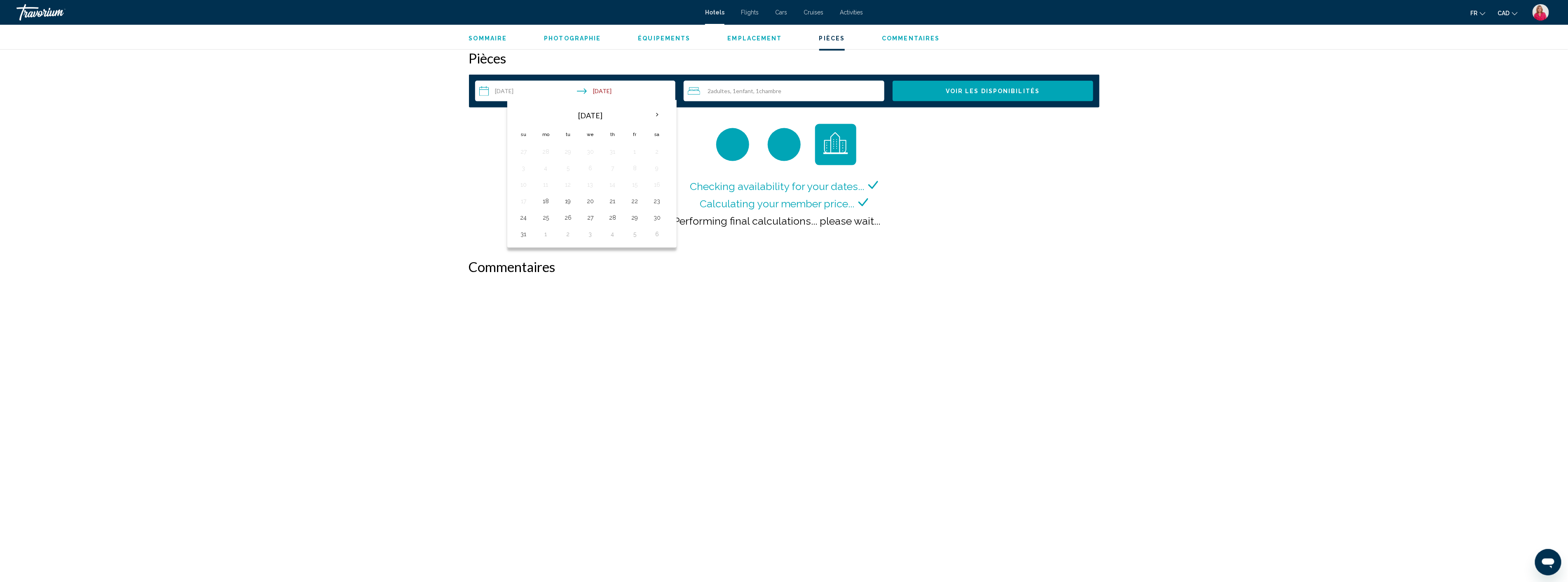
click at [604, 94] on input "**********" at bounding box center [577, 93] width 204 height 23
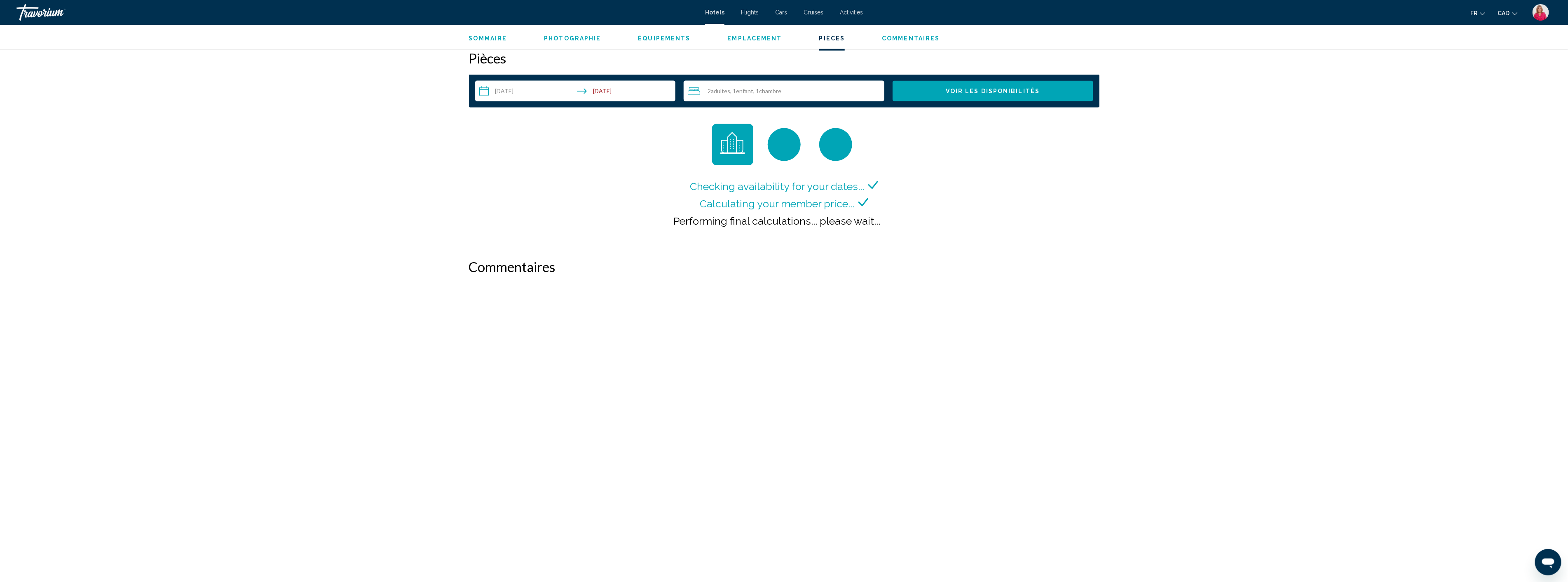
click at [975, 91] on span "Voir les disponibilités" at bounding box center [993, 91] width 94 height 7
